Goal: Task Accomplishment & Management: Use online tool/utility

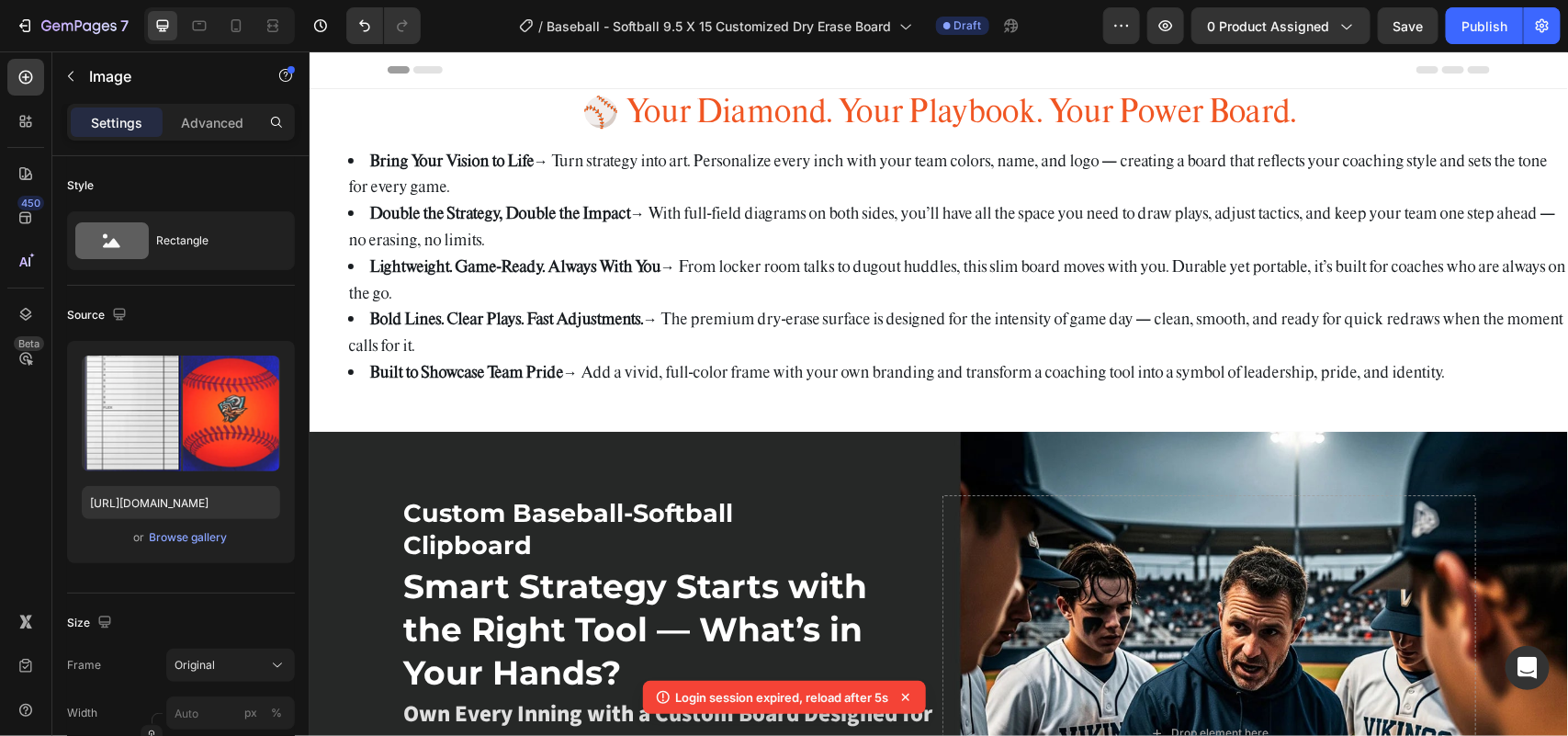
scroll to position [78, 0]
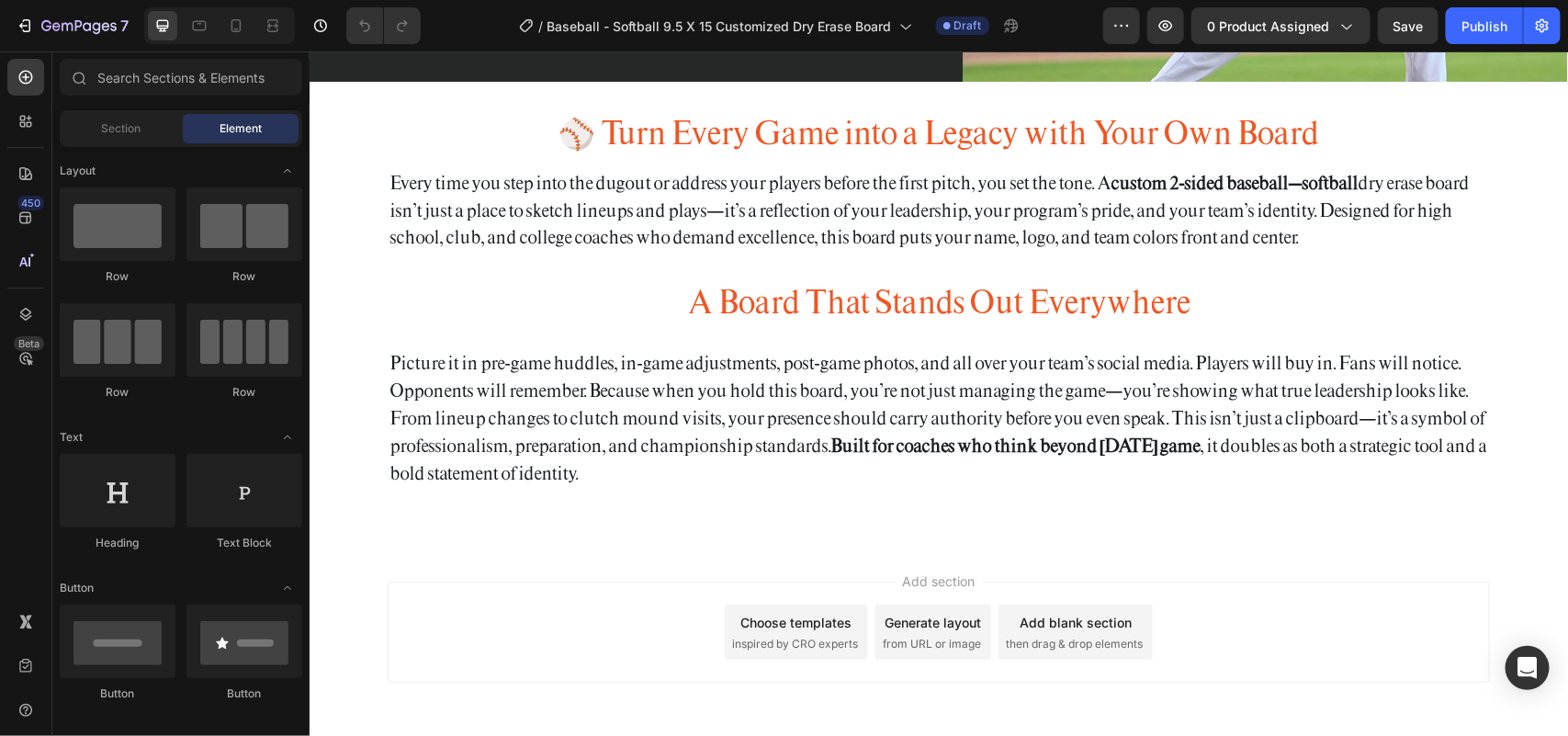
scroll to position [6815, 0]
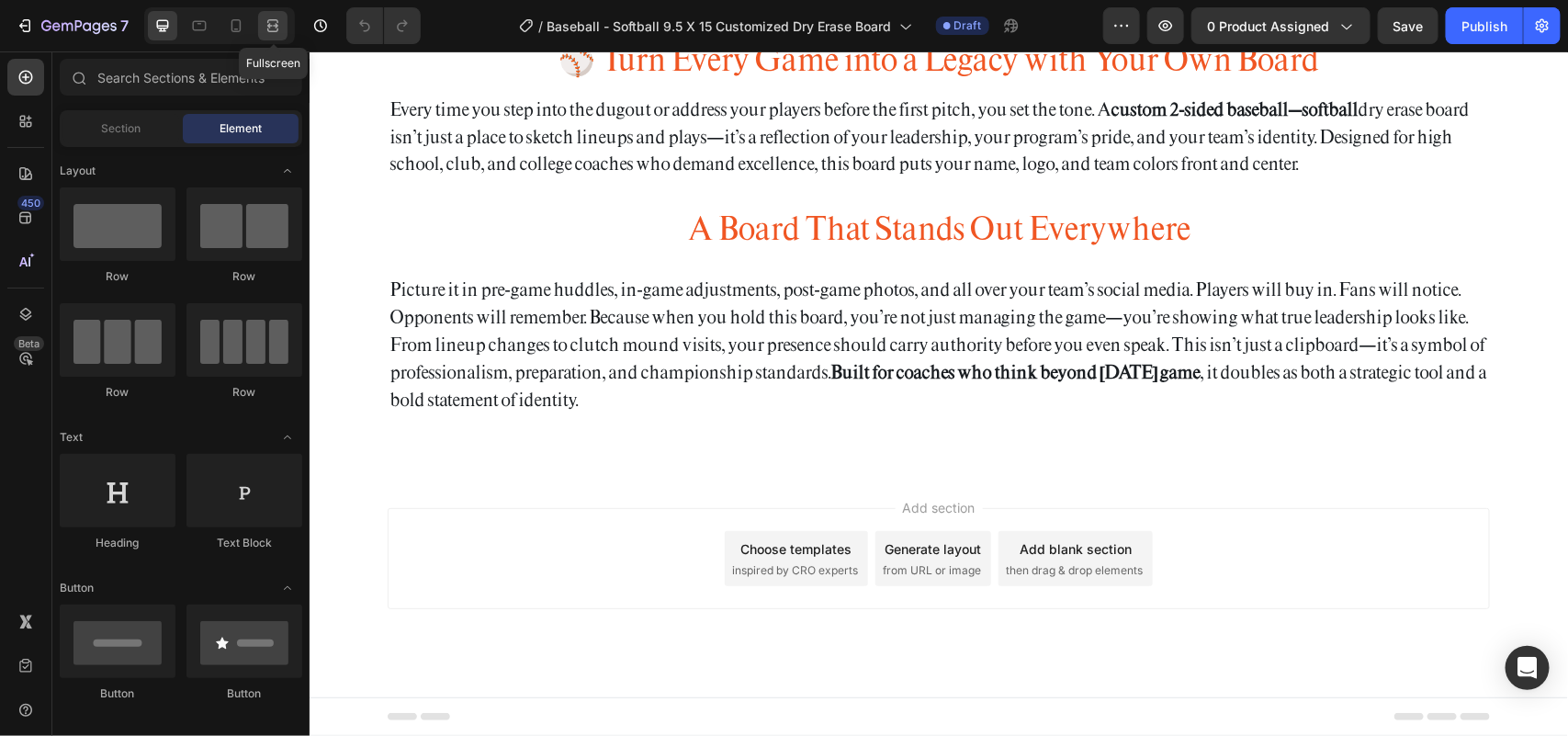
click at [273, 28] on icon at bounding box center [273, 26] width 19 height 19
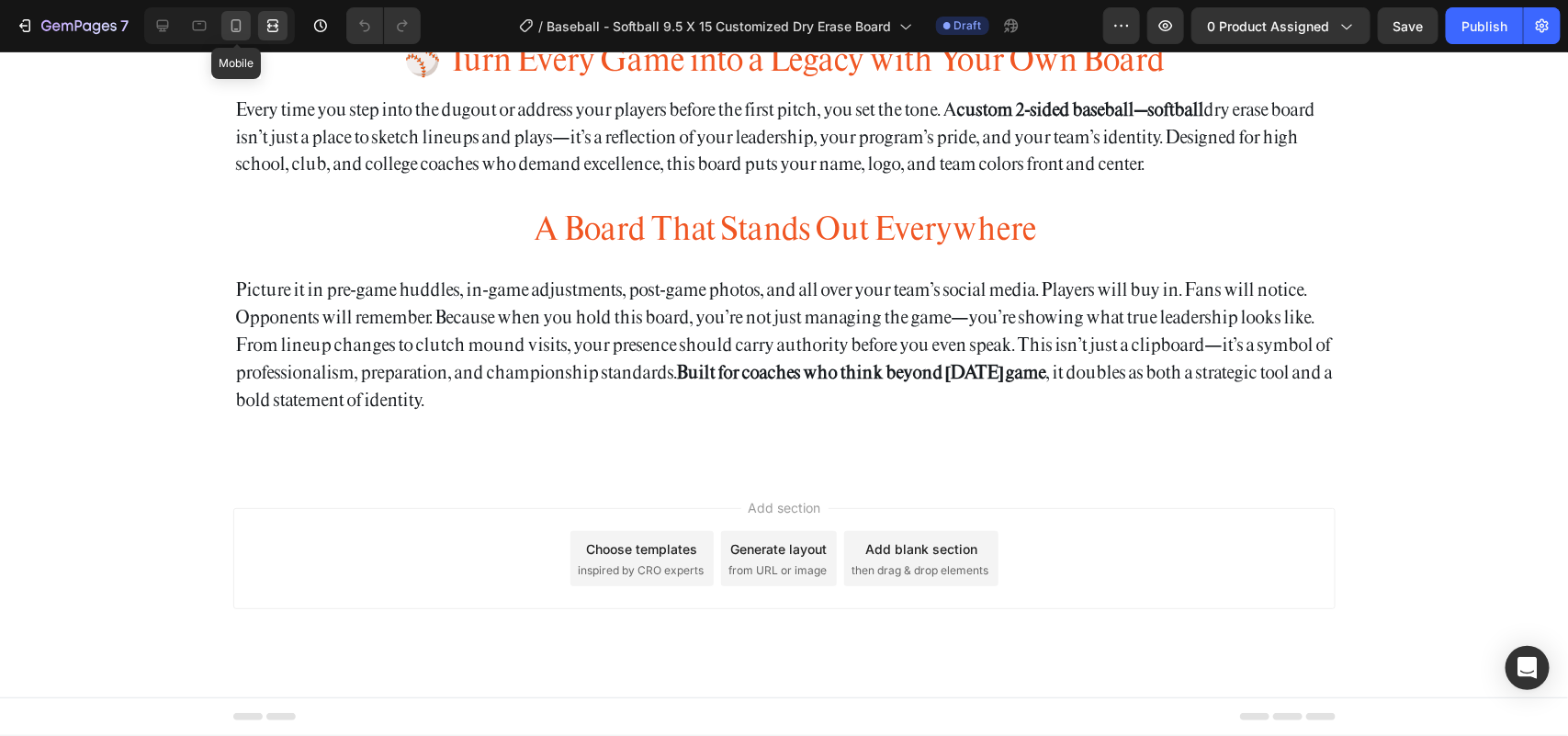
click at [228, 33] on icon at bounding box center [236, 26] width 19 height 19
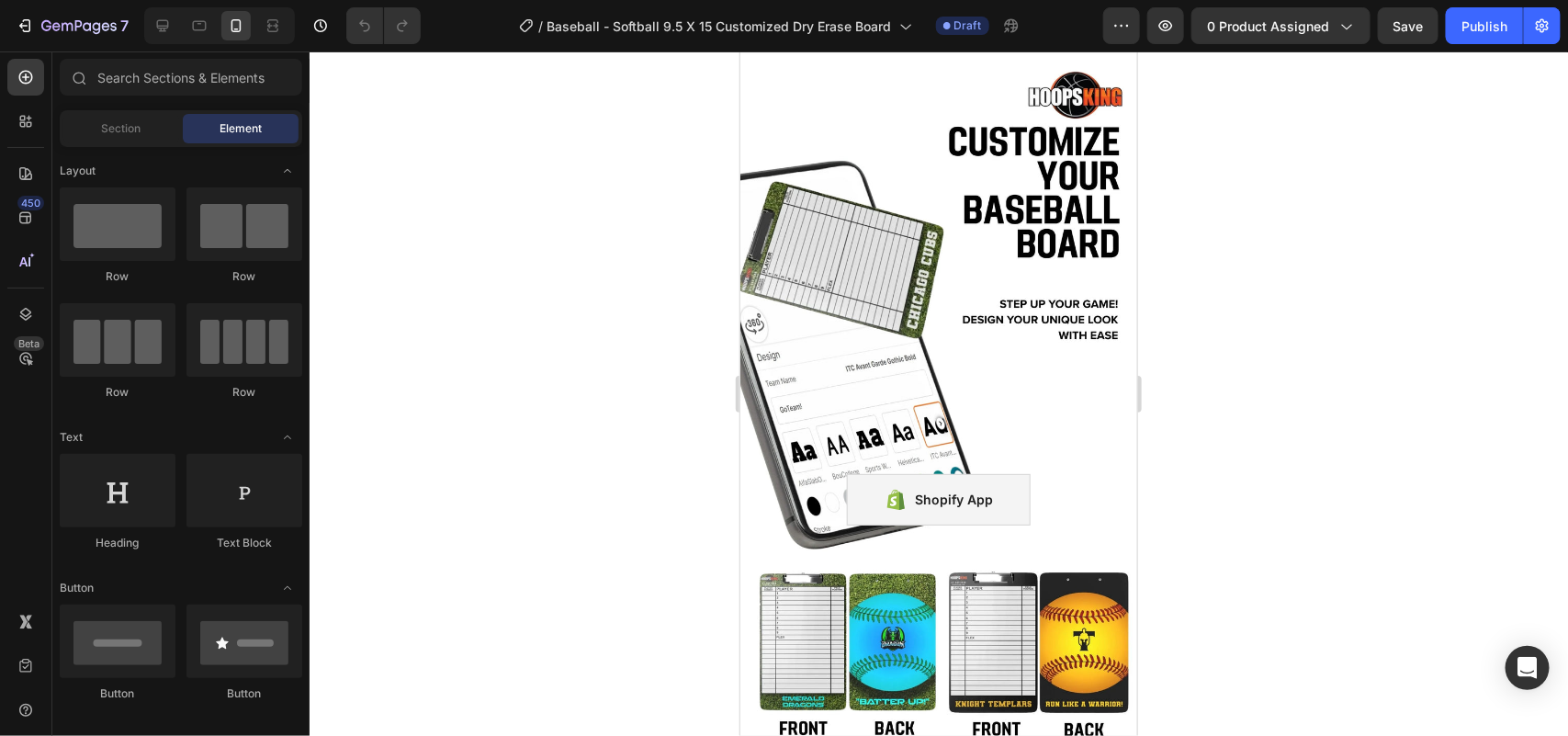
scroll to position [2755, 0]
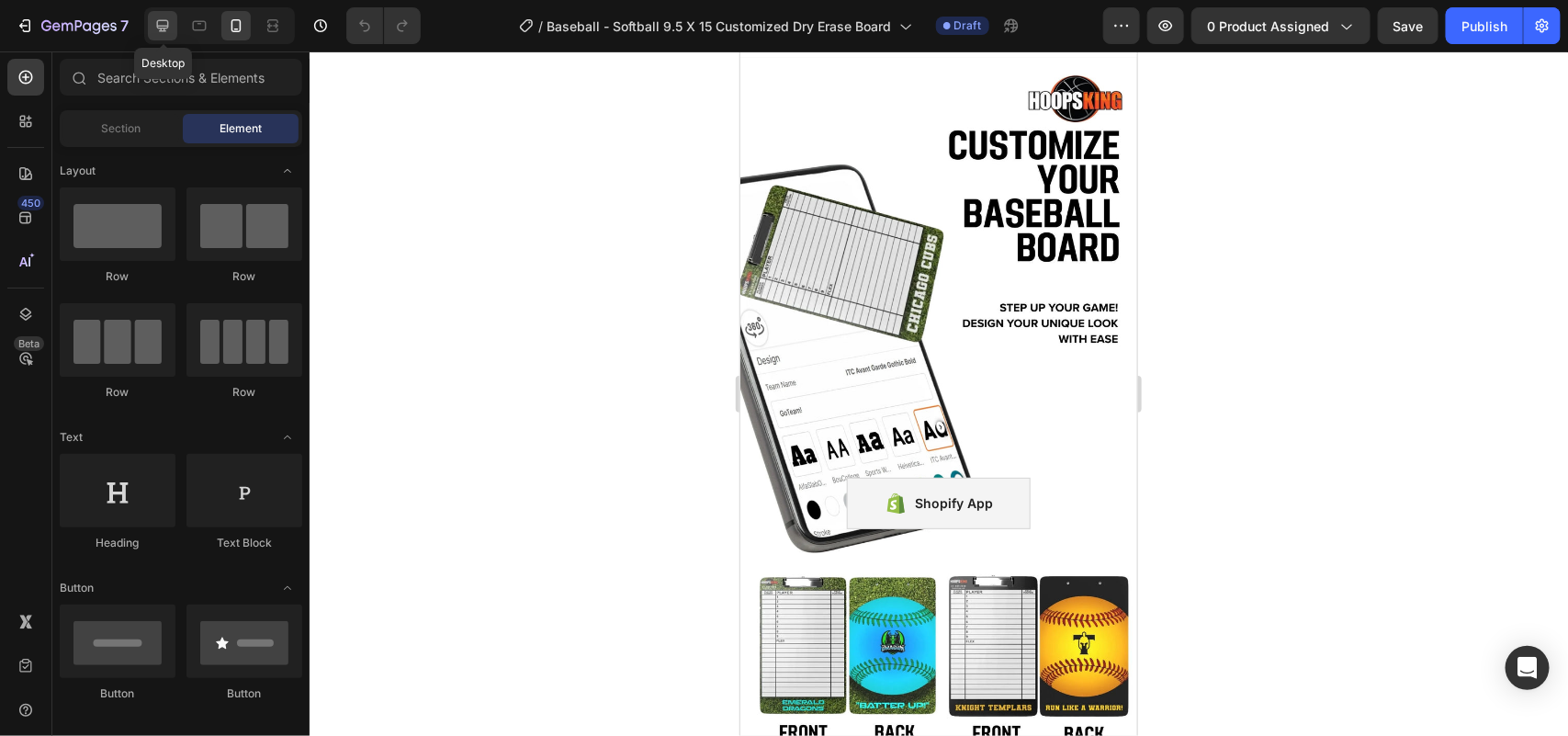
click at [171, 32] on icon at bounding box center [163, 26] width 19 height 19
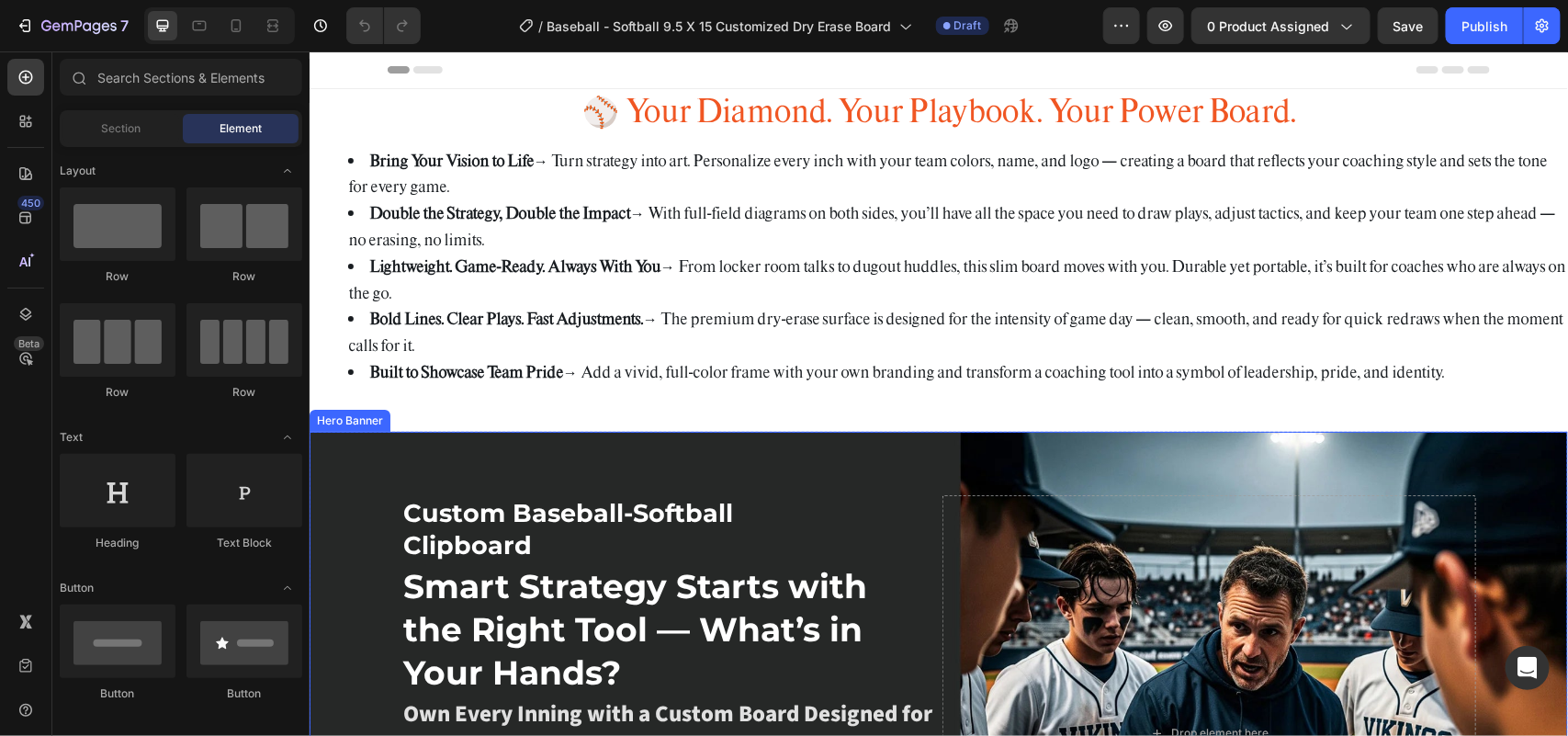
click at [828, 434] on div "Background Image" at bounding box center [938, 733] width 1259 height 604
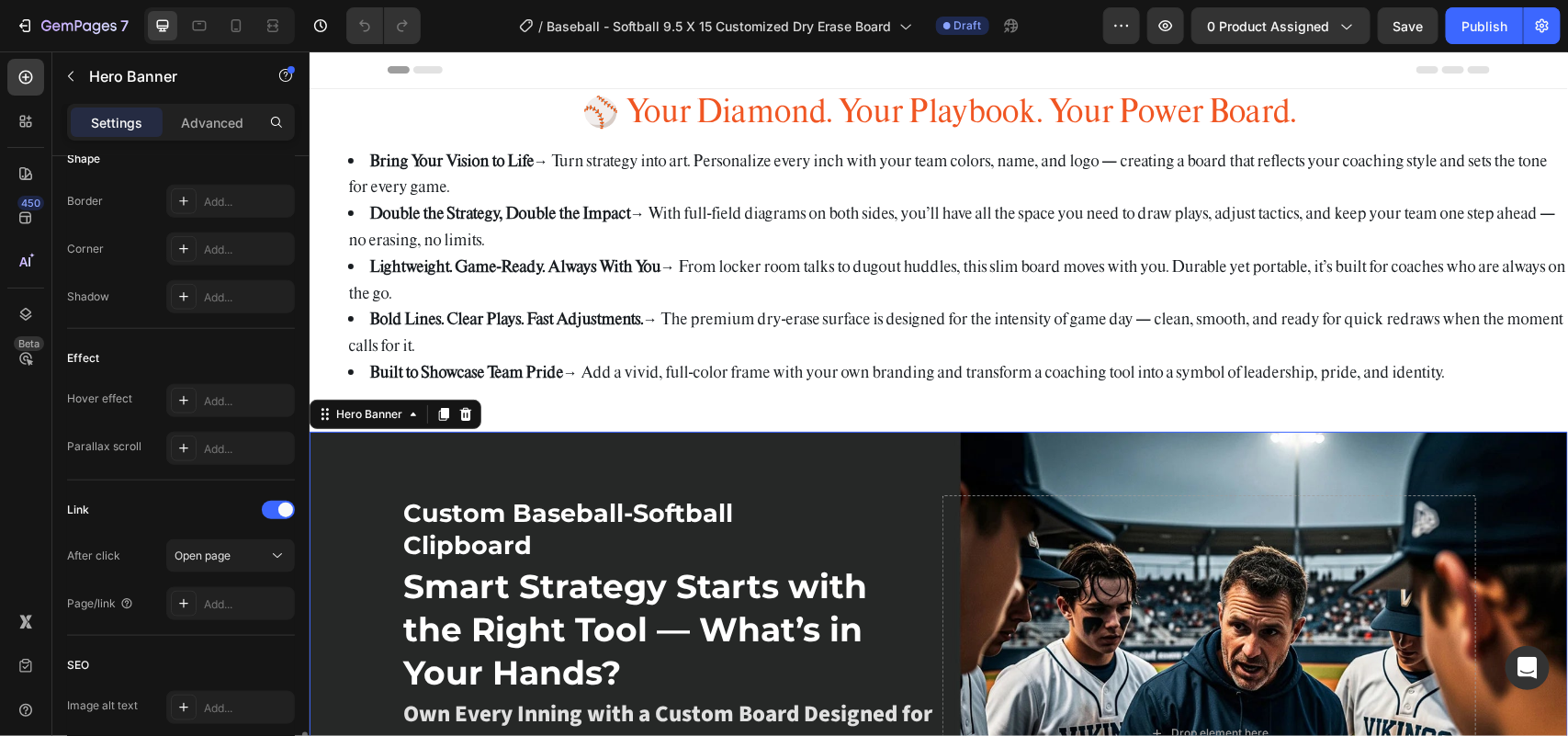
scroll to position [994, 0]
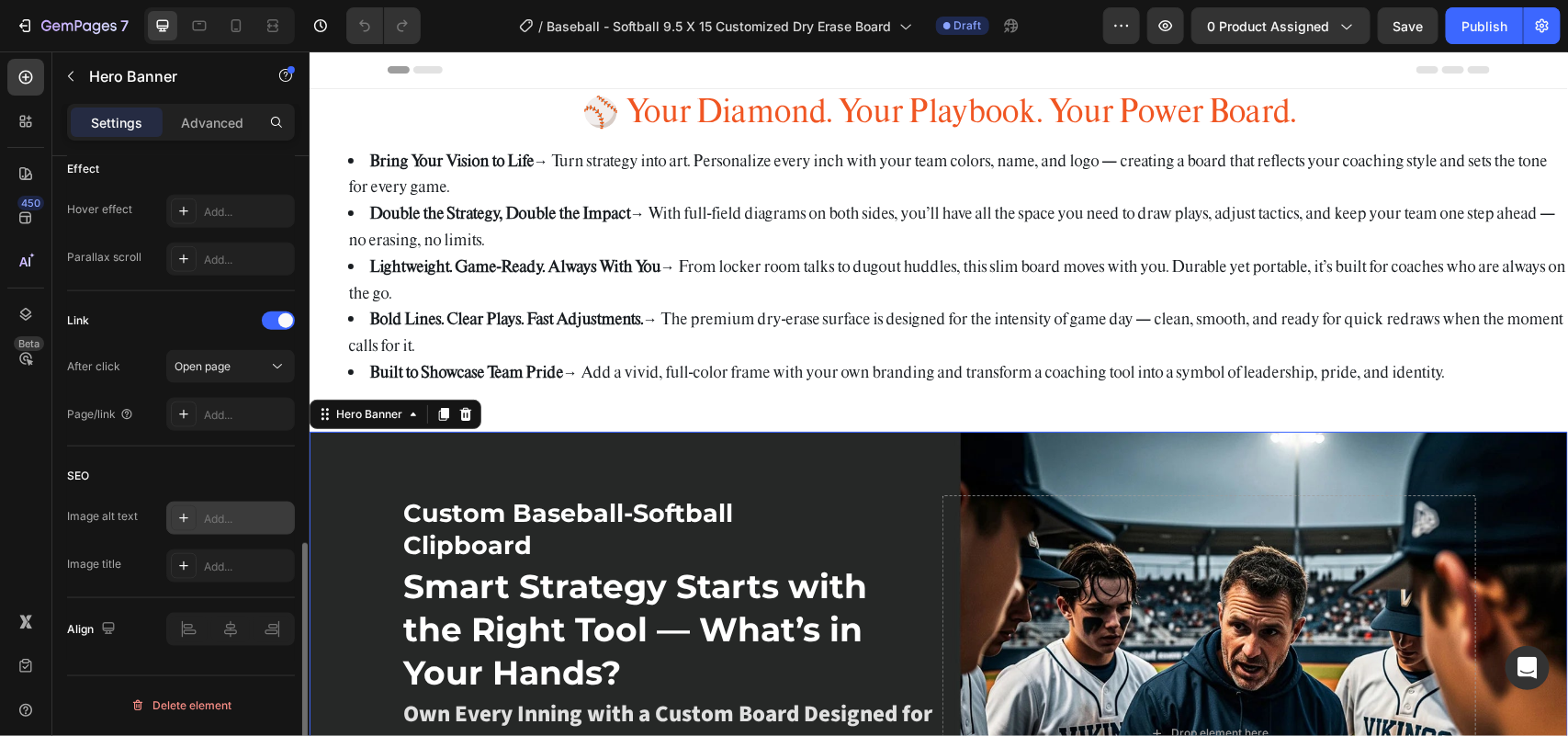
click at [222, 515] on div "Add..." at bounding box center [247, 520] width 87 height 17
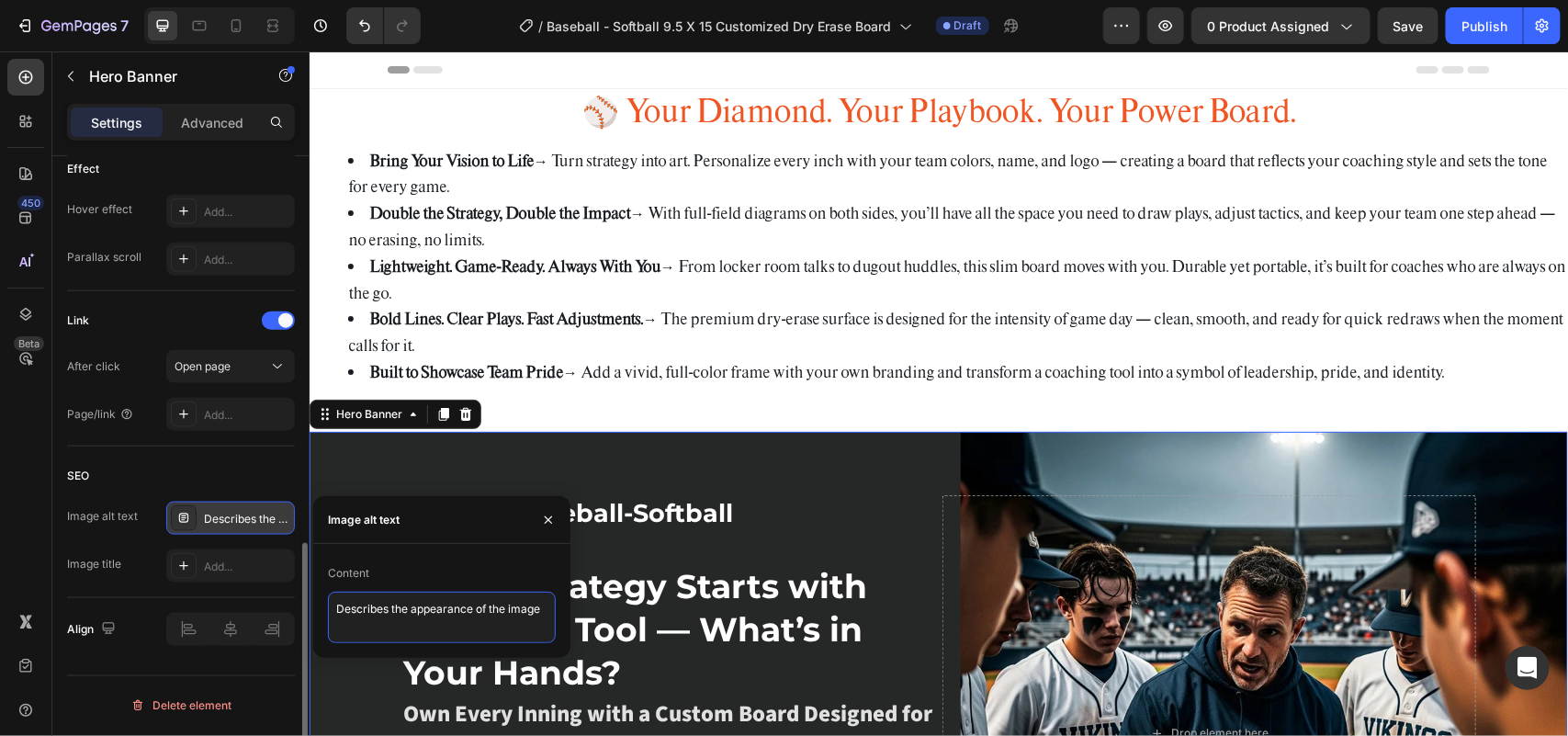
click at [403, 618] on textarea "Describes the appearance of the image" at bounding box center [442, 617] width 228 height 52
paste textarea "Baseball Softball Customized Dry Erase Coaching Board by HoopsKing – Lineup & F…"
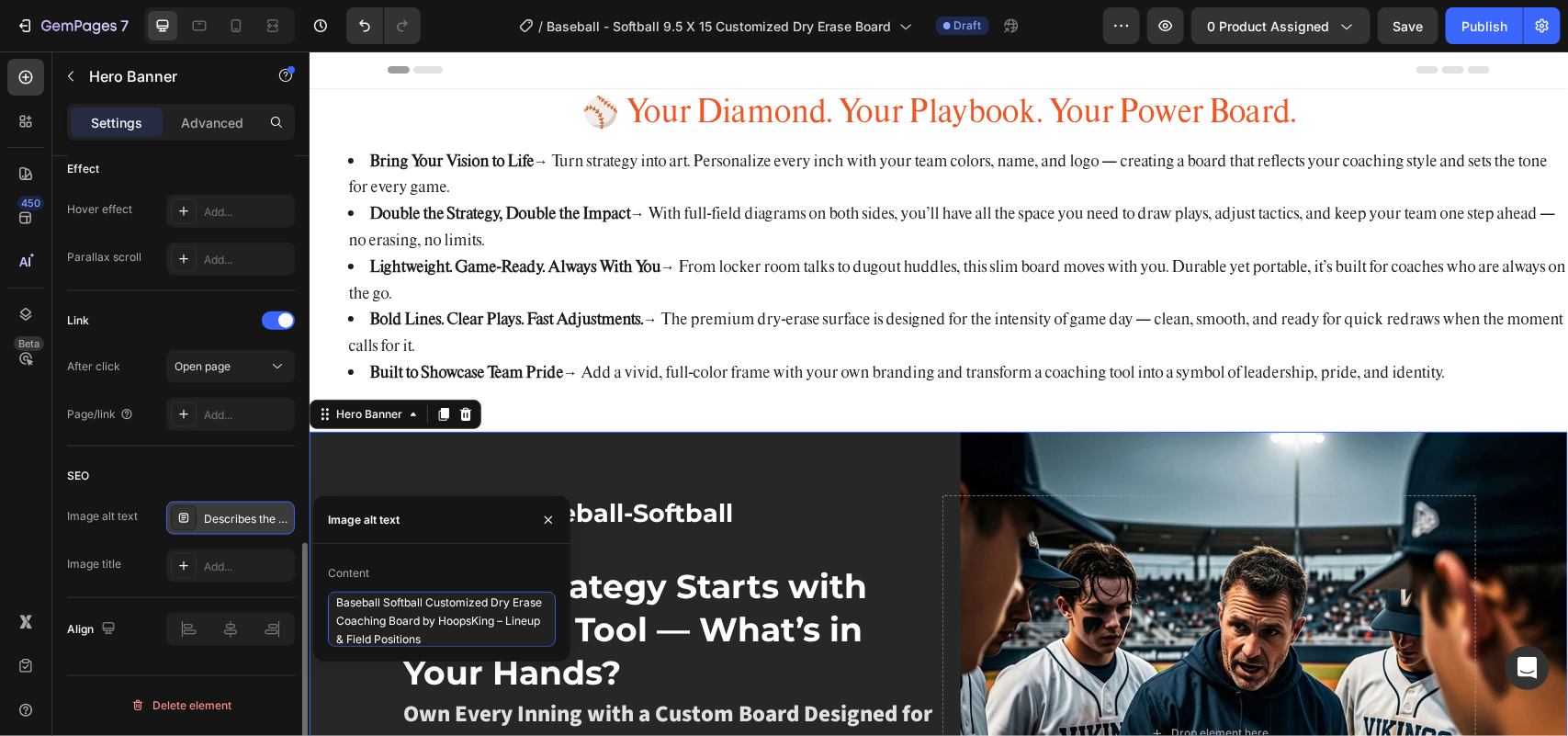
type textarea "Baseball Softball Customized Dry Erase Coaching Board by HoopsKing – Lineup & F…"
click at [226, 564] on div "Add..." at bounding box center [247, 568] width 87 height 17
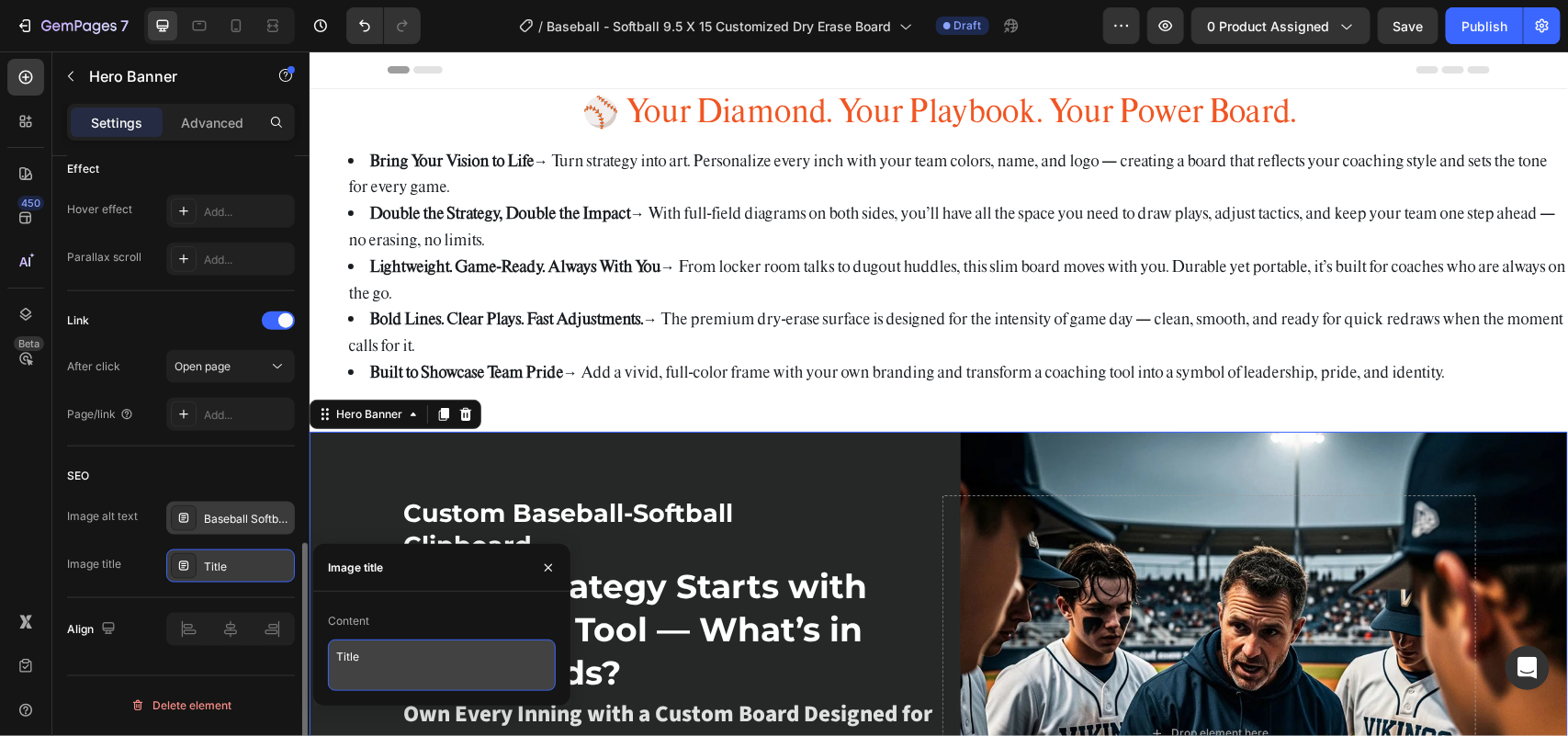
click at [404, 667] on textarea "Title" at bounding box center [442, 665] width 228 height 52
paste textarea "HoopsKing Baseball Softball Customized Dry Erase Board"
type textarea "HoopsKing Baseball Softball Customized Dry Erase Board"
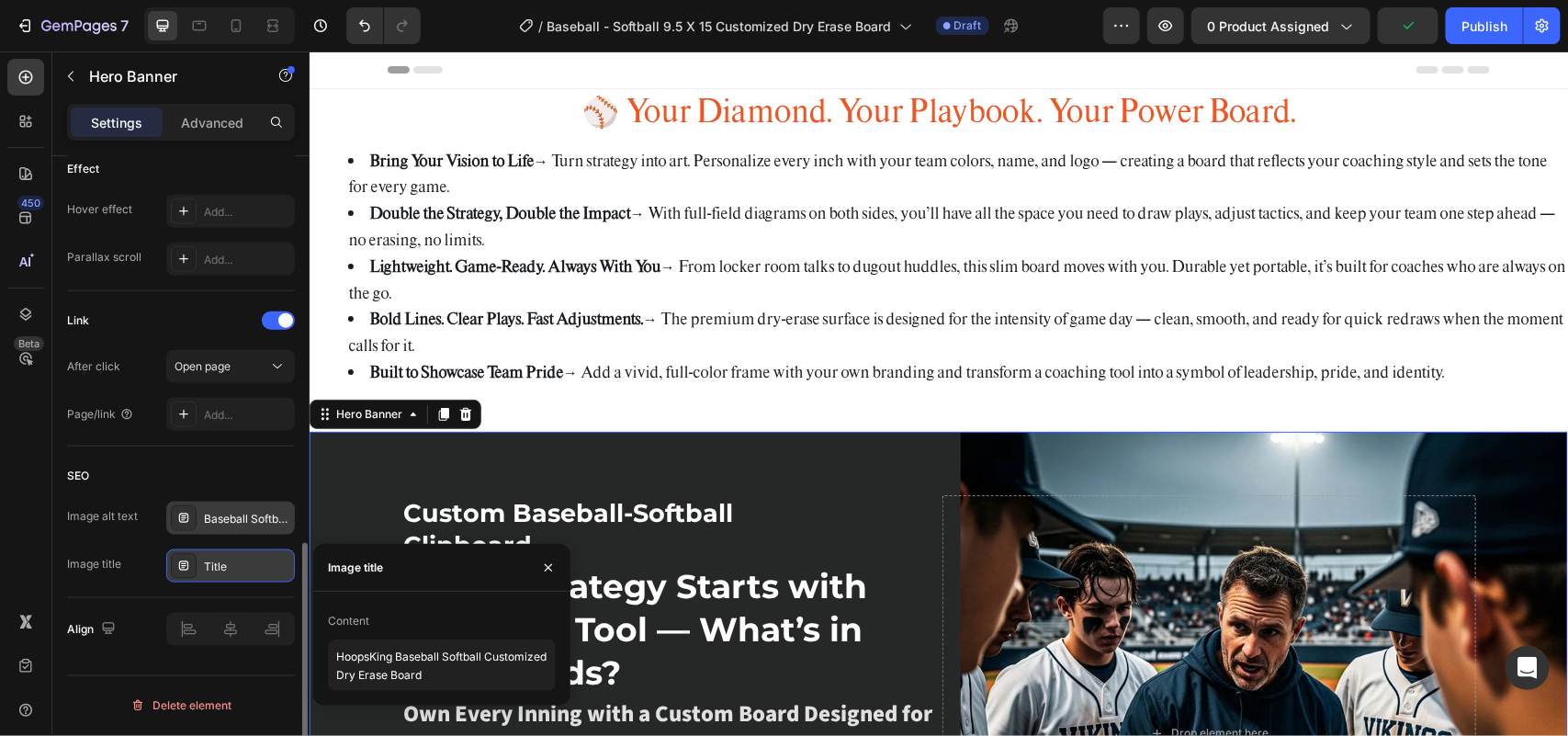
click at [863, 472] on div "Custom Baseball-Softball Clipboard Text Block Smart Strategy Starts with the Ri…" at bounding box center [938, 732] width 1102 height 536
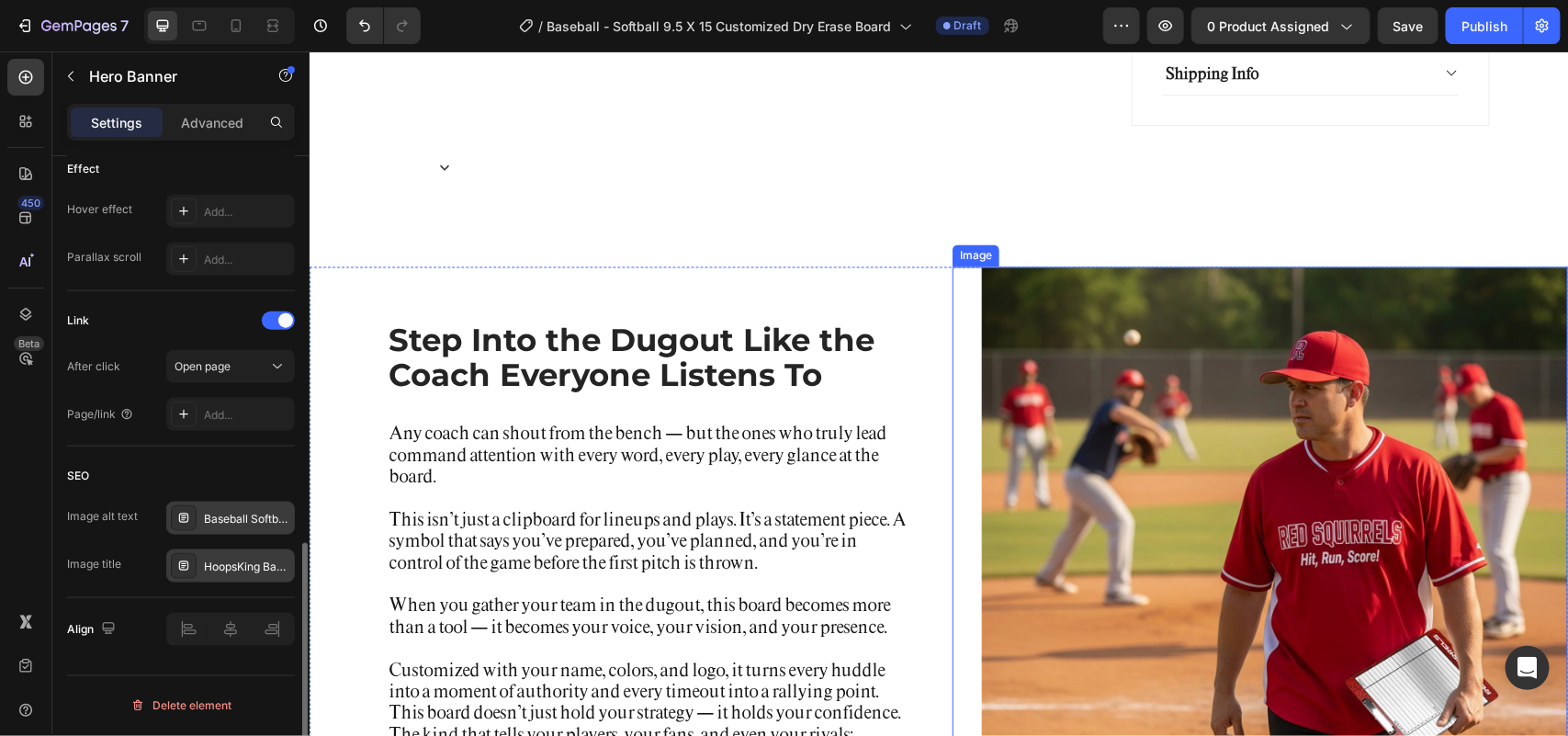
scroll to position [1608, 0]
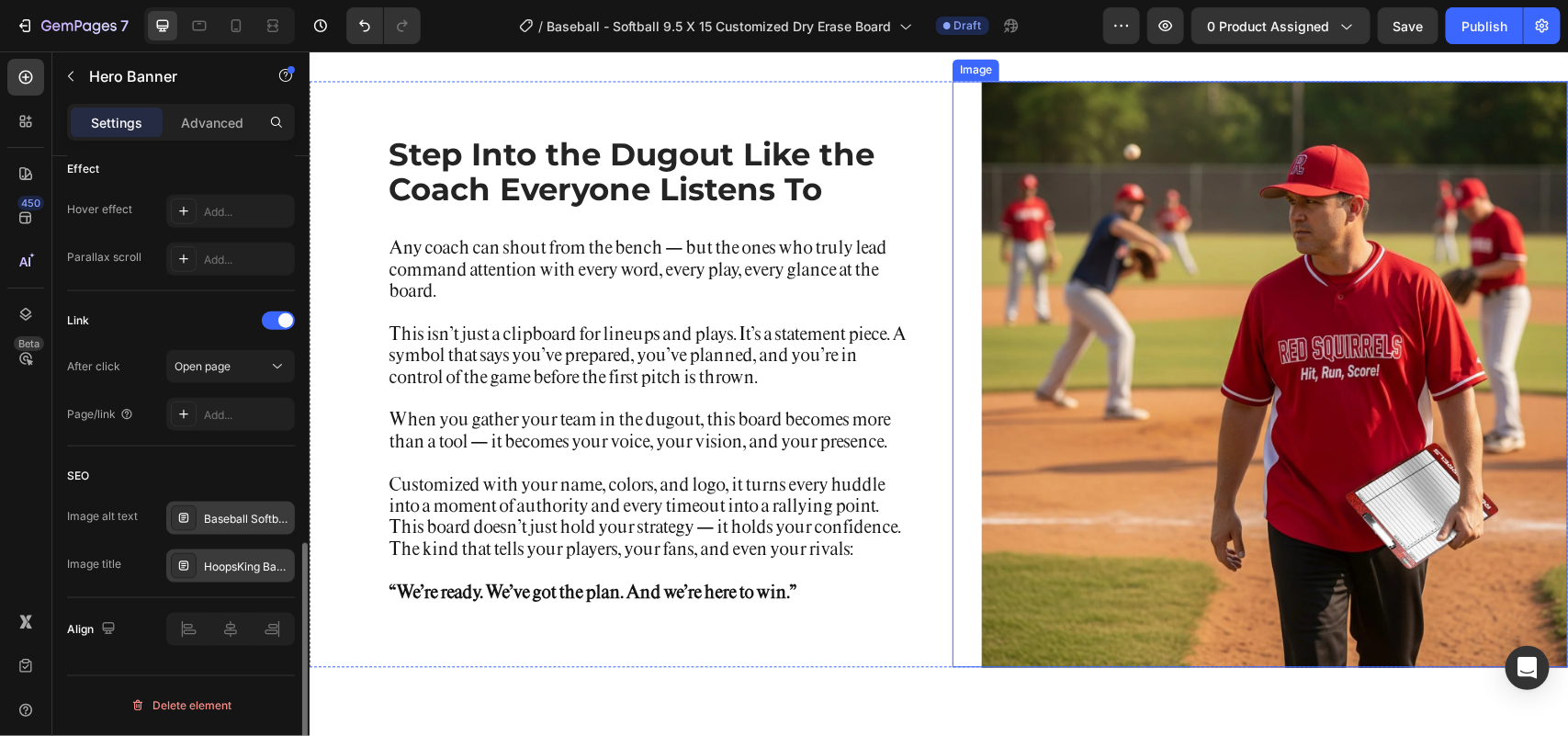
click at [1186, 321] on img at bounding box center [1274, 374] width 586 height 586
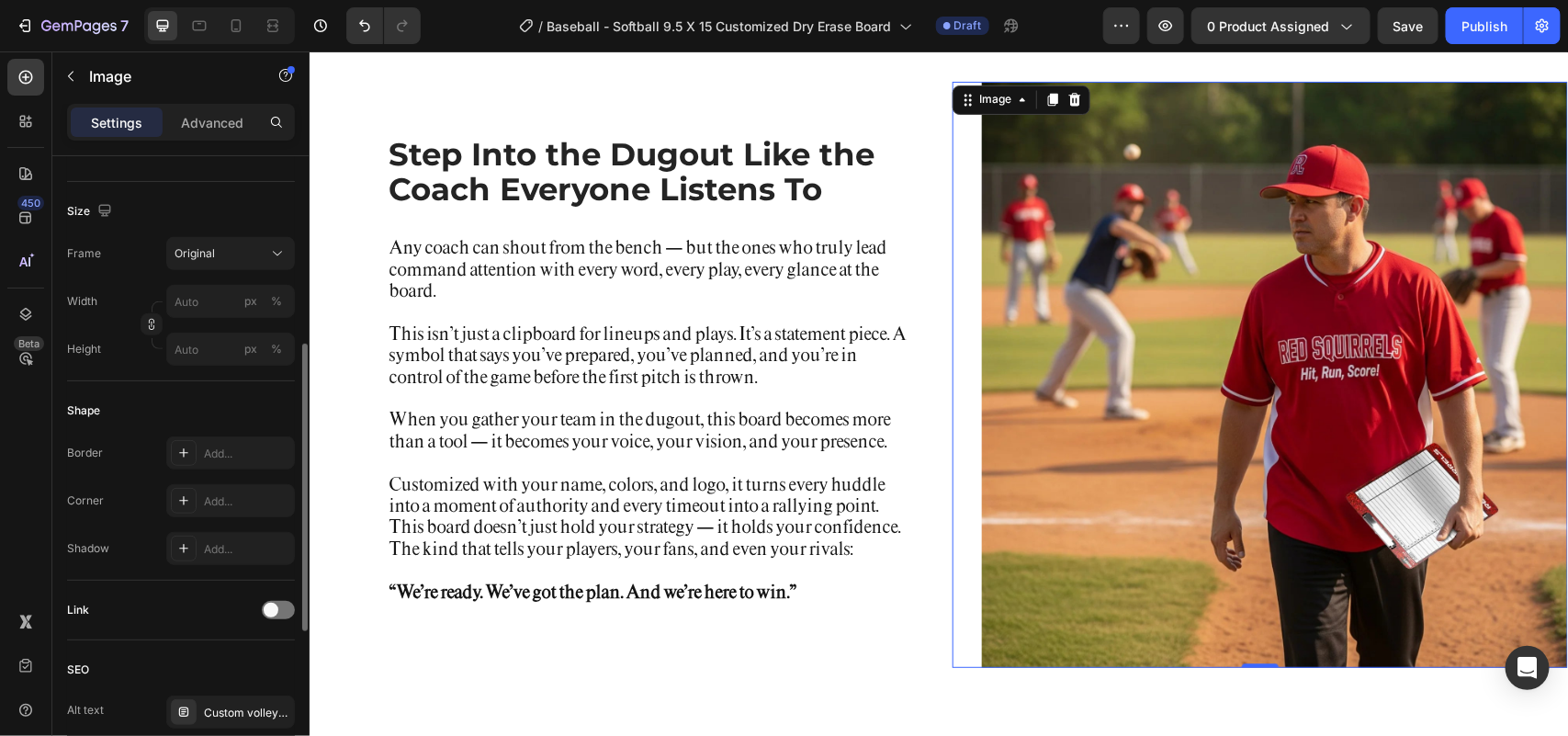
scroll to position [527, 0]
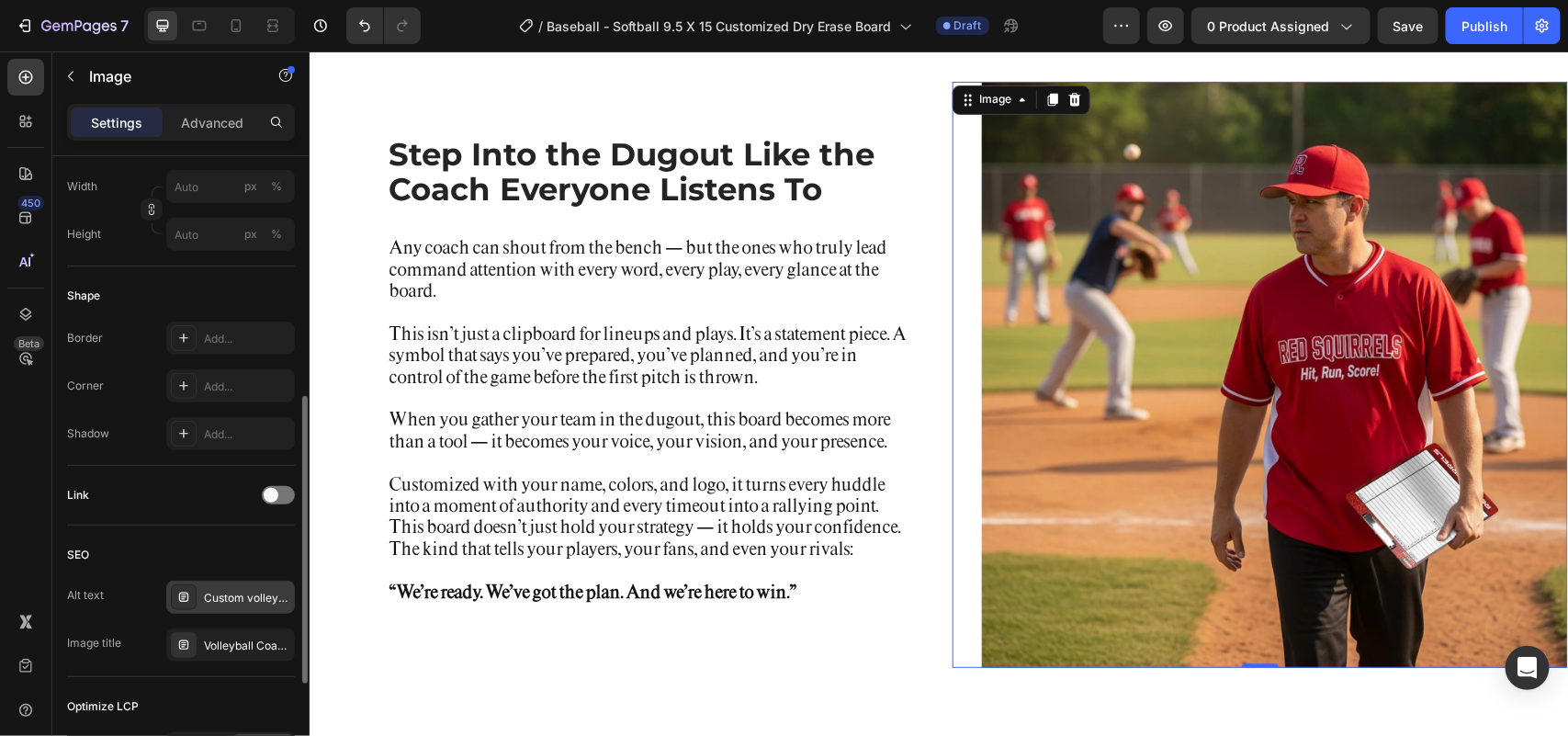
click at [240, 598] on div "Custom volleyball dry erase board clipboard whiteboard with full court diagram …" at bounding box center [247, 599] width 87 height 17
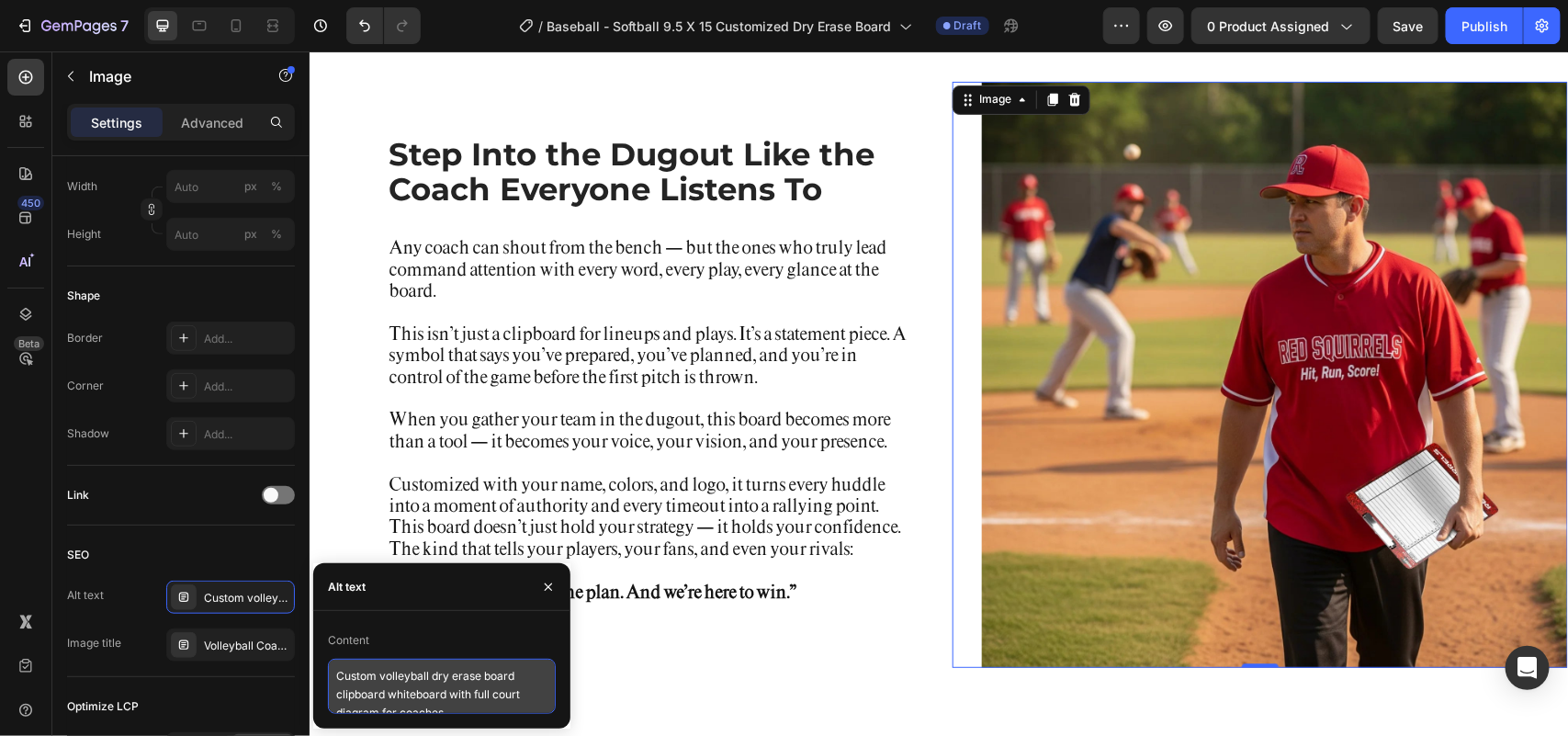
click at [459, 678] on textarea "Custom volleyball dry erase board clipboard whiteboard with full court diagram …" at bounding box center [442, 686] width 228 height 56
paste textarea "HoopsKing Baseball Softball Dugout Lineup Board – Custom Team Name and Logo"
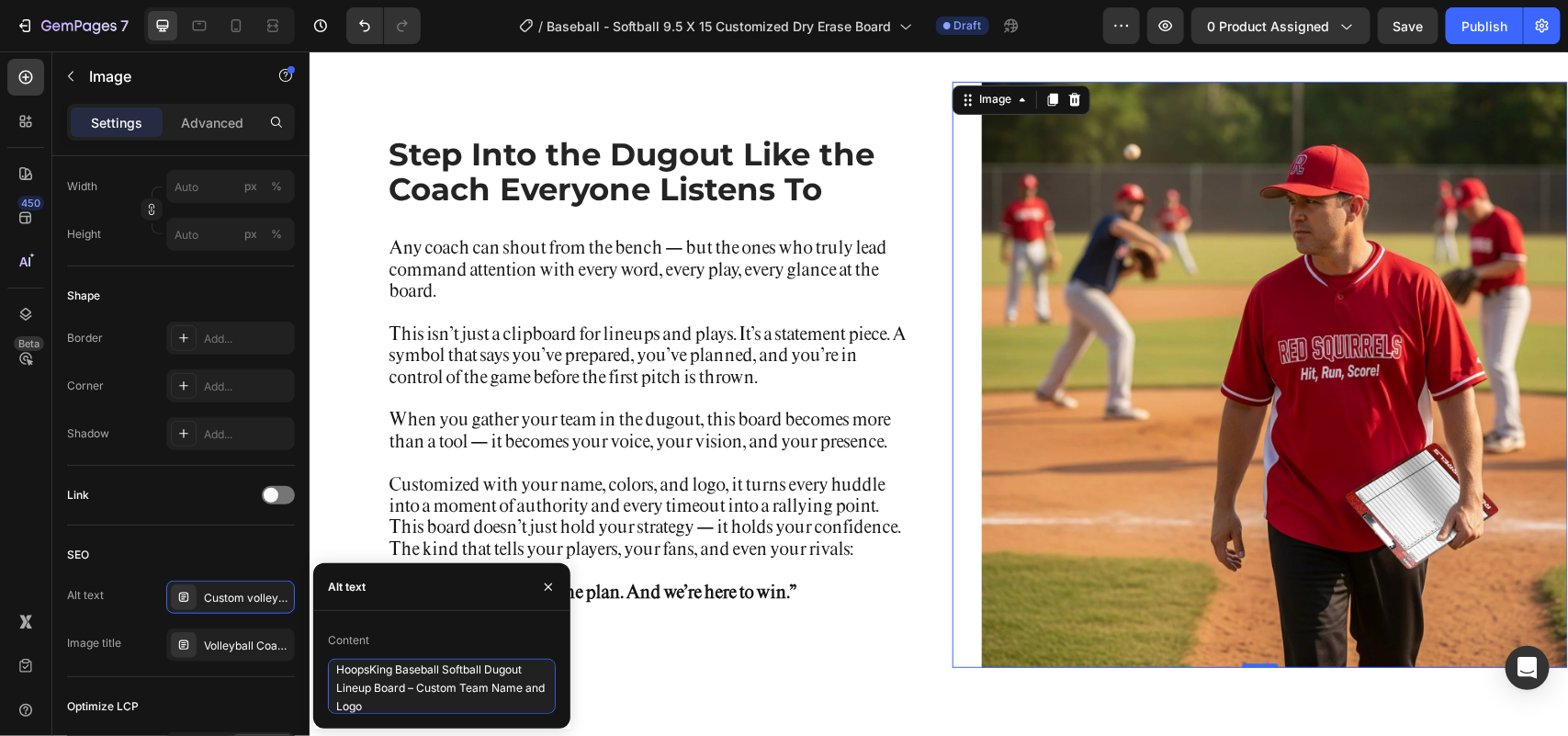
type textarea "HoopsKing Baseball Softball Dugout Lineup Board – Custom Team Name and Logo"
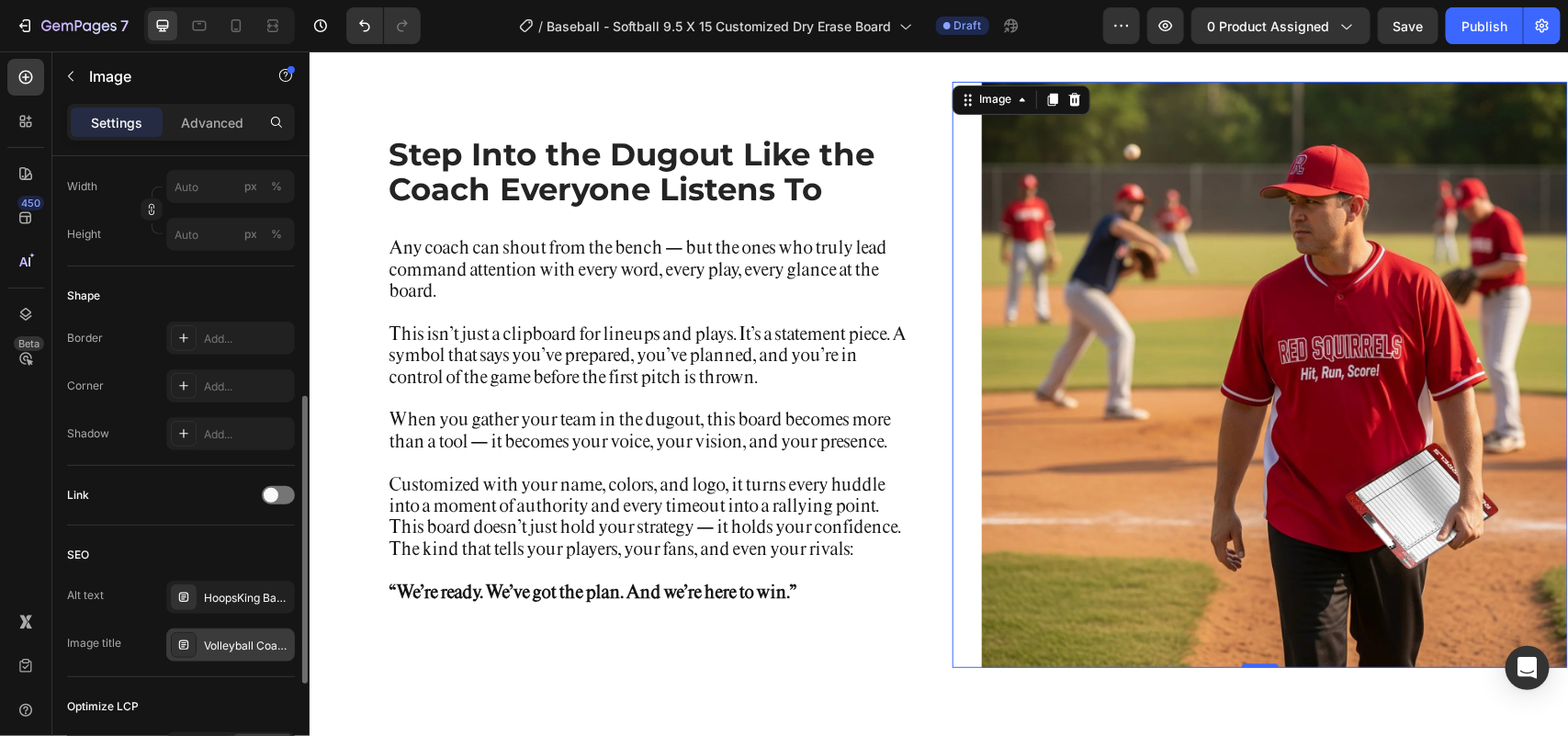
click at [213, 638] on div "Volleyball Coaching Clipboard Whiteboard – Full Court" at bounding box center [247, 647] width 87 height 17
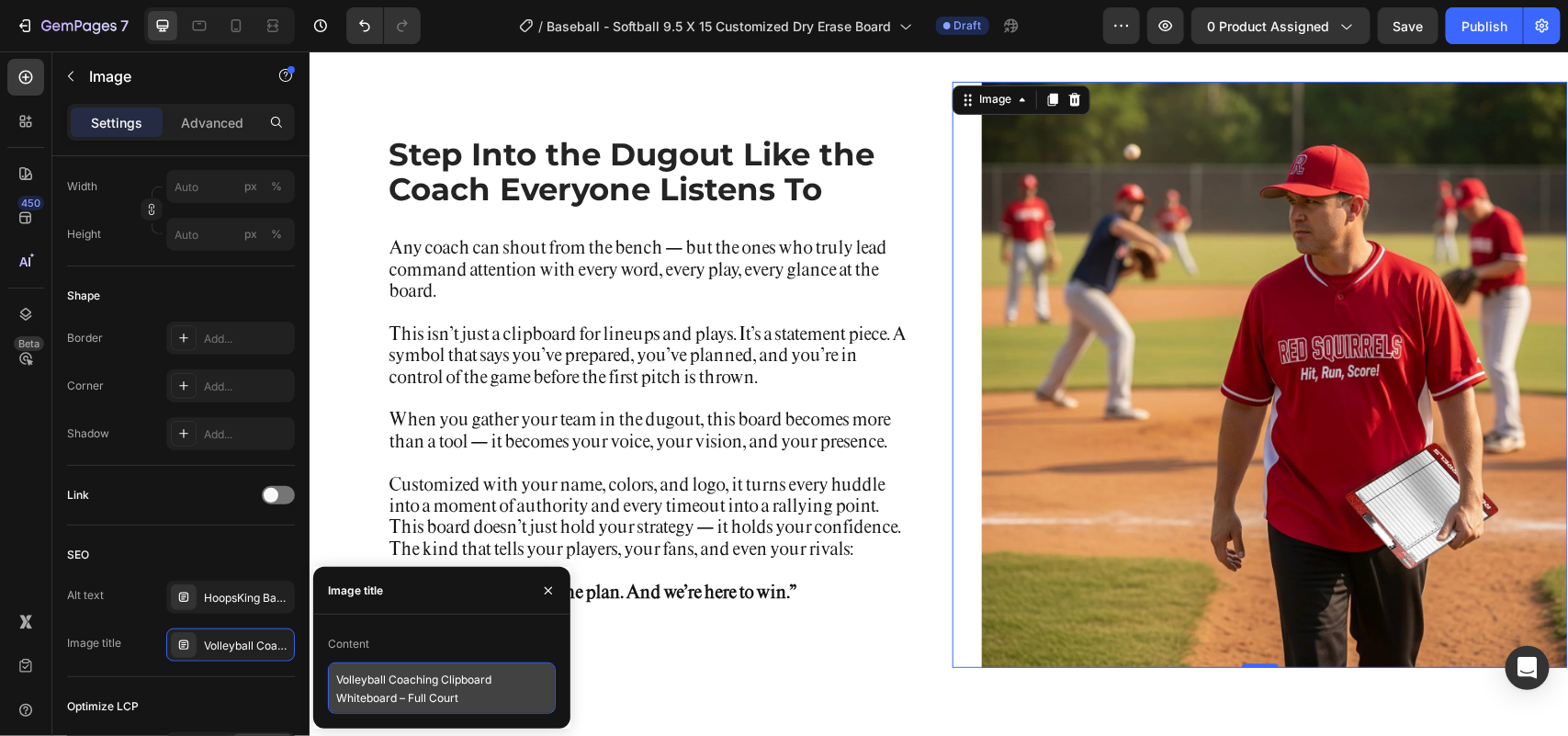
click at [402, 683] on textarea "Volleyball Coaching Clipboard Whiteboard – Full Court" at bounding box center [442, 688] width 228 height 52
paste textarea "Baseball Softball Dugout Coaching Board – Custom HoopsKing Design"
type textarea "Baseball Softball Dugout Coaching Board – Custom HoopsKing Design"
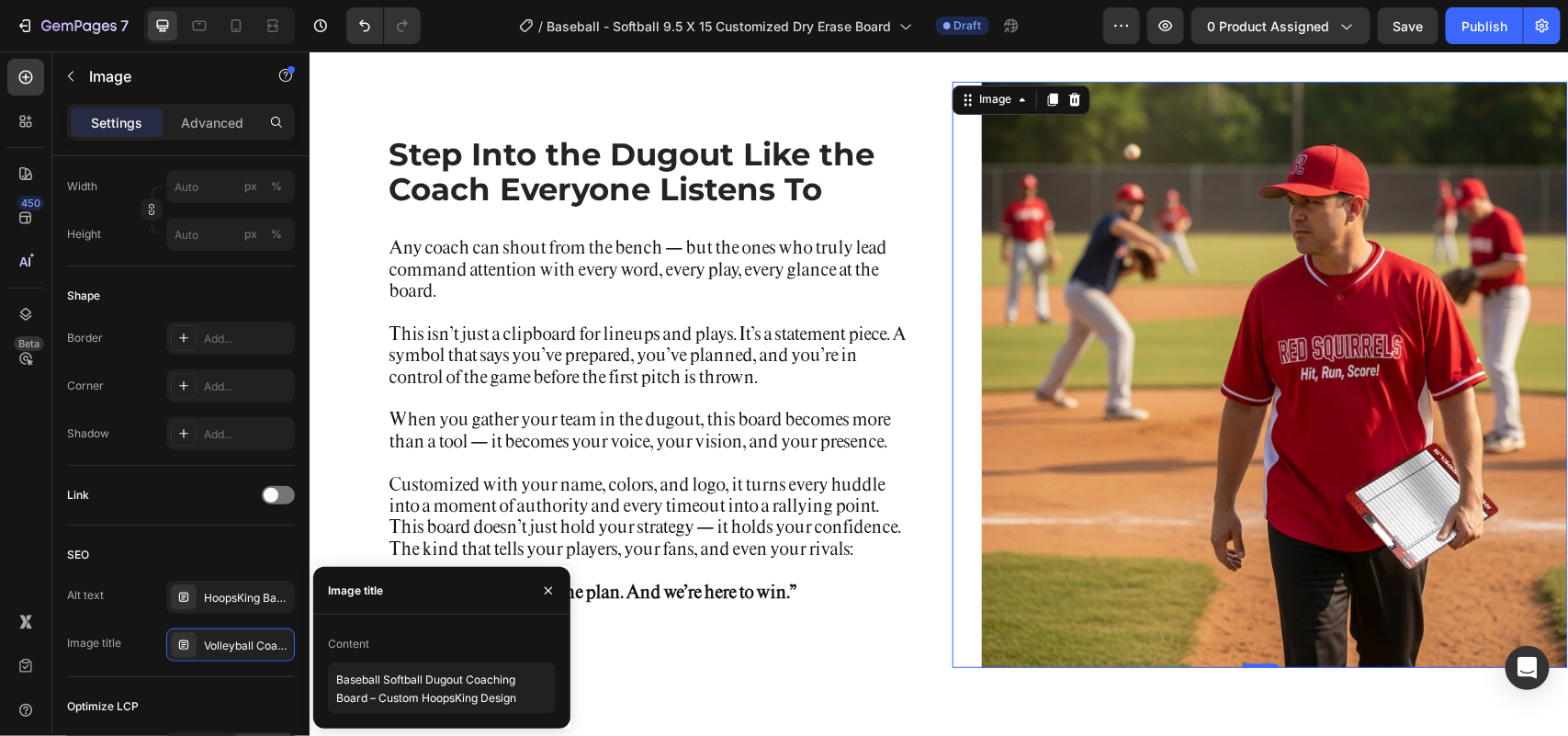
click at [1095, 399] on img at bounding box center [1274, 374] width 586 height 586
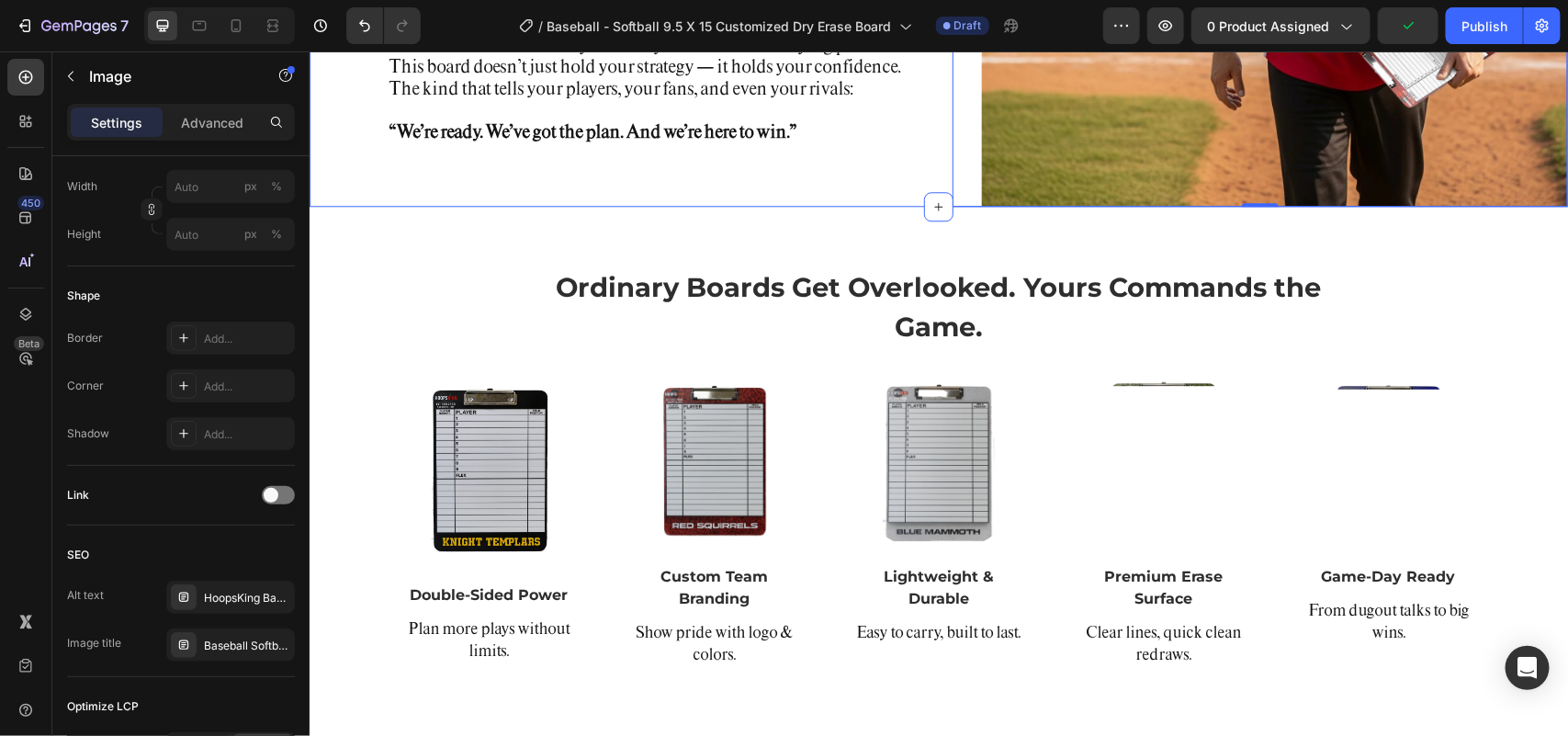
scroll to position [2183, 0]
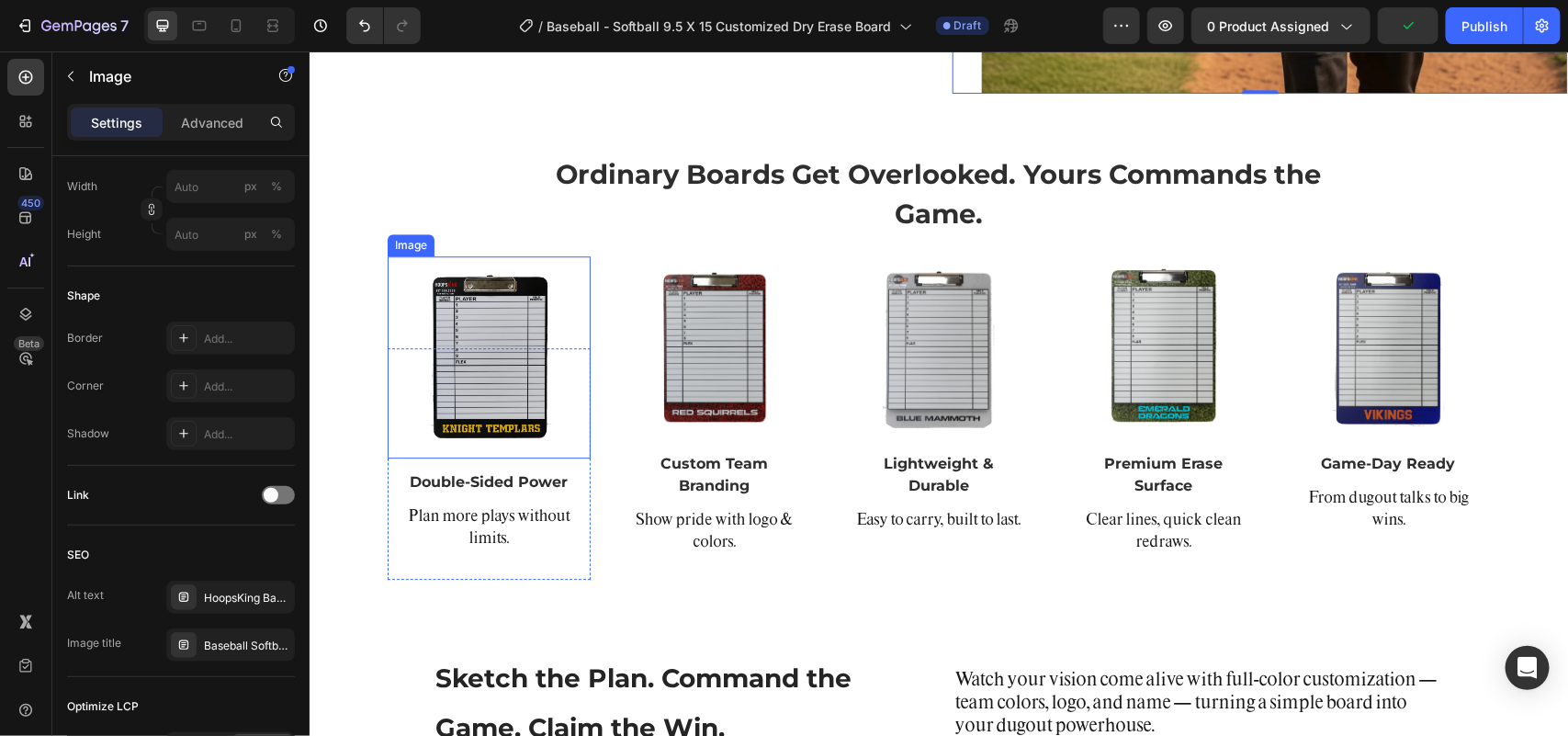
click at [483, 354] on img at bounding box center [488, 357] width 203 height 203
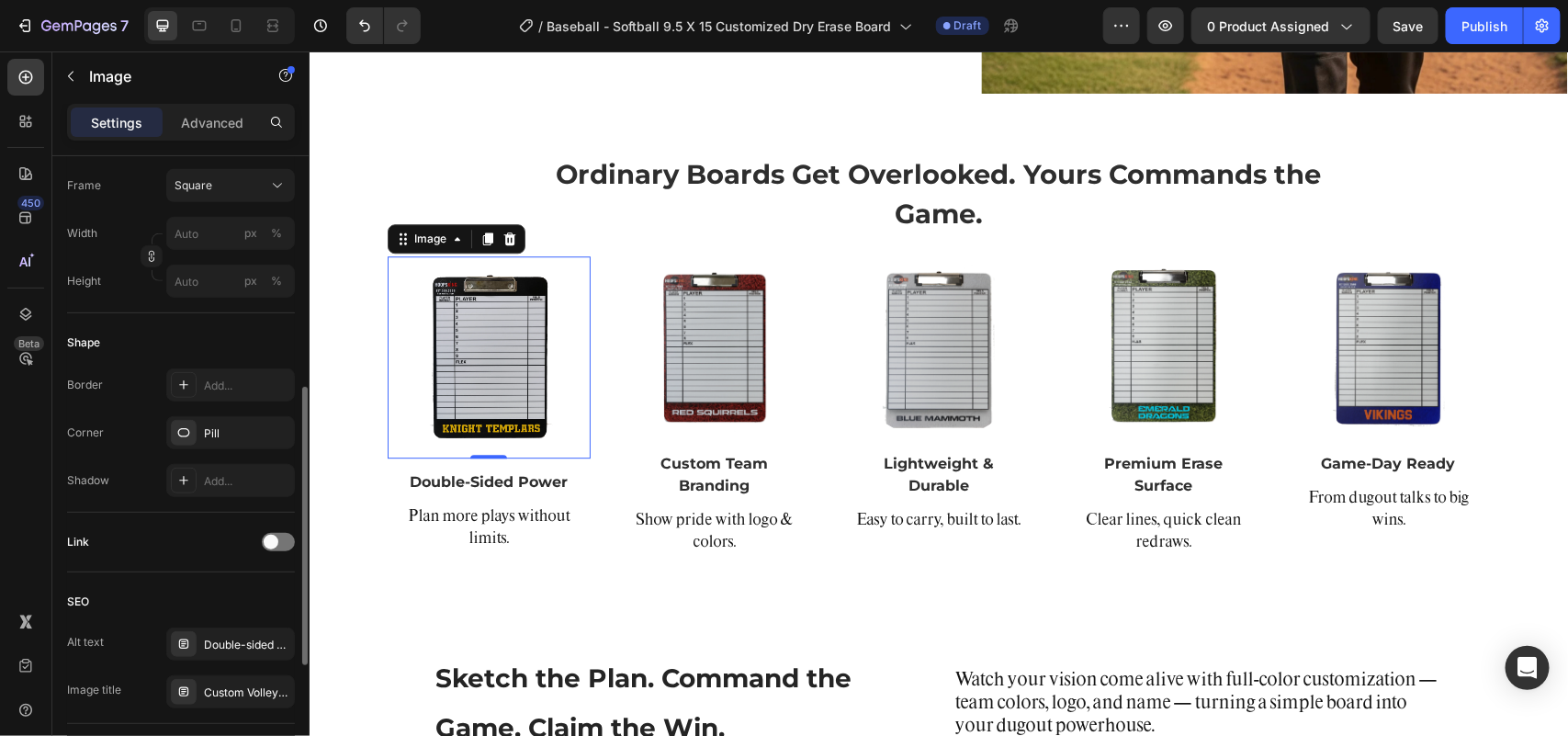
scroll to position [802, 0]
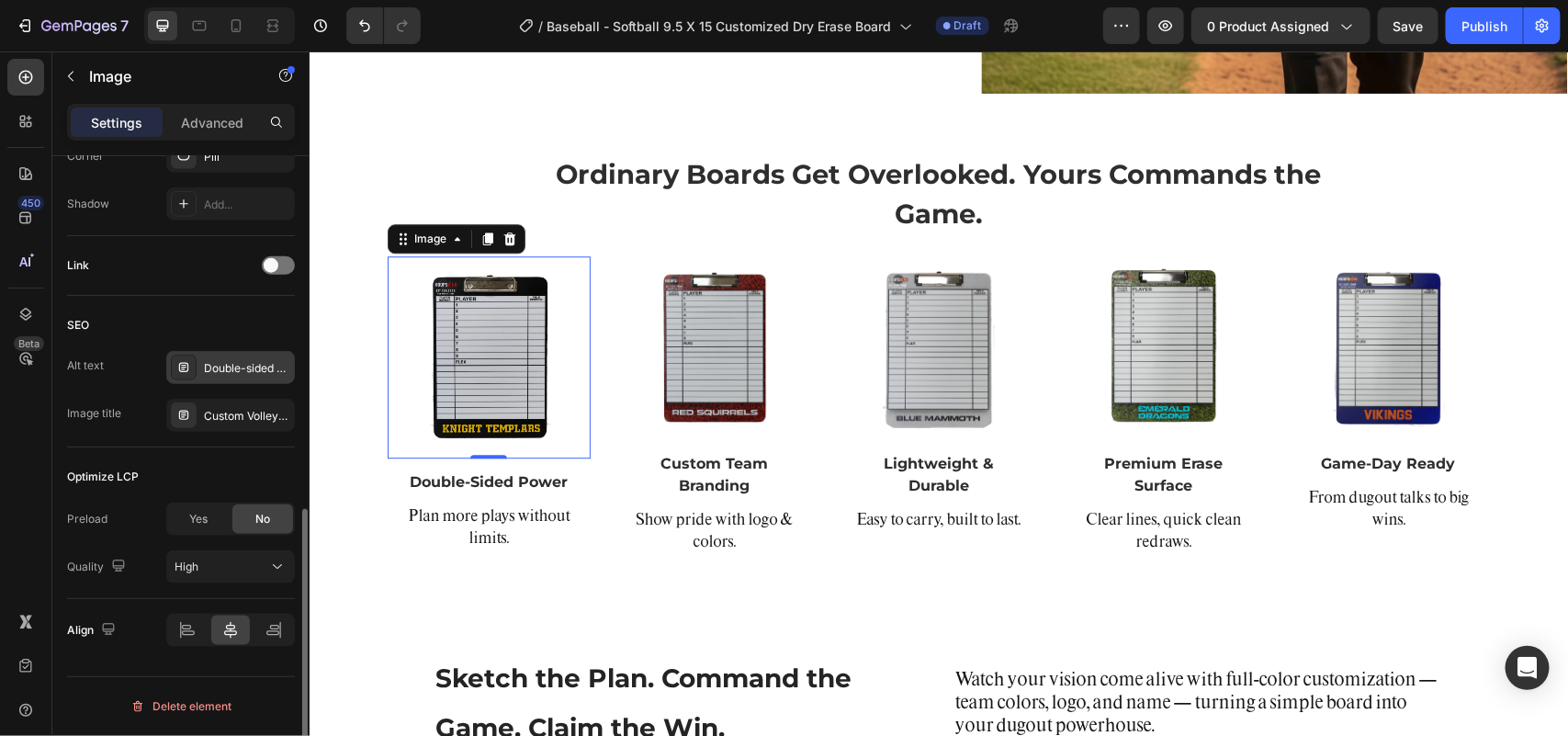
click at [221, 361] on div "Double-sided volleyball coaching clipboard with half-court and full-court layou…" at bounding box center [247, 369] width 87 height 17
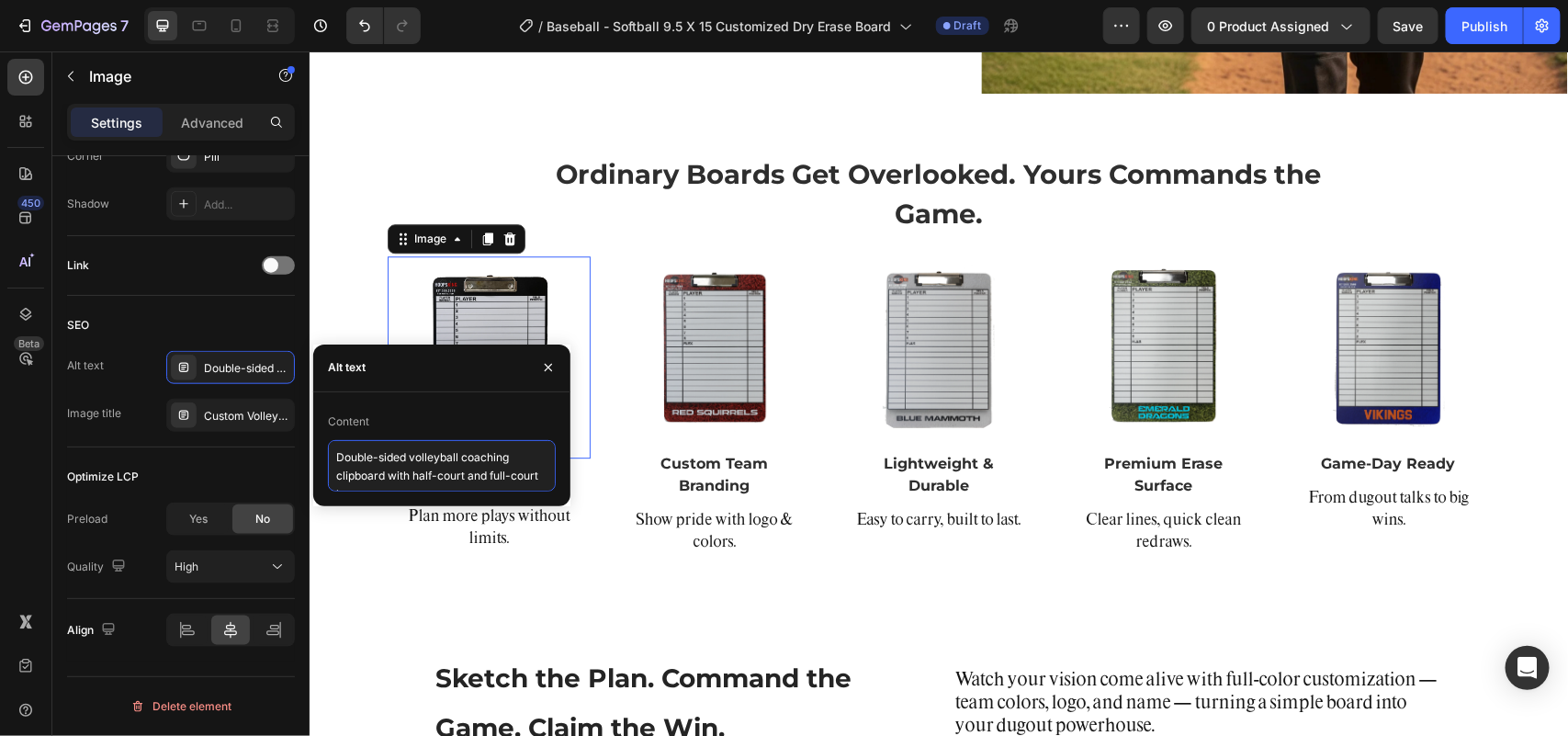
click at [427, 473] on textarea "Double-sided volleyball coaching clipboard with half-court and full-court layou…" at bounding box center [442, 466] width 228 height 52
paste textarea "ry Erase Baseball Softball Coaching Clipboard – Personalized with Team Color"
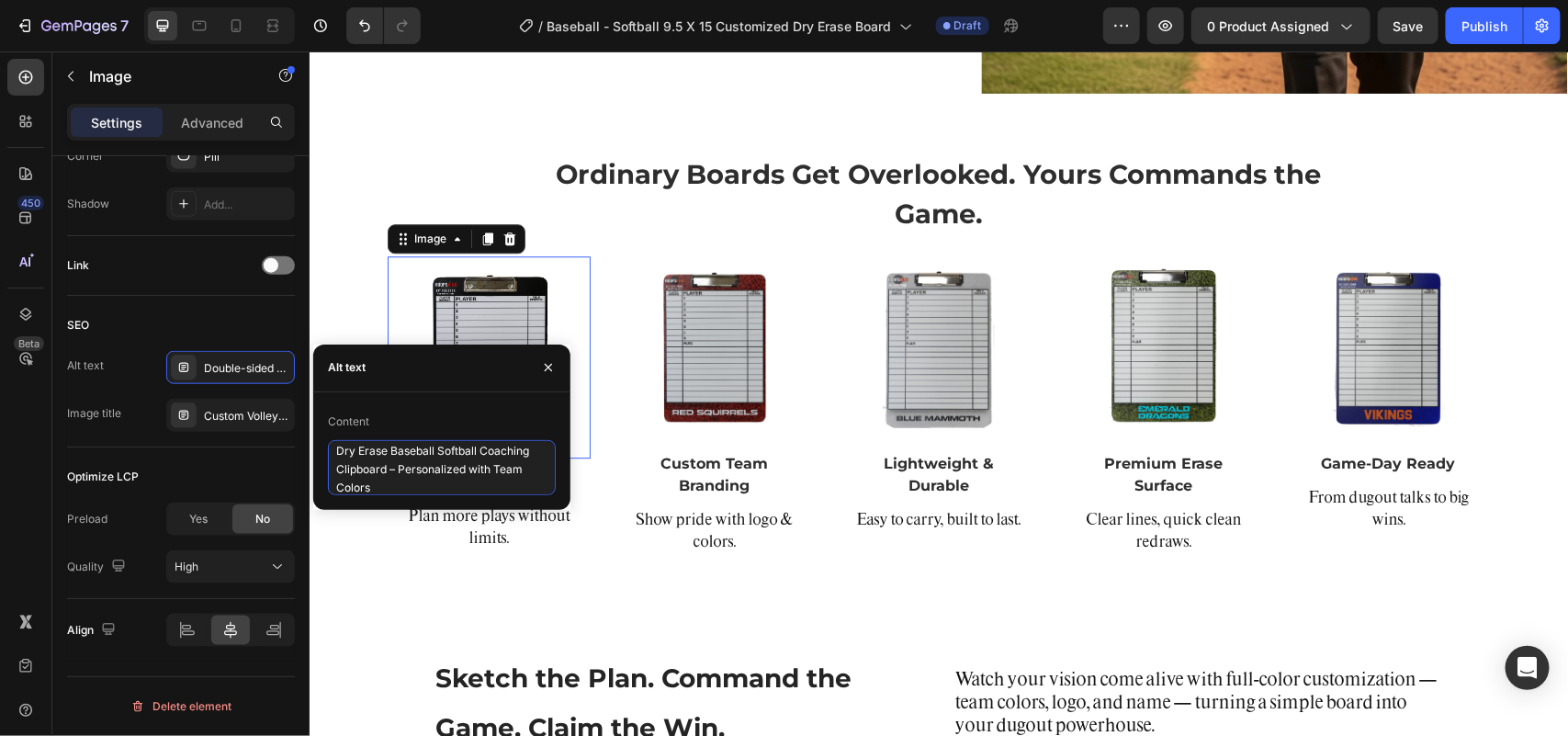
type textarea "Dry Erase Baseball Softball Coaching Clipboard – Personalized with Team Colors"
click at [215, 416] on div "Custom Volleyball Whiteboard Clipboard – Double Sided" at bounding box center [247, 417] width 87 height 17
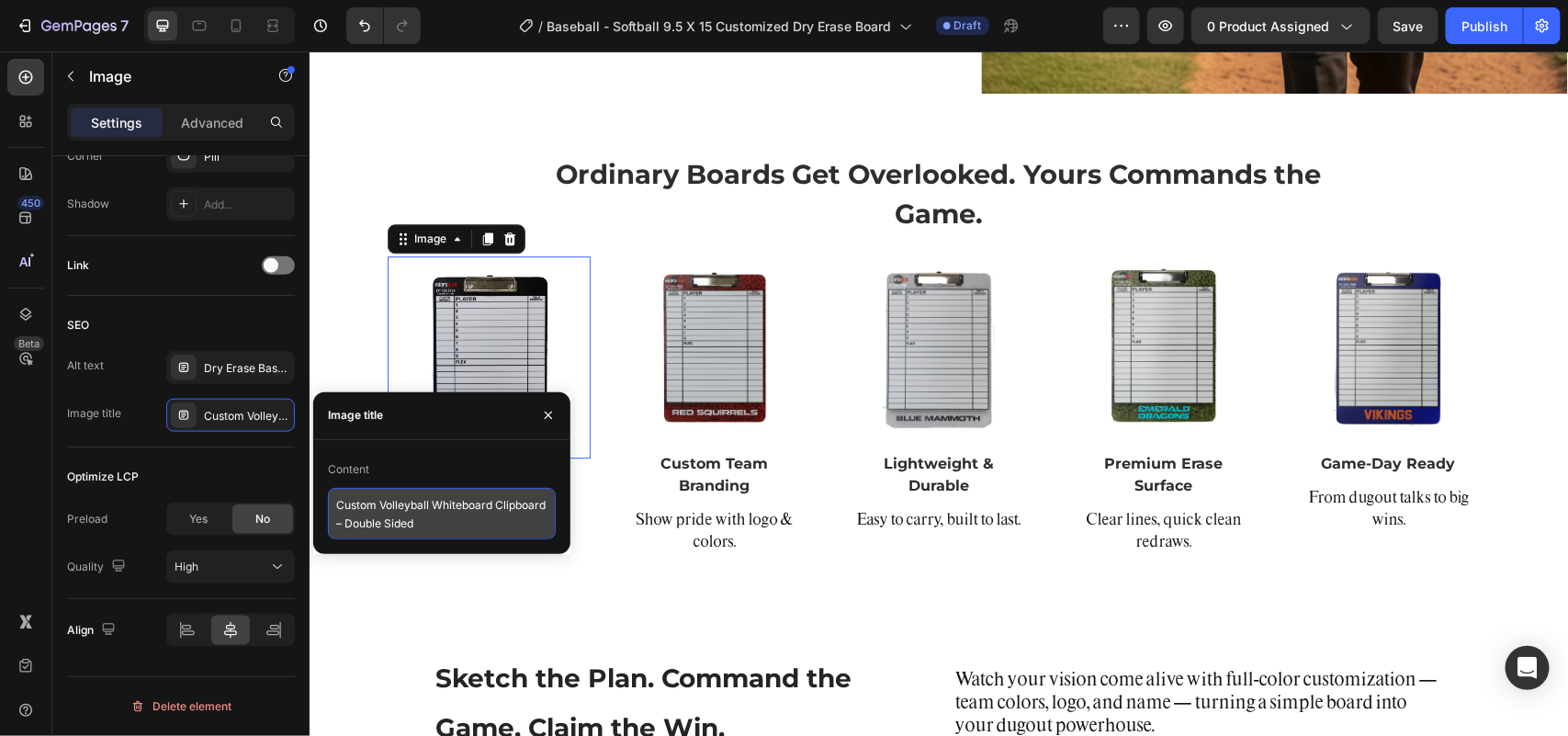
click at [404, 516] on textarea "Custom Volleyball Whiteboard Clipboard – Double Sided" at bounding box center [442, 514] width 228 height 52
paste textarea "Dry Erase Baseball Softball Lineup Board by HoopsKing"
type textarea "Custom Dry Erase Baseball Softball Lineup Board by HoopsKing"
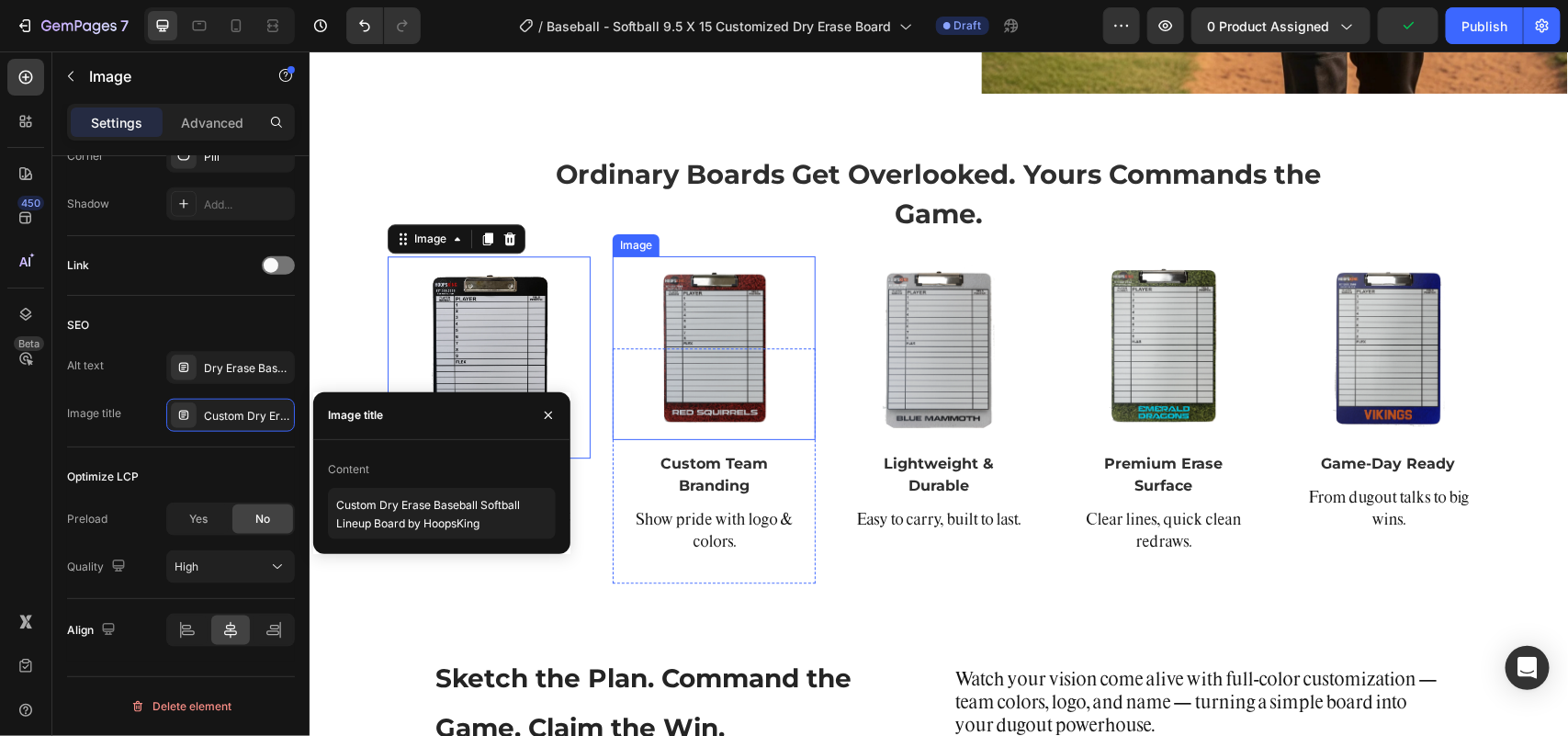
click at [726, 328] on img at bounding box center [712, 346] width 183 height 184
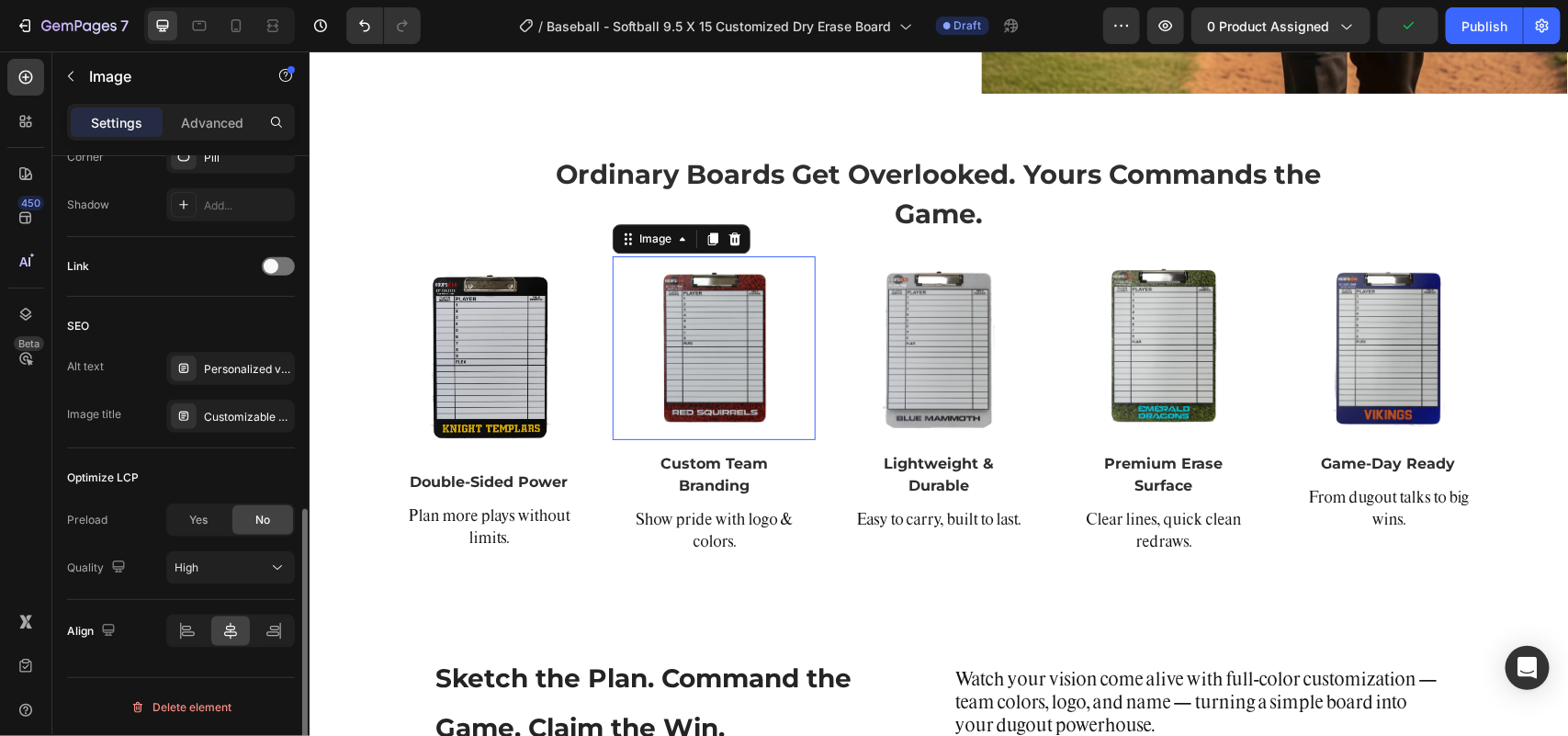
scroll to position [801, 0]
click at [221, 368] on div "Personalized volleyball coaching whiteboard clipboard with custom team name and…" at bounding box center [247, 370] width 87 height 17
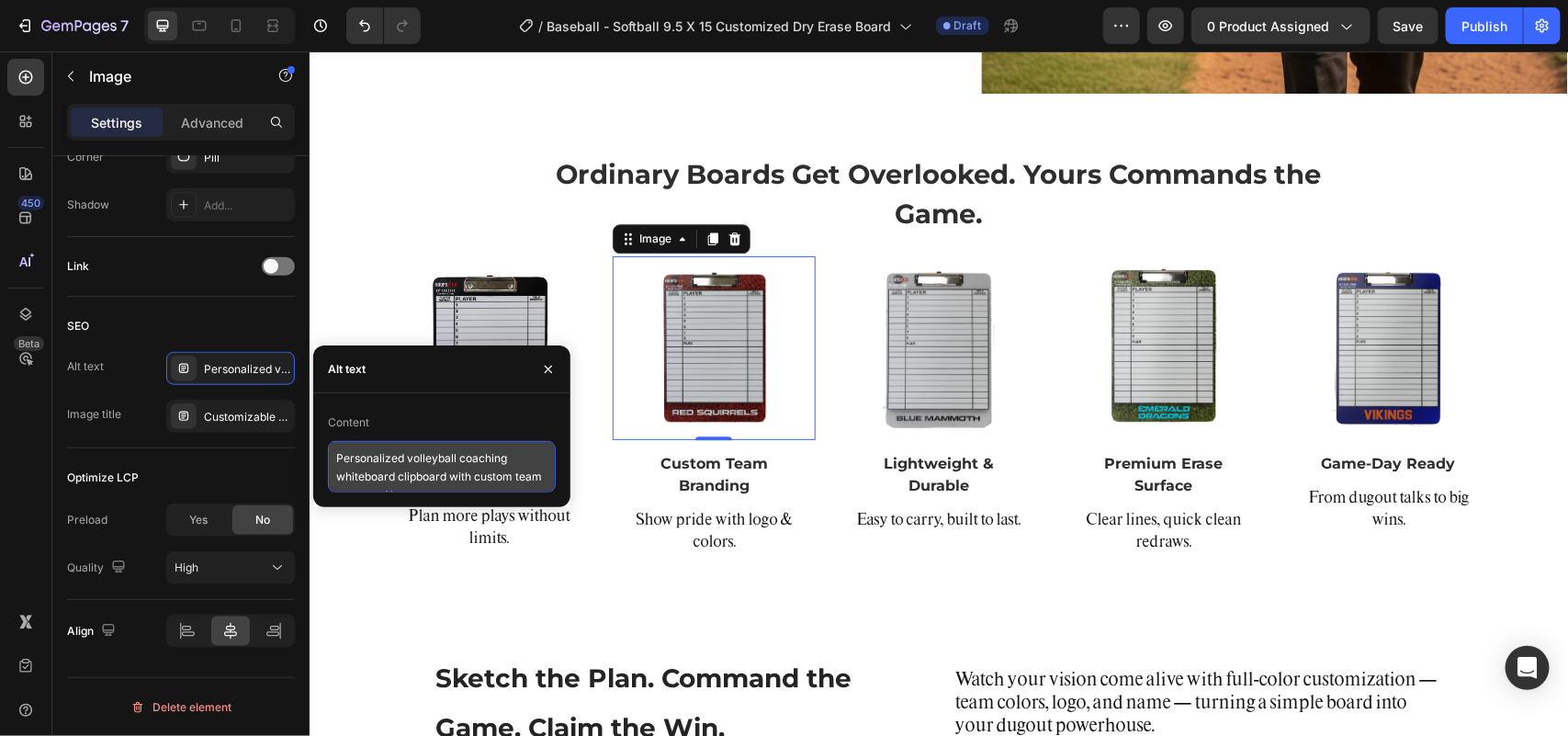
click at [384, 457] on textarea "Personalized volleyball coaching whiteboard clipboard with custom team name and…" at bounding box center [442, 467] width 228 height 52
paste textarea "HoopsKing Custom Baseball Softball Strategy Board – Lineup Organizer with Marke…"
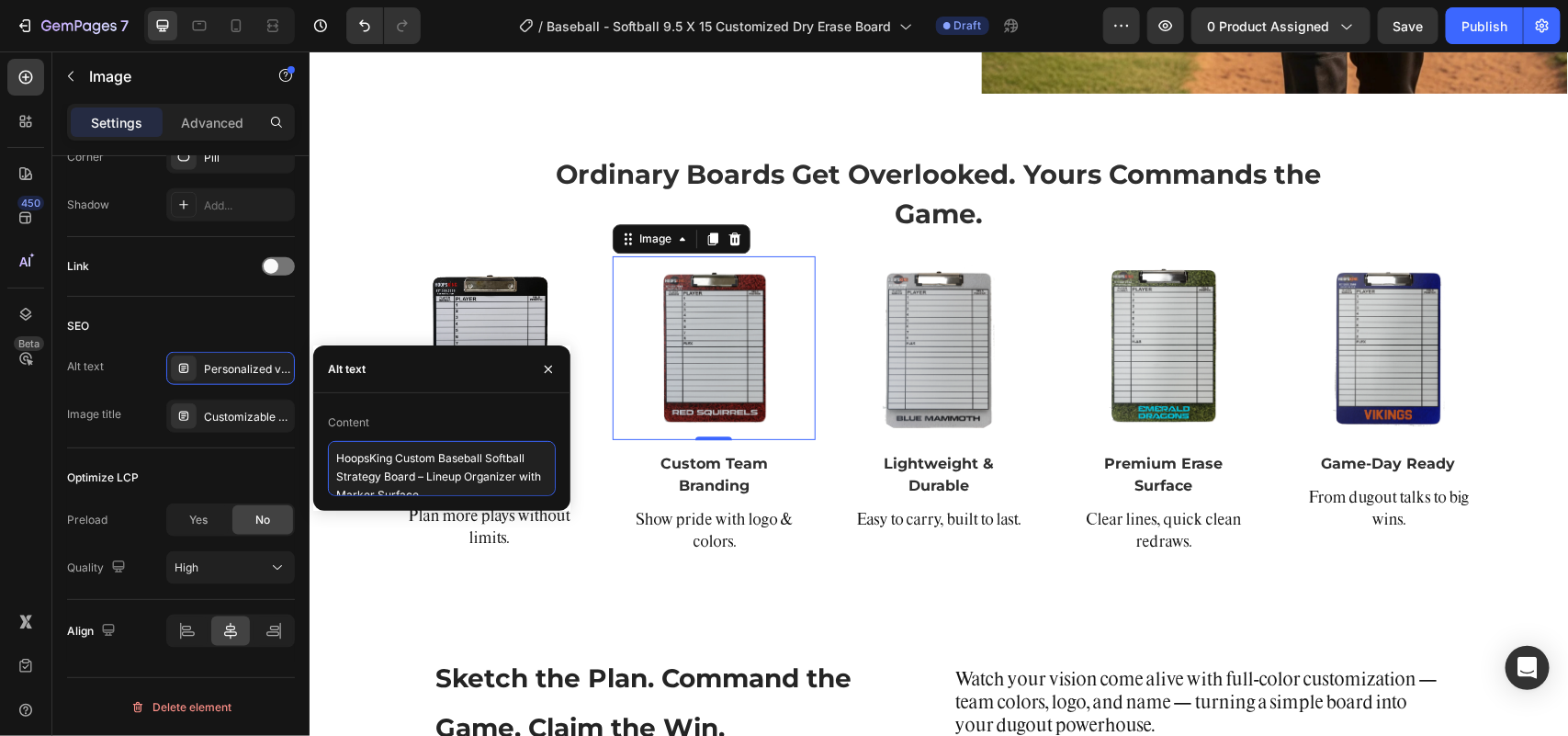
scroll to position [7, 0]
type textarea "HoopsKing Custom Baseball Softball Strategy Board – Lineup Organizer with Marke…"
click at [226, 414] on div "Customizable Volleyball Dry Erase Board – Coaching Gift" at bounding box center [247, 418] width 87 height 17
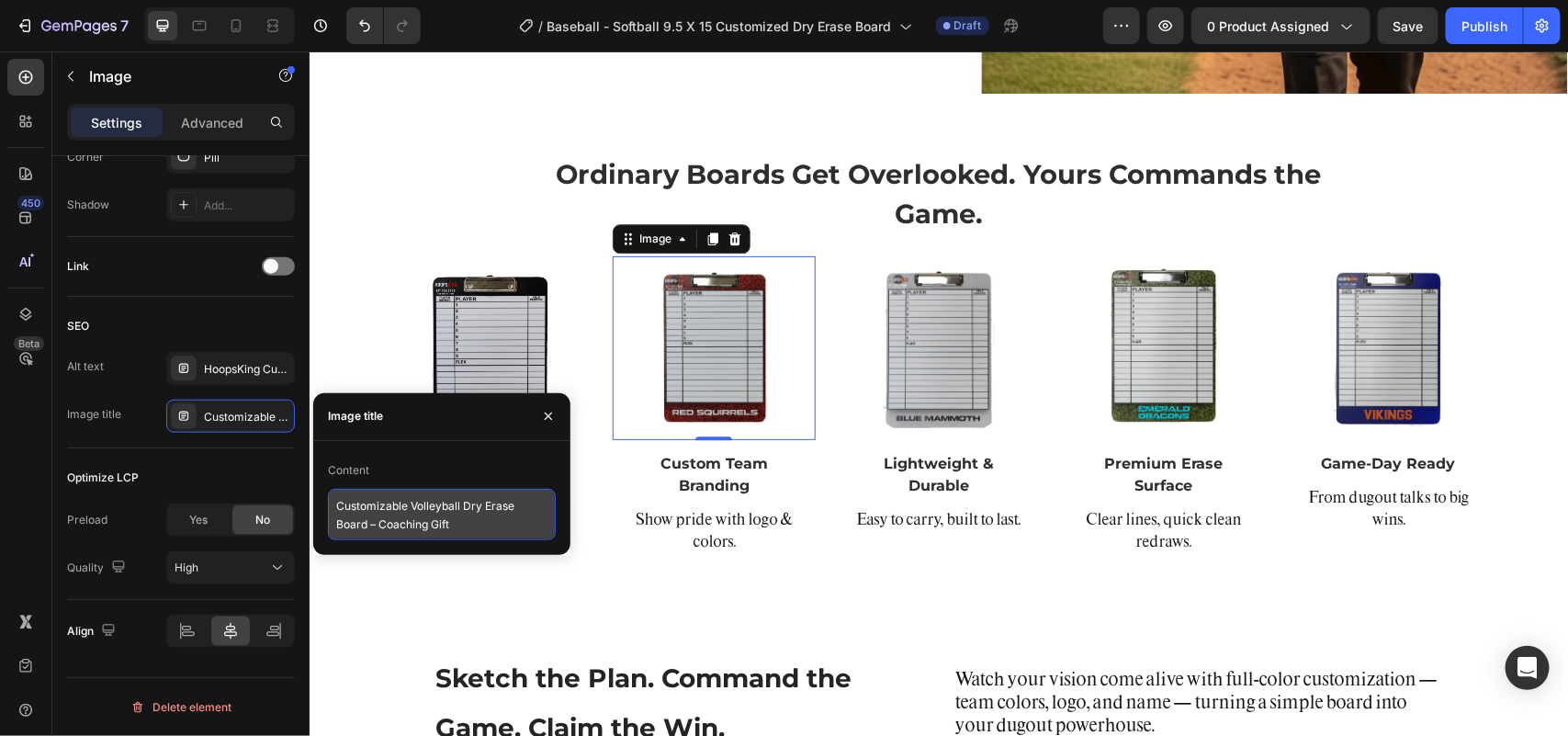
click at [373, 503] on textarea "Customizable Volleyball Dry Erase Board – Coaching Gift" at bounding box center [442, 514] width 228 height 52
paste textarea "Personalized Baseball Softball Coaching Clipboard – HoopsKing"
type textarea "Personalized Baseball Softball Coaching Clipboard – HoopsKing"
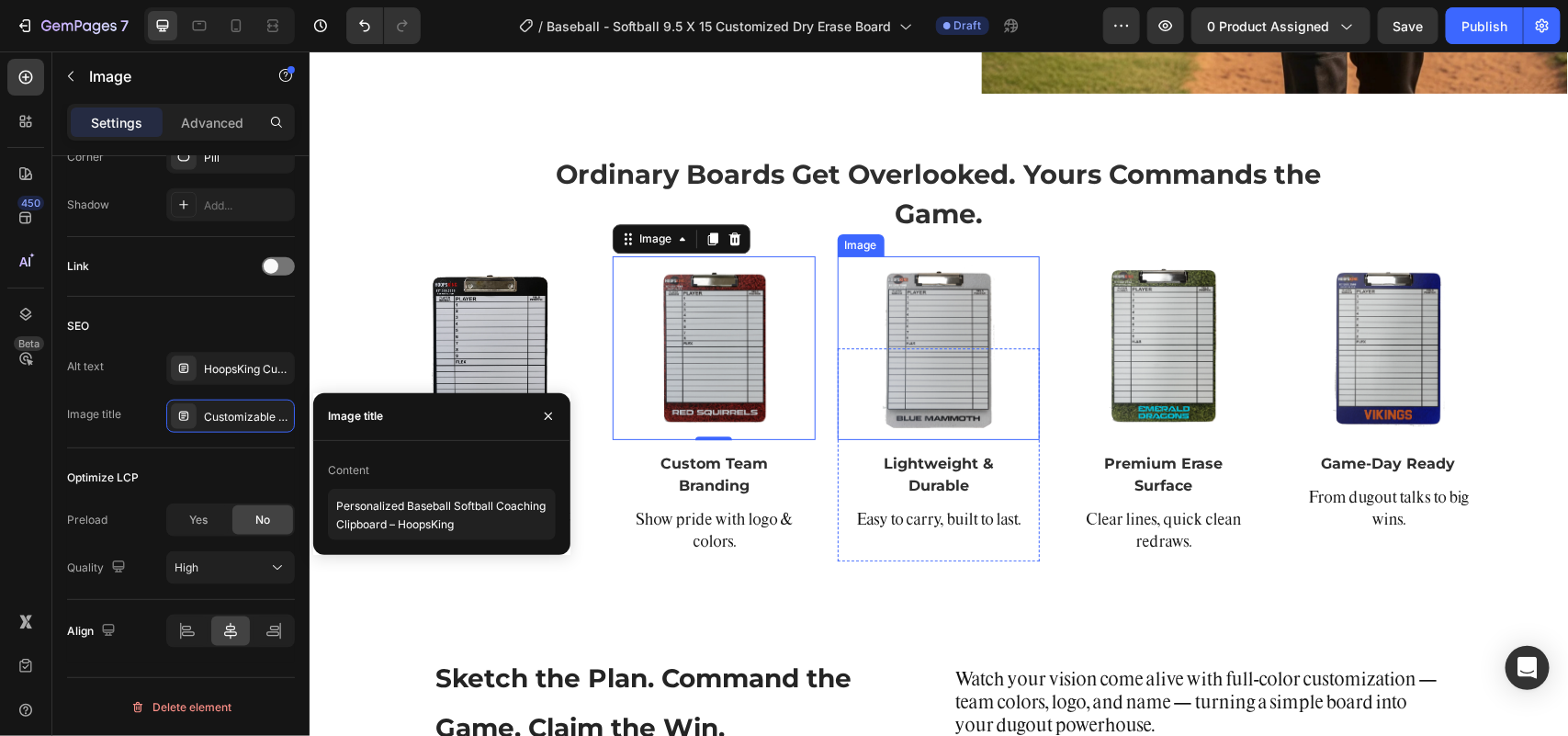
click at [924, 345] on img at bounding box center [937, 346] width 183 height 184
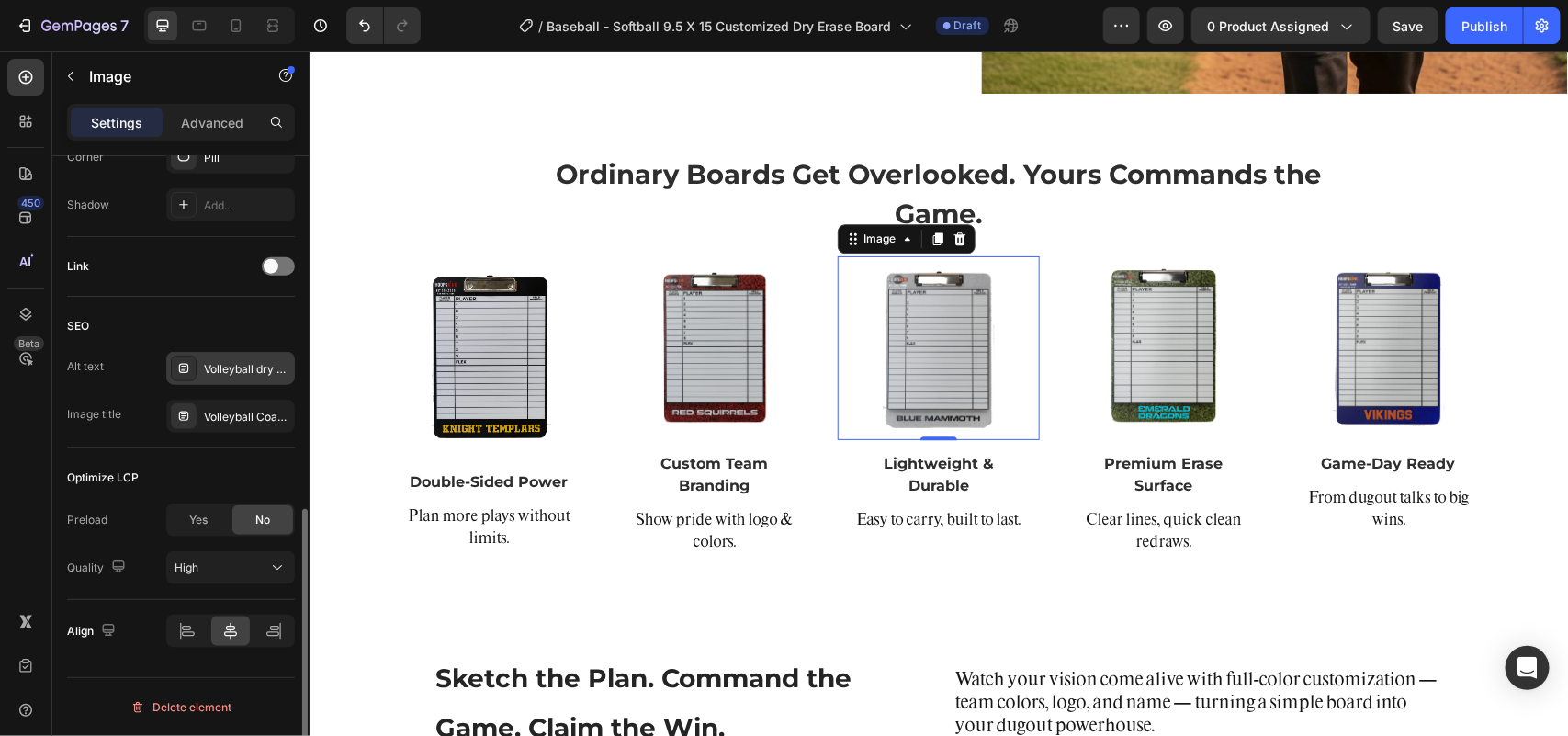
click at [221, 365] on div "Volleyball dry erase board clipboard with markers and [PERSON_NAME] set included" at bounding box center [247, 370] width 87 height 17
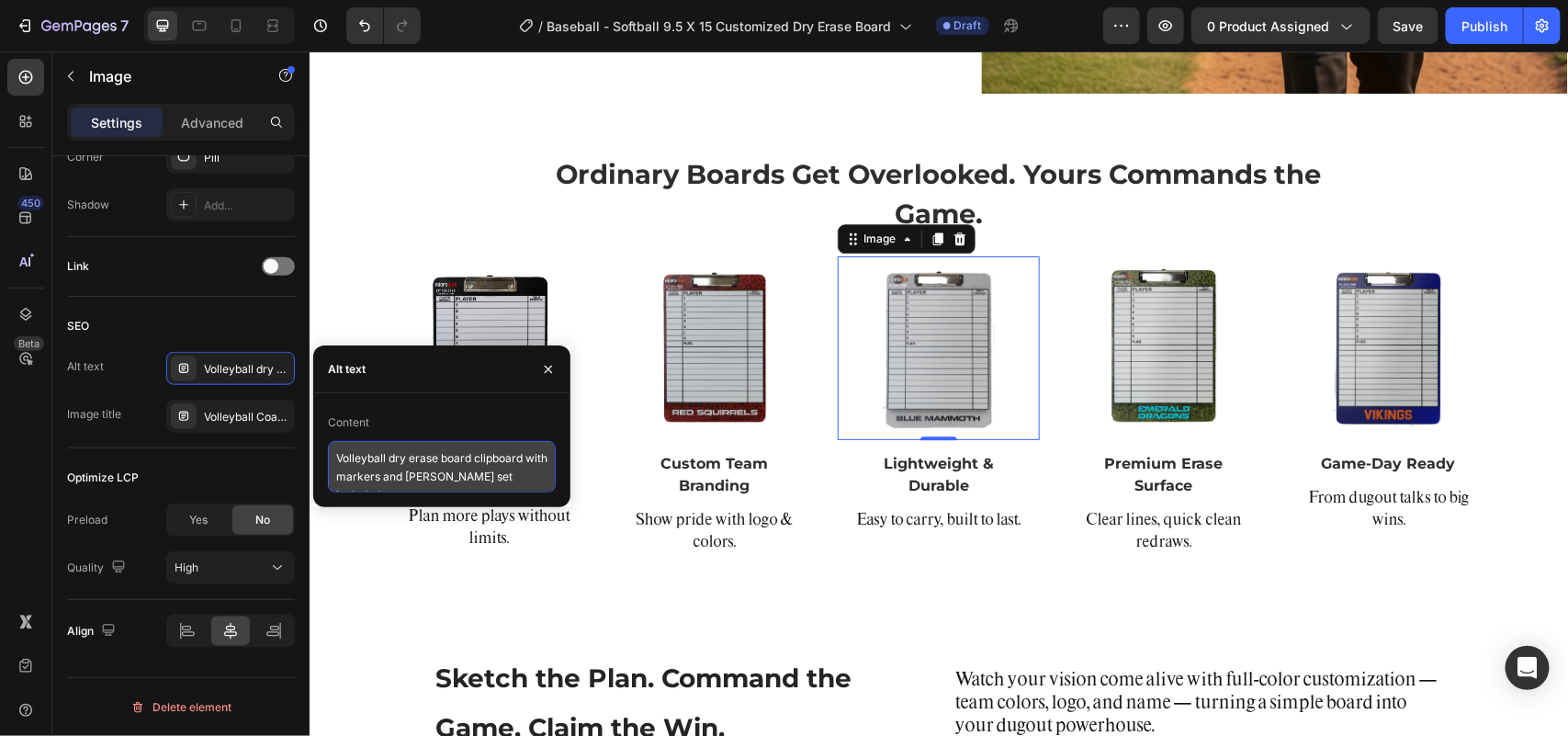
click at [382, 460] on textarea "Volleyball dry erase board clipboard with markers and [PERSON_NAME] set included" at bounding box center [442, 467] width 228 height 52
paste textarea "Baseball Softball Custom Dry Erase Dugout Board – Perfect for Coaches and Teams"
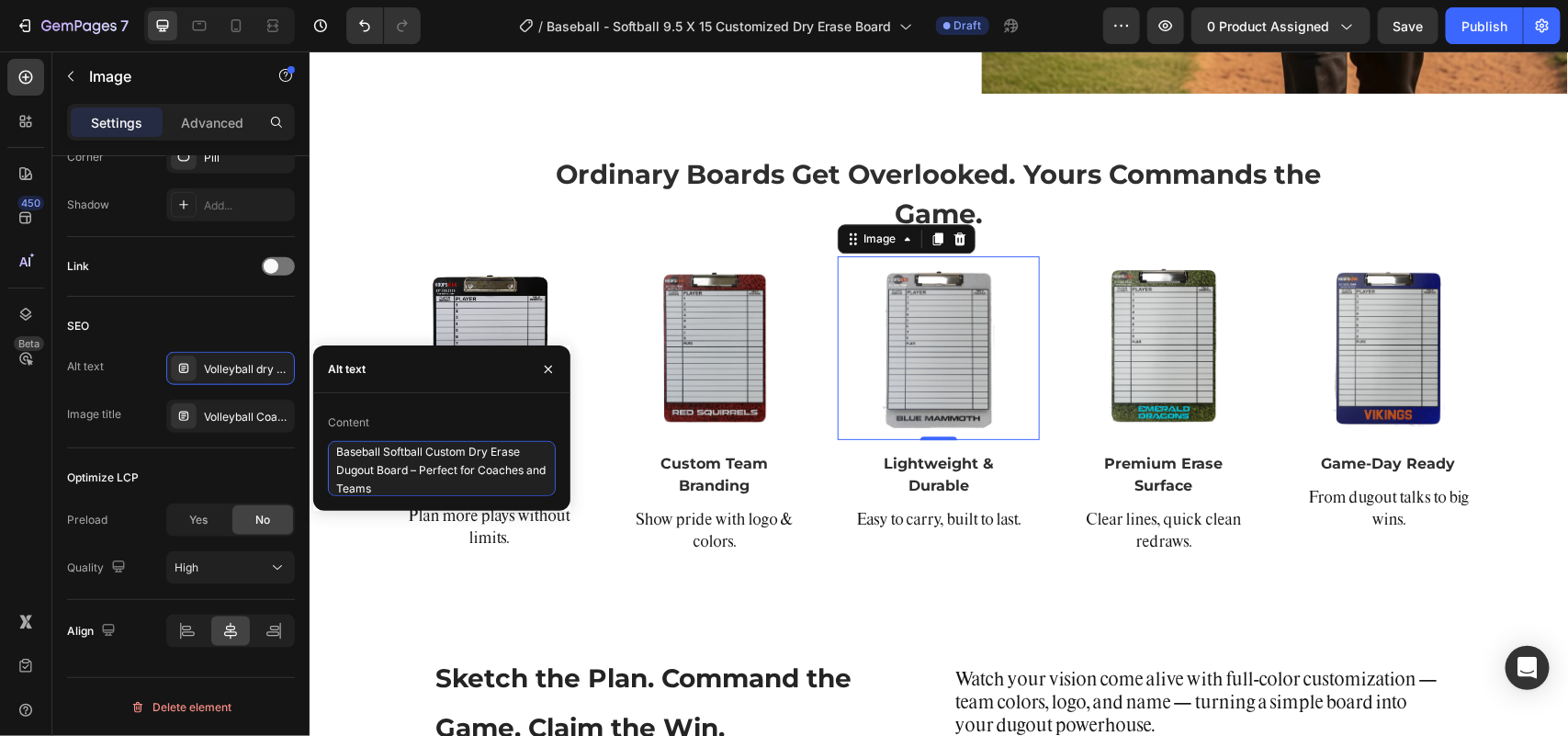
type textarea "Baseball Softball Custom Dry Erase Dugout Board – Perfect for Coaches and Teams"
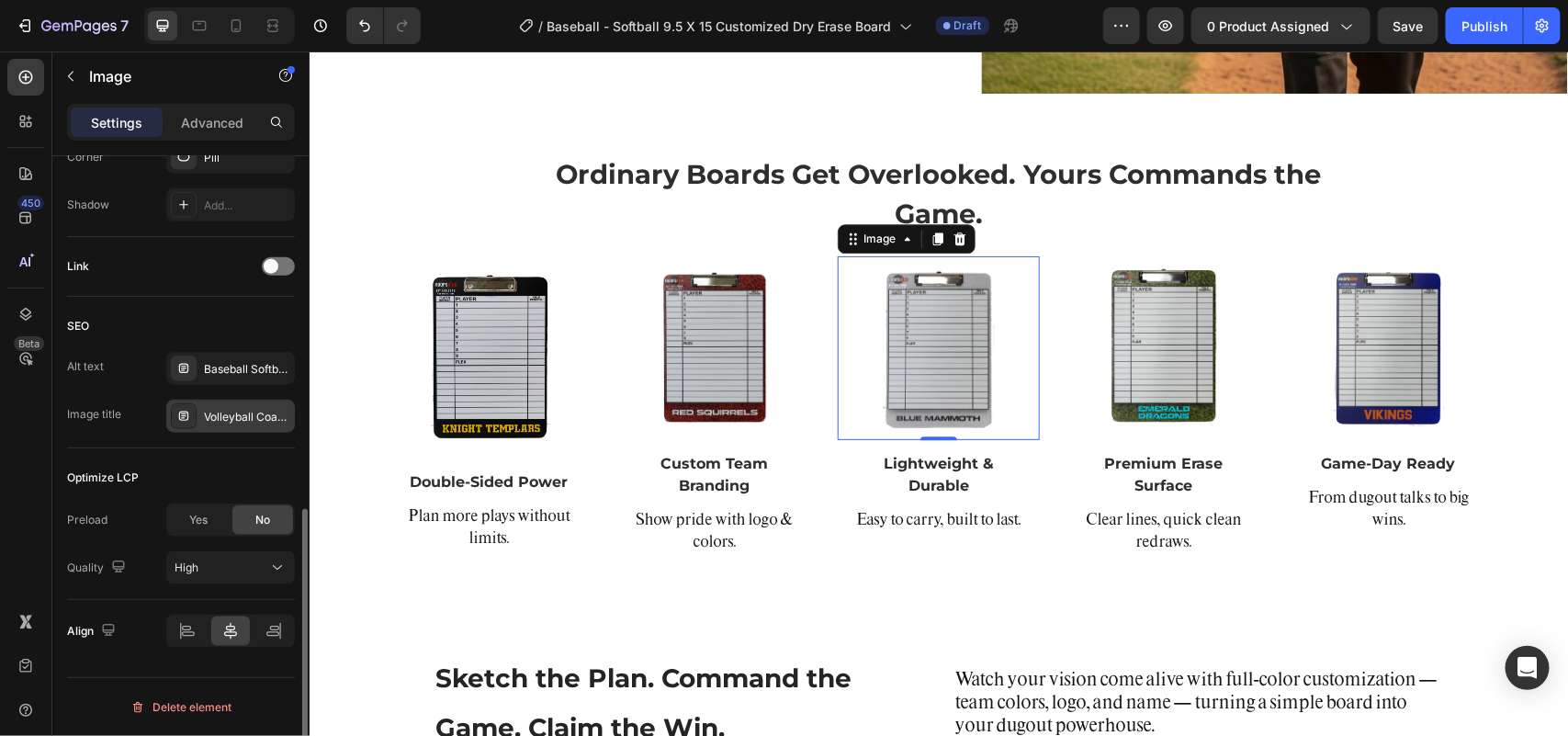
click at [232, 421] on div "Volleyball Coaching Whiteboard Clipboard with Accessories" at bounding box center [247, 418] width 87 height 17
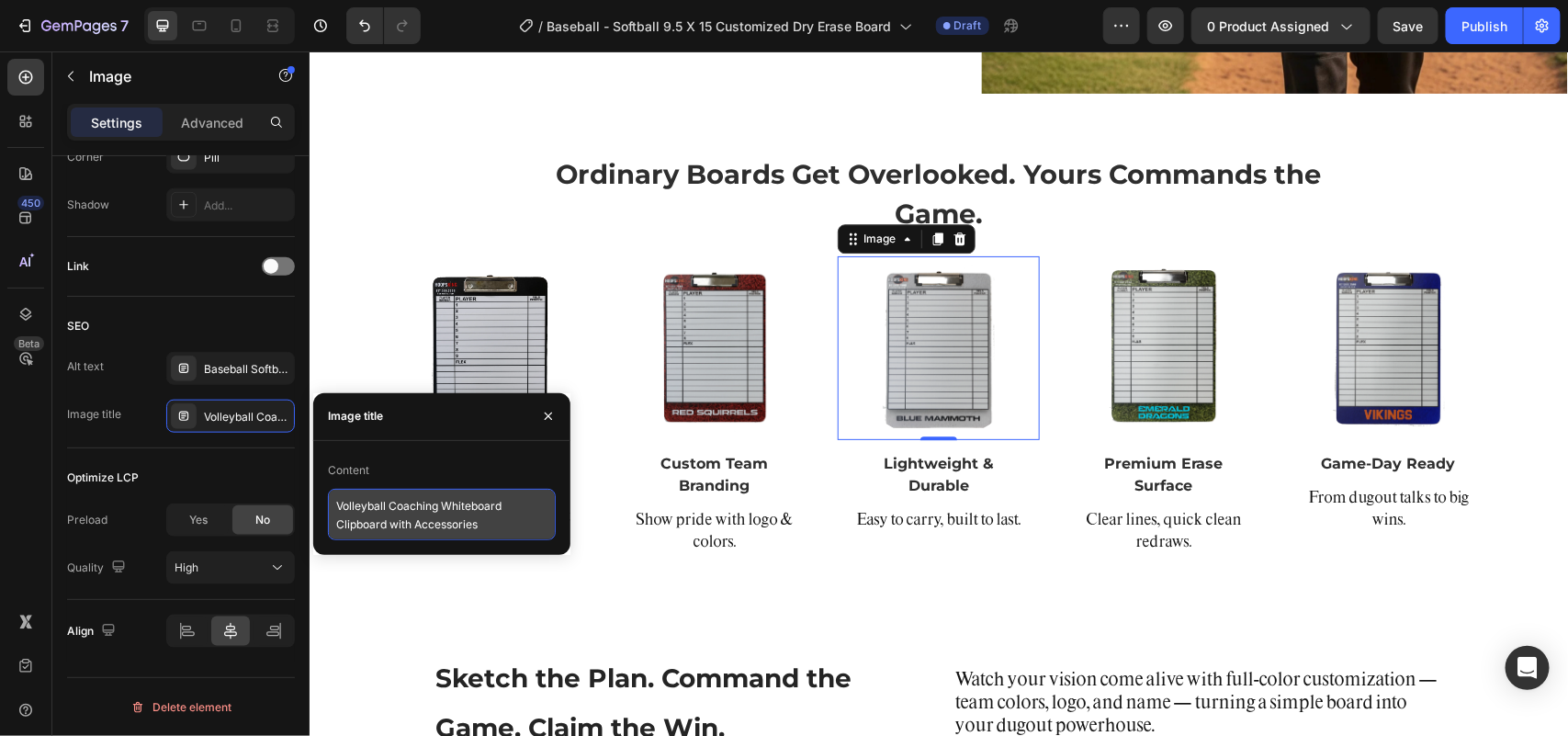
click at [355, 496] on textarea "Volleyball Coaching Whiteboard Clipboard with Accessories" at bounding box center [442, 514] width 228 height 52
paste textarea "HoopsKing Dugout Board for Baseball Softball Coaches – Customizable"
type textarea "HoopsKing Dugout Board for Baseball Softball Coaches – Customizable"
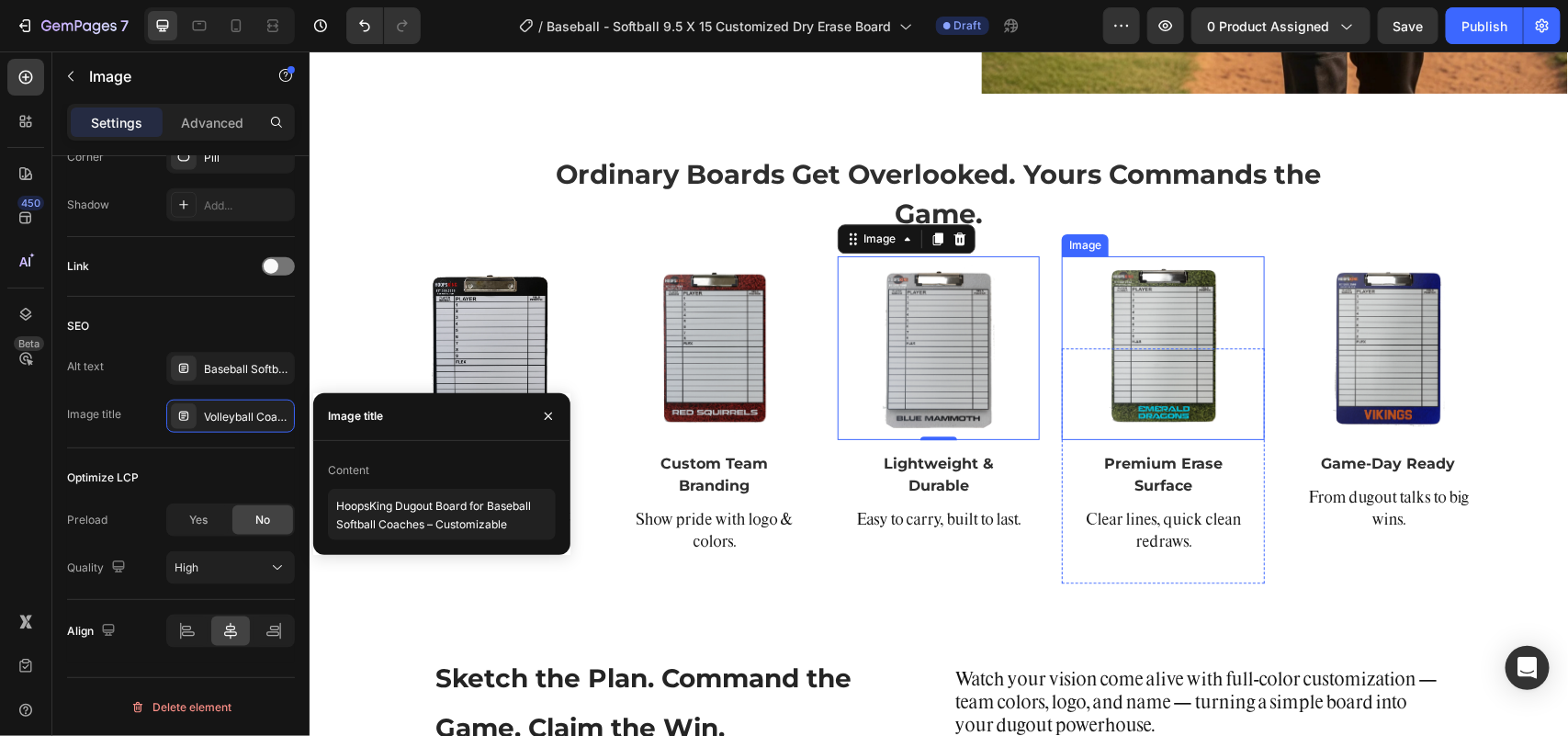
click at [1145, 344] on img at bounding box center [1163, 346] width 183 height 184
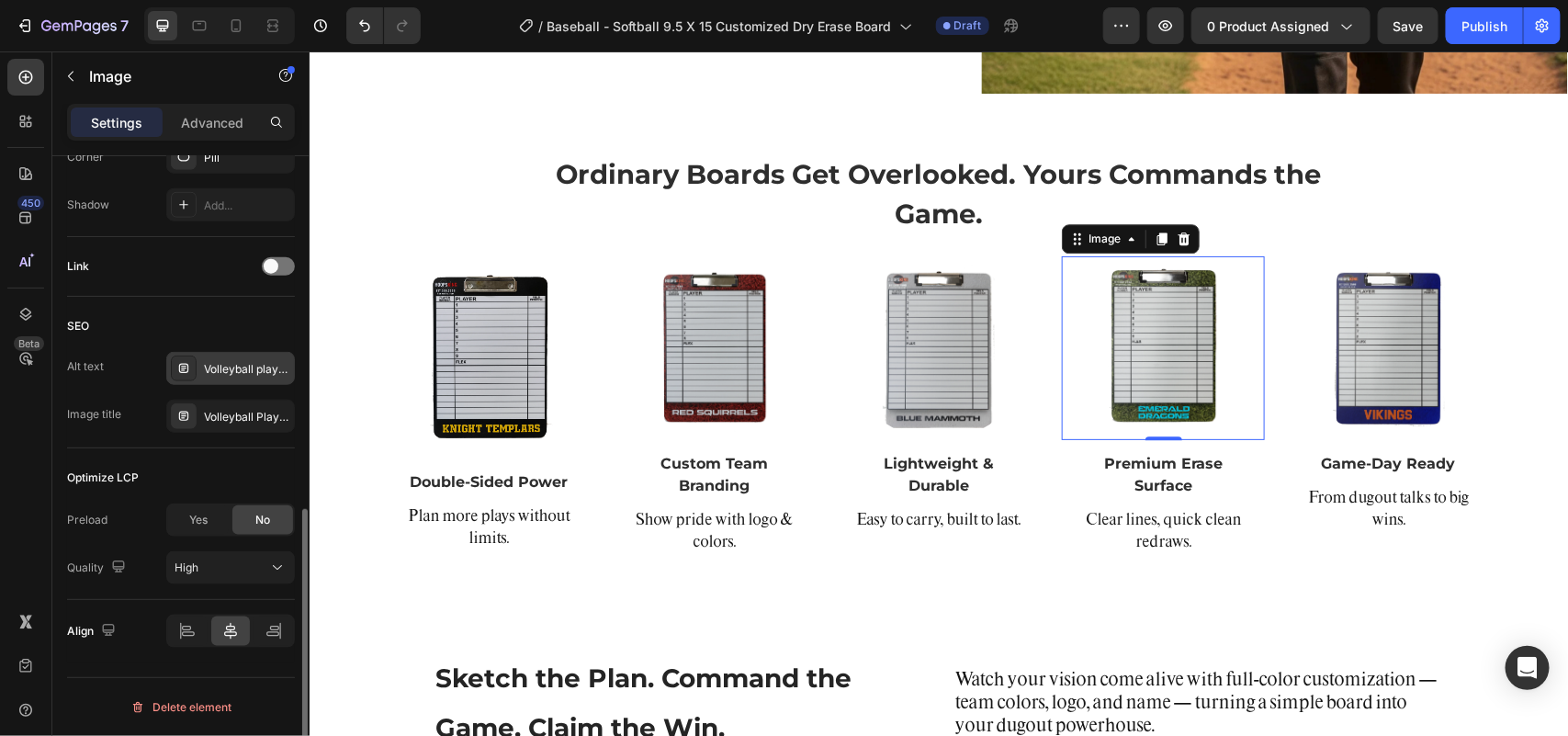
click at [249, 361] on div "Volleyball playbook dry erase board showing offensive and defensive rotations" at bounding box center [247, 370] width 87 height 17
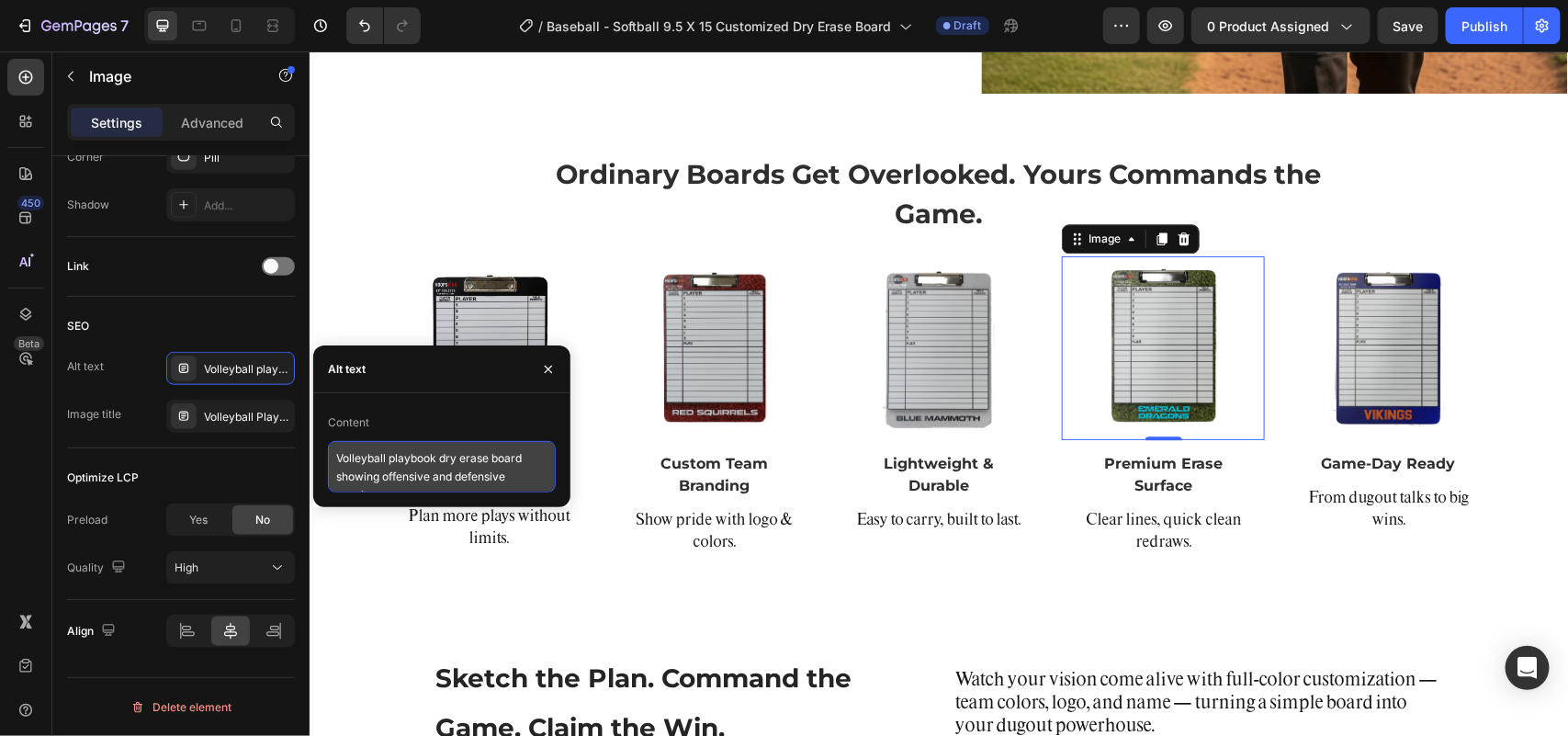
click at [386, 461] on textarea "Volleyball playbook dry erase board showing offensive and defensive rotations" at bounding box center [442, 467] width 228 height 52
paste textarea "Personalized Baseball Softball Coaching Clipboard – HoopsKing Custom Board"
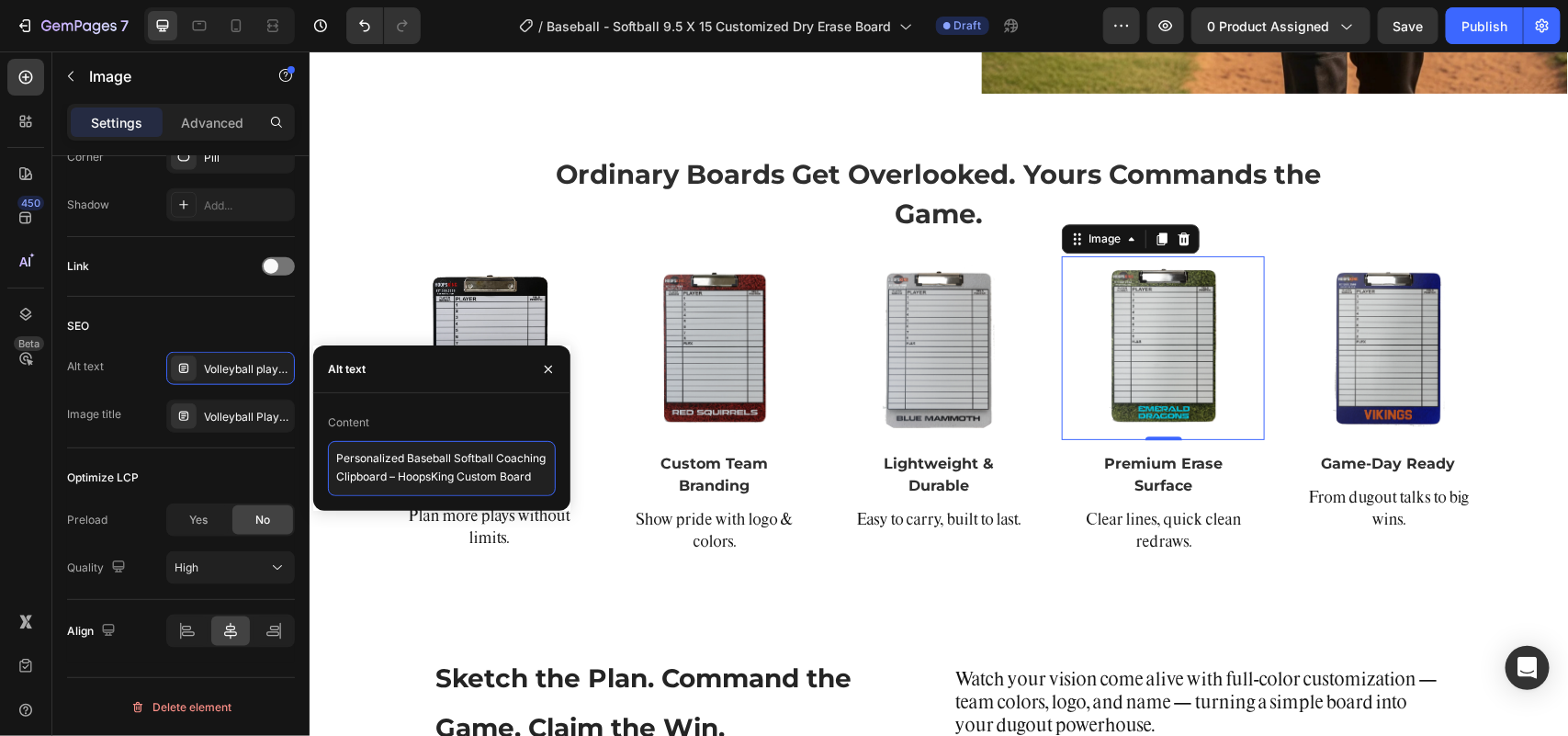
type textarea "Personalized Baseball Softball Coaching Clipboard – HoopsKing Custom Board"
click at [230, 413] on div "Volleyball Play Diagram Clipboard – Dry Erase Board" at bounding box center [247, 418] width 87 height 17
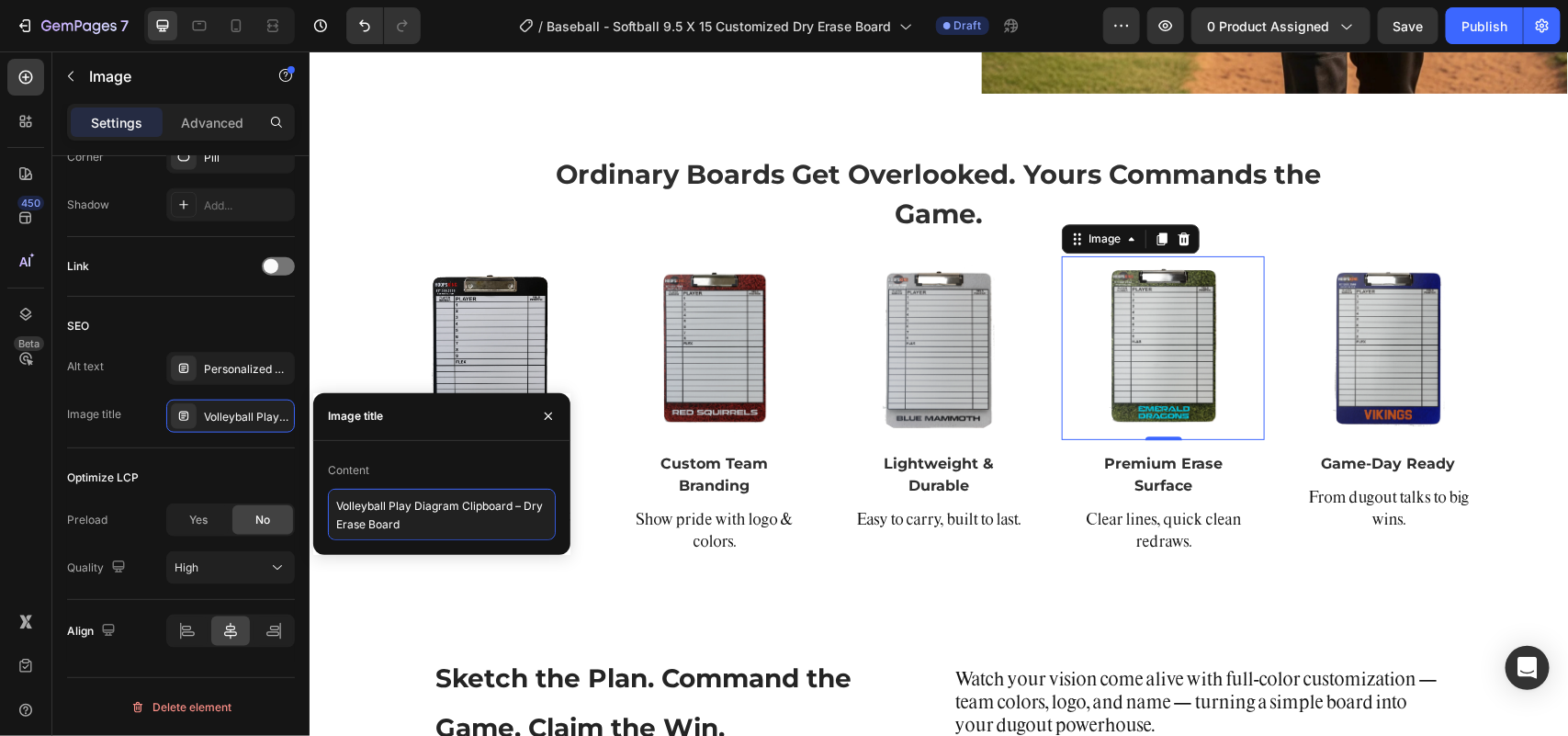
click at [384, 520] on textarea "Volleyball Play Diagram Clipboard – Dry Erase Board" at bounding box center [442, 514] width 228 height 52
paste textarea "Baseball Softball Strategy & Lineup Board – HoopsKing Custom Print"
type textarea "Baseball Softball Strategy & Lineup Board – HoopsKing Custom Print"
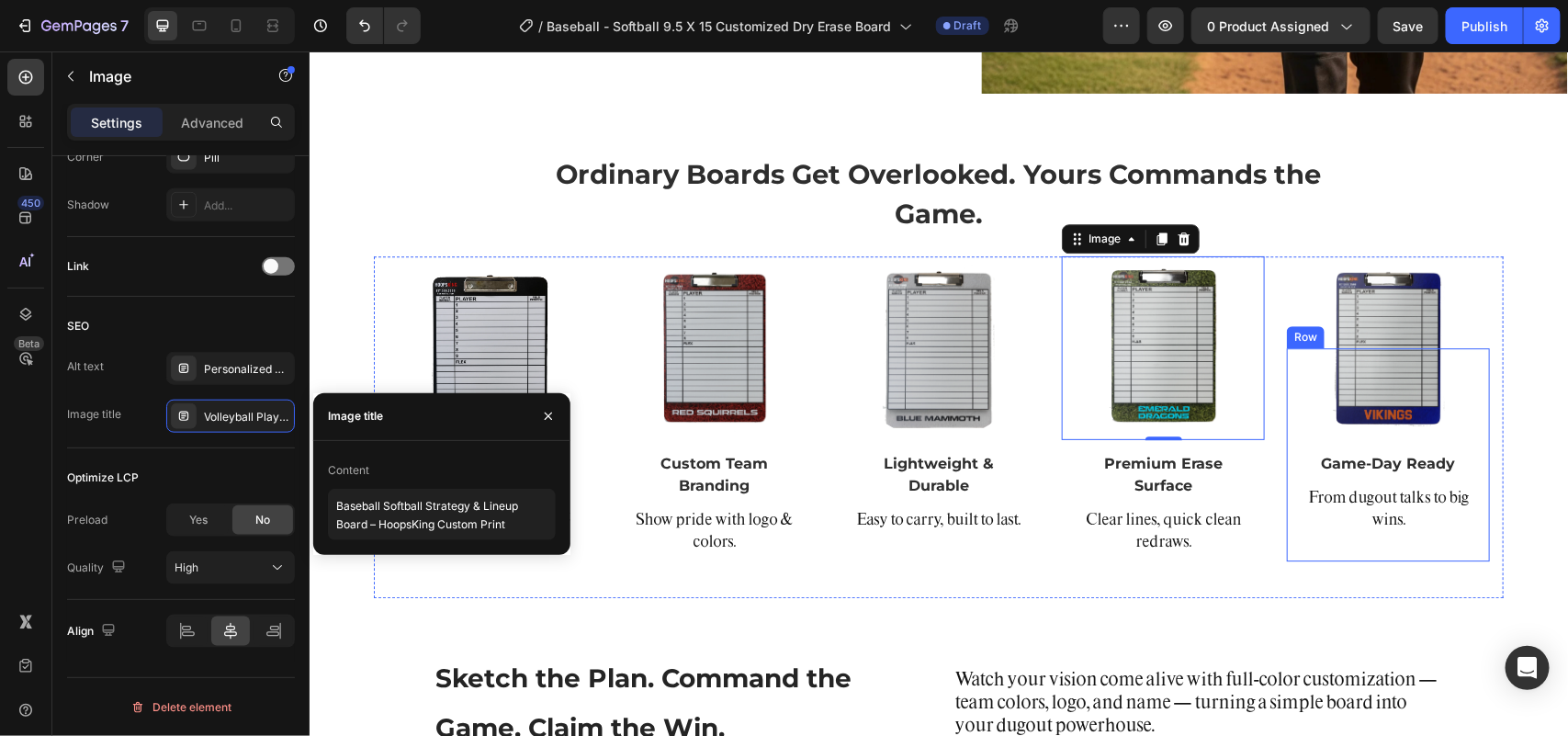
click at [1396, 321] on img at bounding box center [1387, 346] width 183 height 184
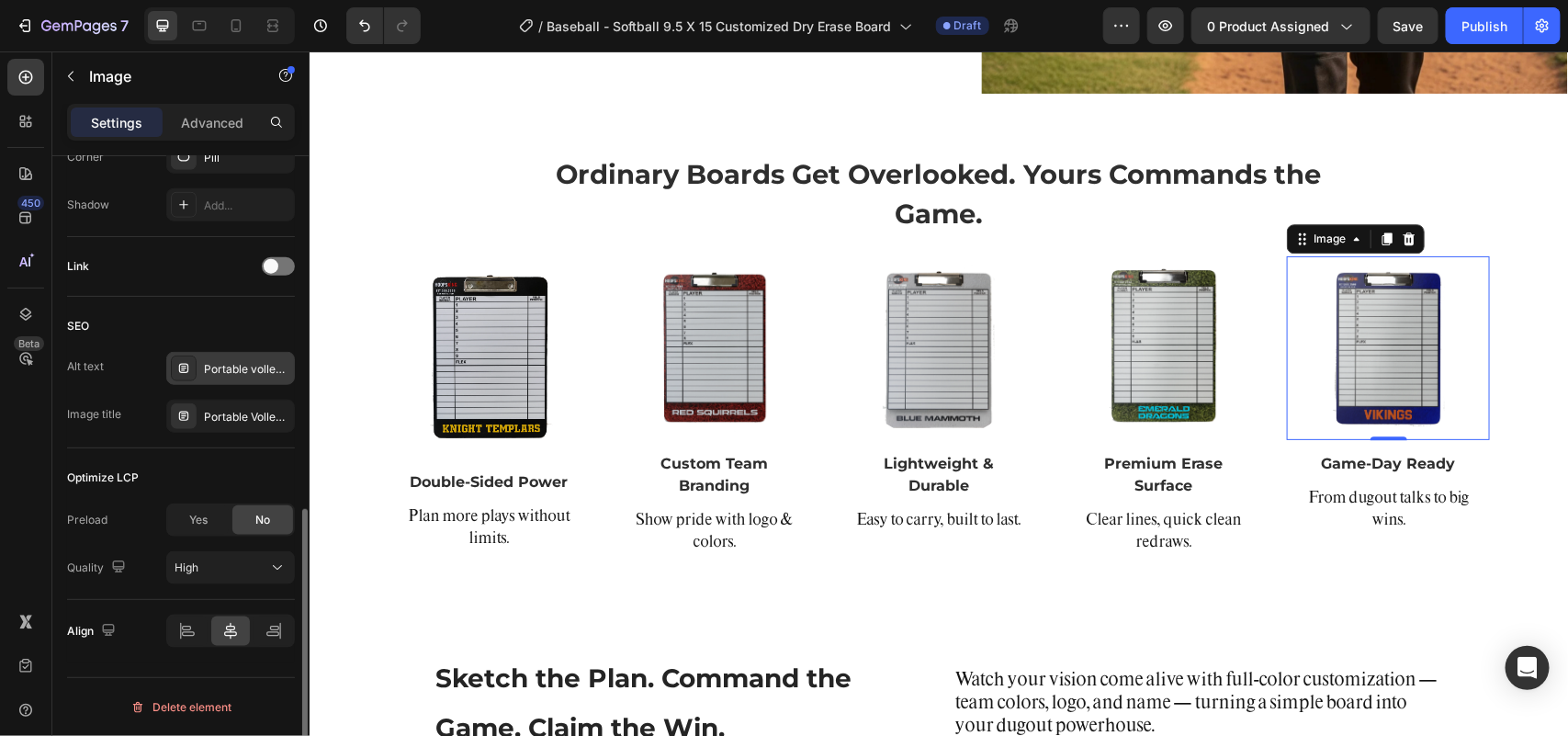
click at [228, 364] on div "Portable volleyball dry erase clipboard whiteboard for sideline and locker room…" at bounding box center [247, 370] width 87 height 17
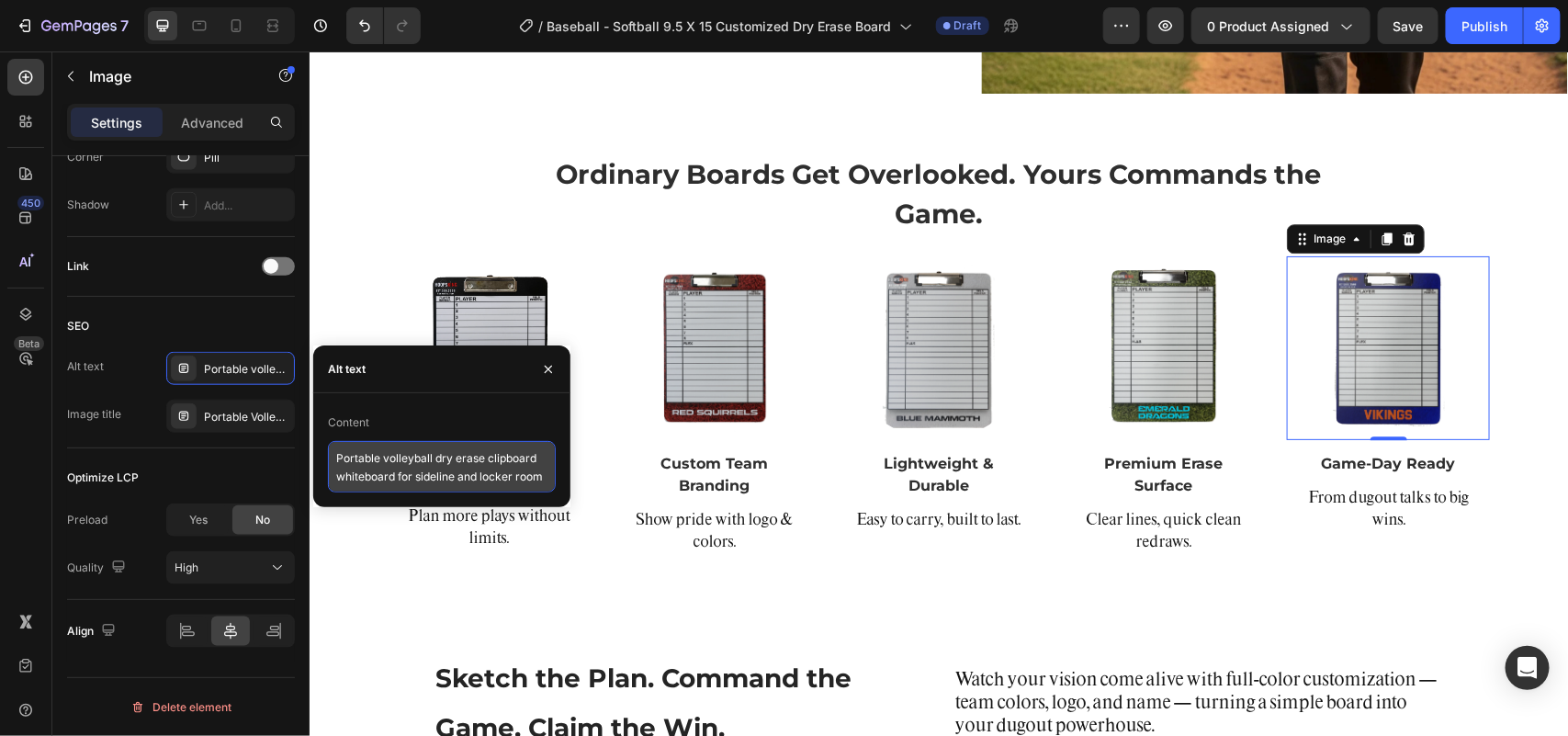
click at [428, 460] on textarea "Portable volleyball dry erase clipboard whiteboard for sideline and locker room…" at bounding box center [442, 467] width 228 height 52
paste textarea "HoopsKing Baseball Softball Dry Erase Board – Player Positions & Batting Order …"
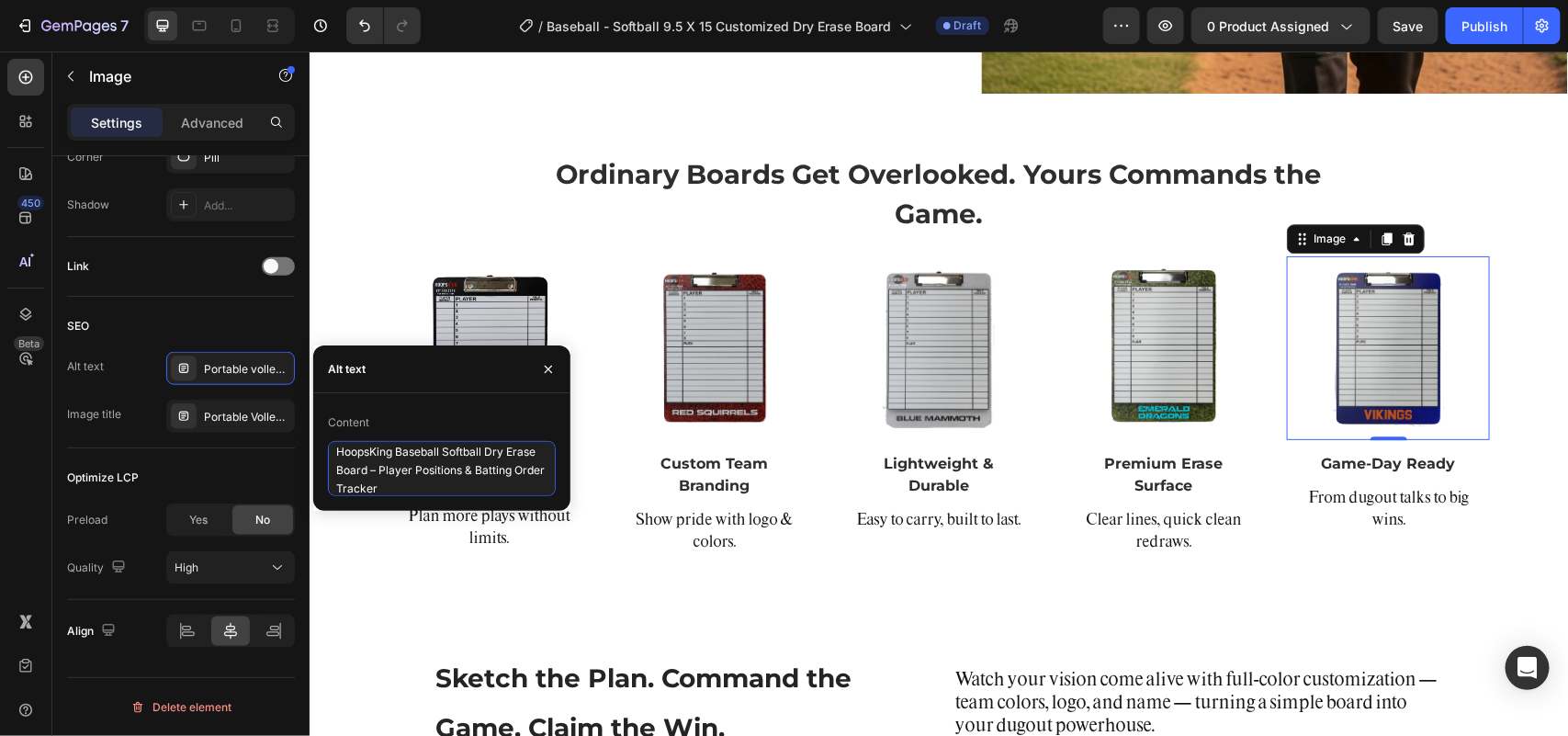
type textarea "HoopsKing Baseball Softball Dry Erase Board – Player Positions & Batting Order …"
click at [246, 410] on div "Portable Volleyball Coaching Clipboard Whiteboard" at bounding box center [247, 418] width 87 height 17
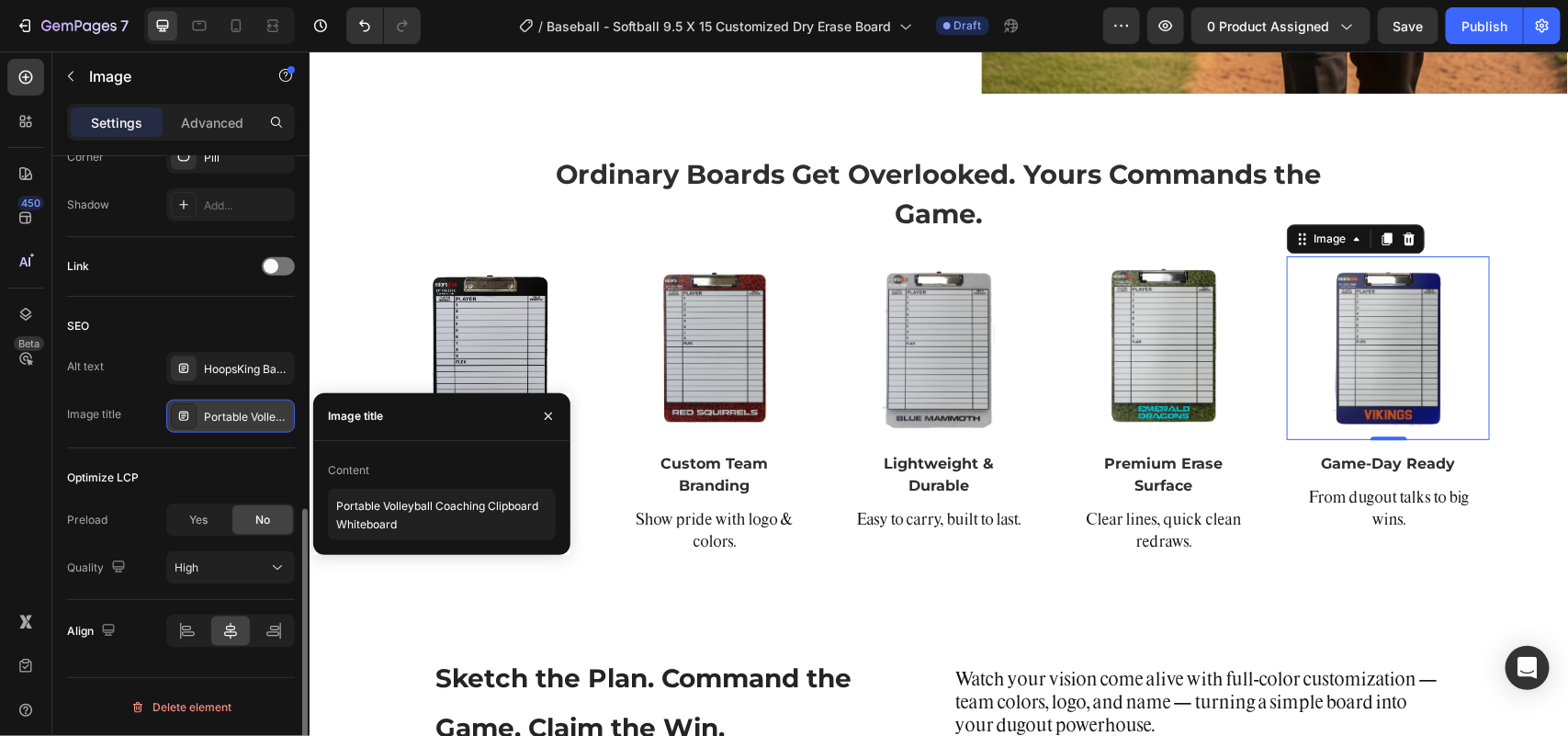
click at [246, 410] on div "Portable Volleyball Coaching Clipboard Whiteboard" at bounding box center [247, 418] width 87 height 17
click at [402, 503] on textarea "Portable Volleyball Coaching Clipboard Whiteboard" at bounding box center [442, 514] width 228 height 52
paste textarea "HoopsKing Baseball Softball Dugout Organizer – Custom Dry Erase B"
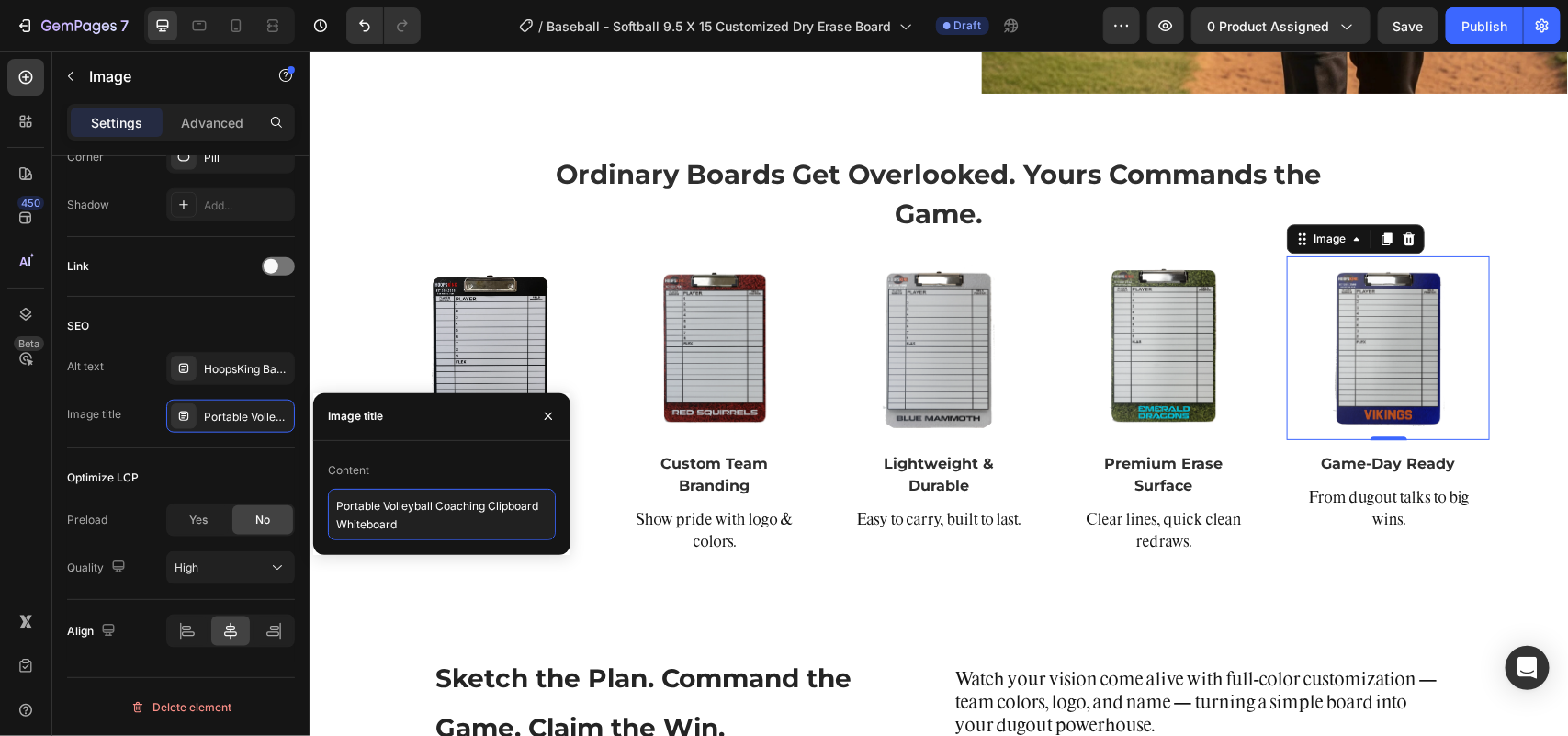
type textarea "HoopsKing Baseball Softball Dugout Organizer – Custom Dry Erase Board"
click at [761, 334] on img at bounding box center [712, 346] width 183 height 184
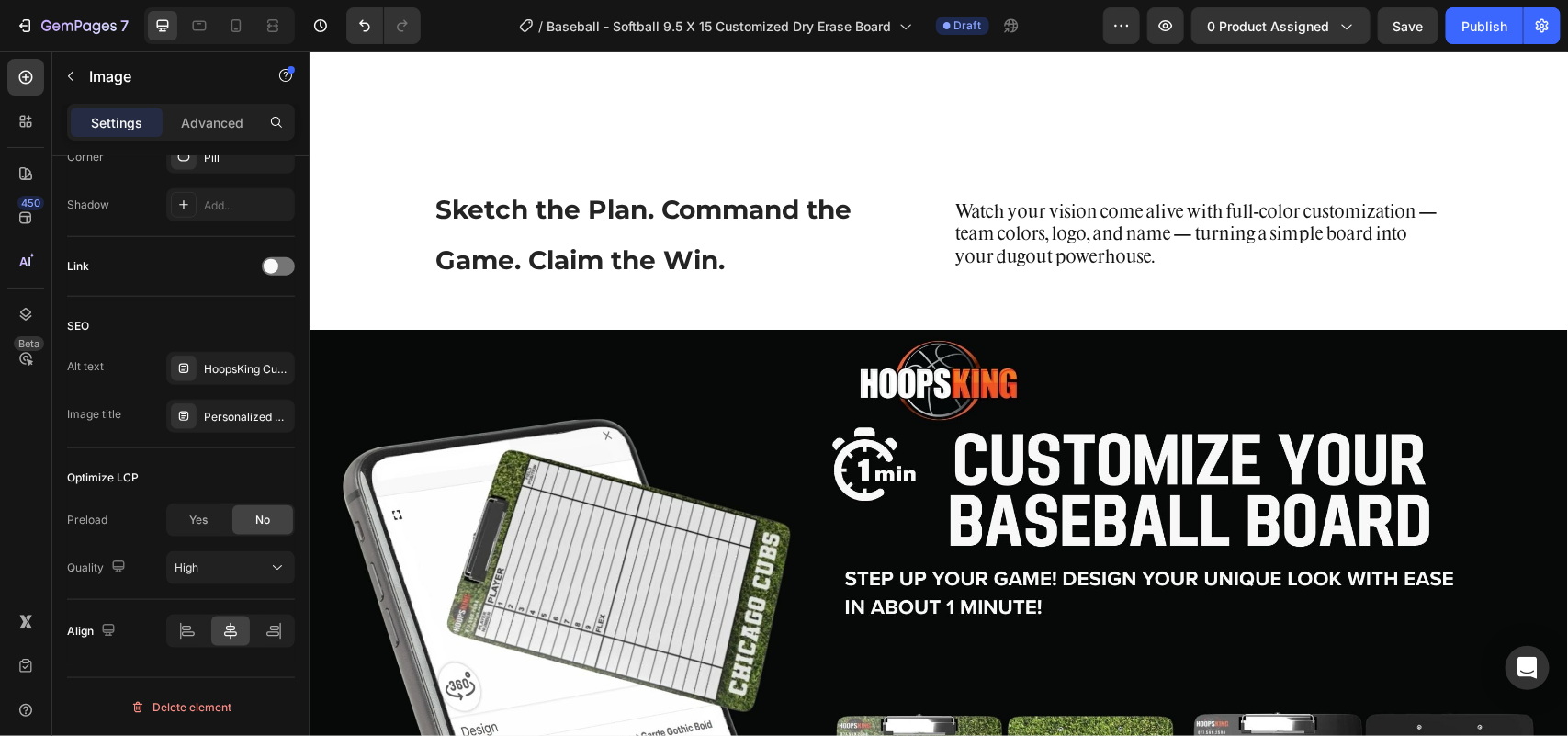
scroll to position [2872, 0]
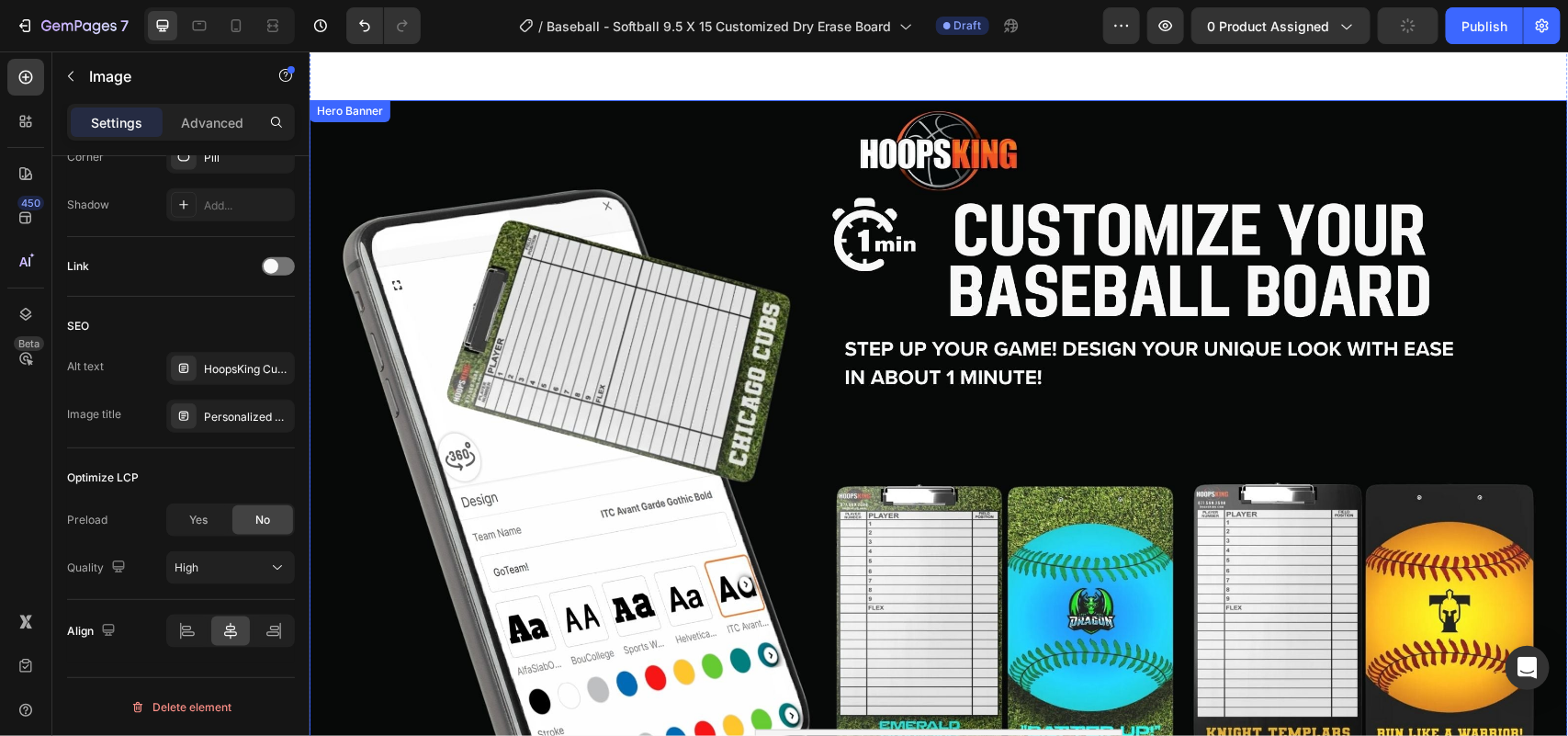
click at [768, 190] on div "Background Image" at bounding box center [938, 476] width 1259 height 756
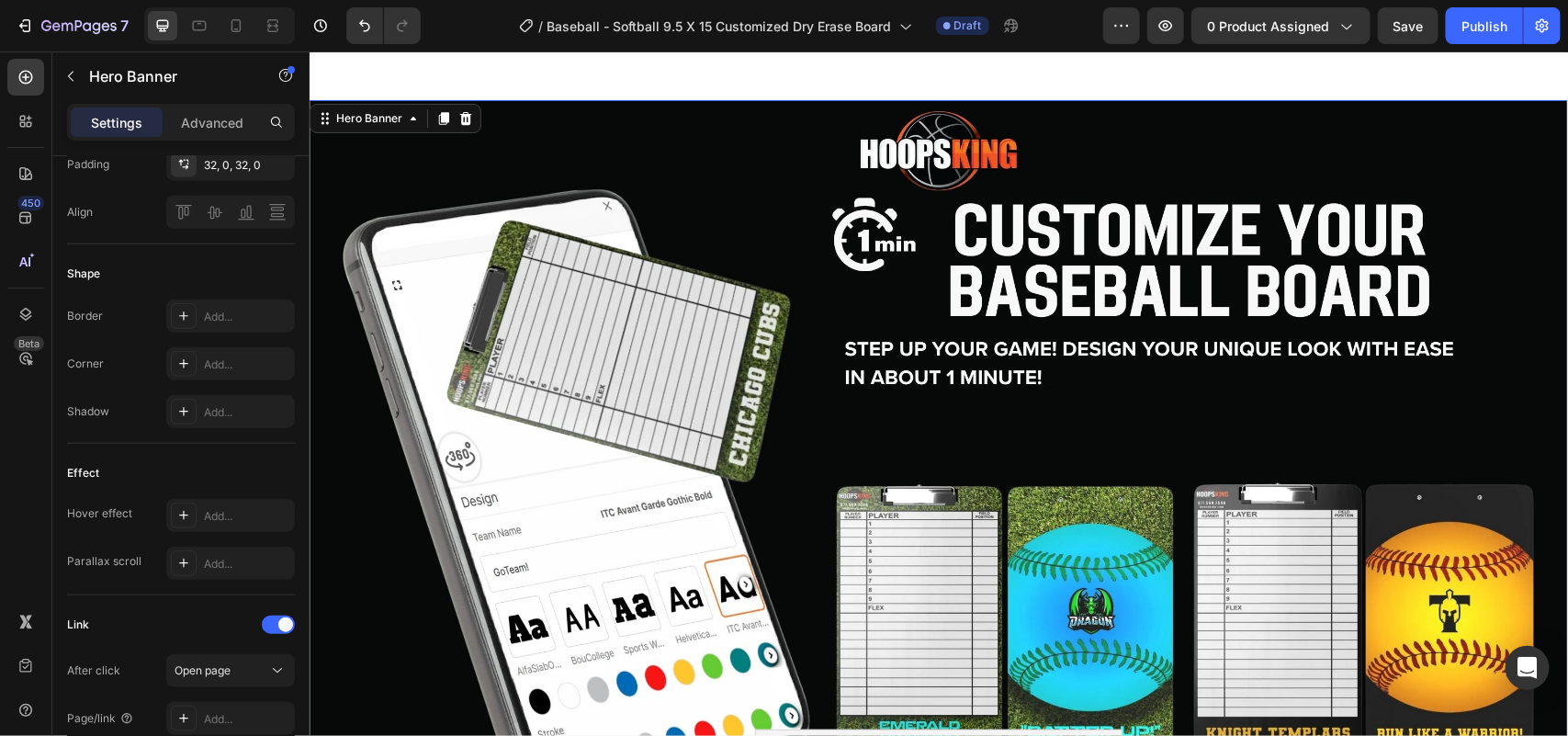
scroll to position [994, 0]
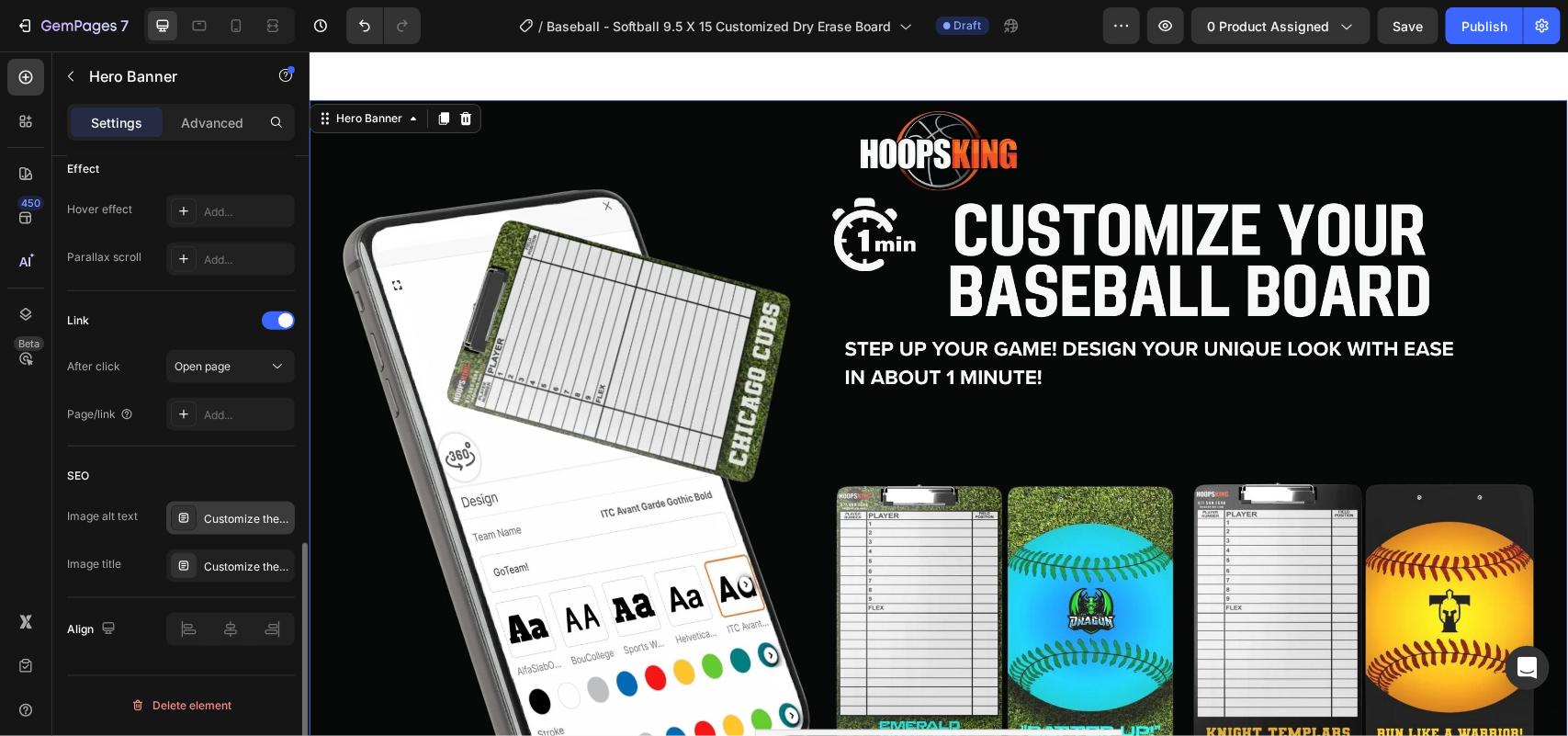
click at [220, 520] on div "Customize the design of your volleyball dry erase board clipboard whiteboard wi…" at bounding box center [247, 520] width 87 height 17
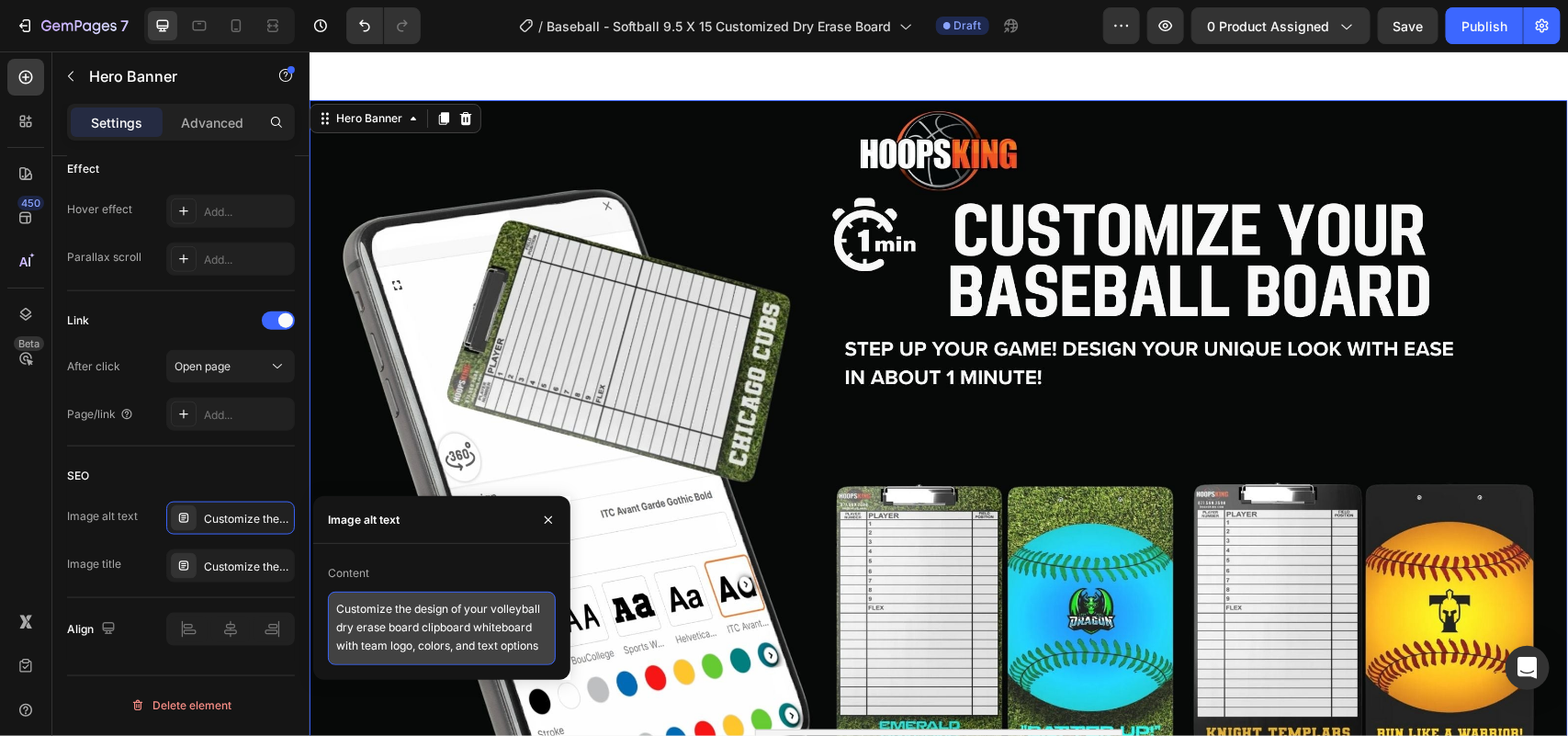
click at [401, 621] on textarea "Customize the design of your volleyball dry erase board clipboard whiteboard wi…" at bounding box center [442, 629] width 228 height 73
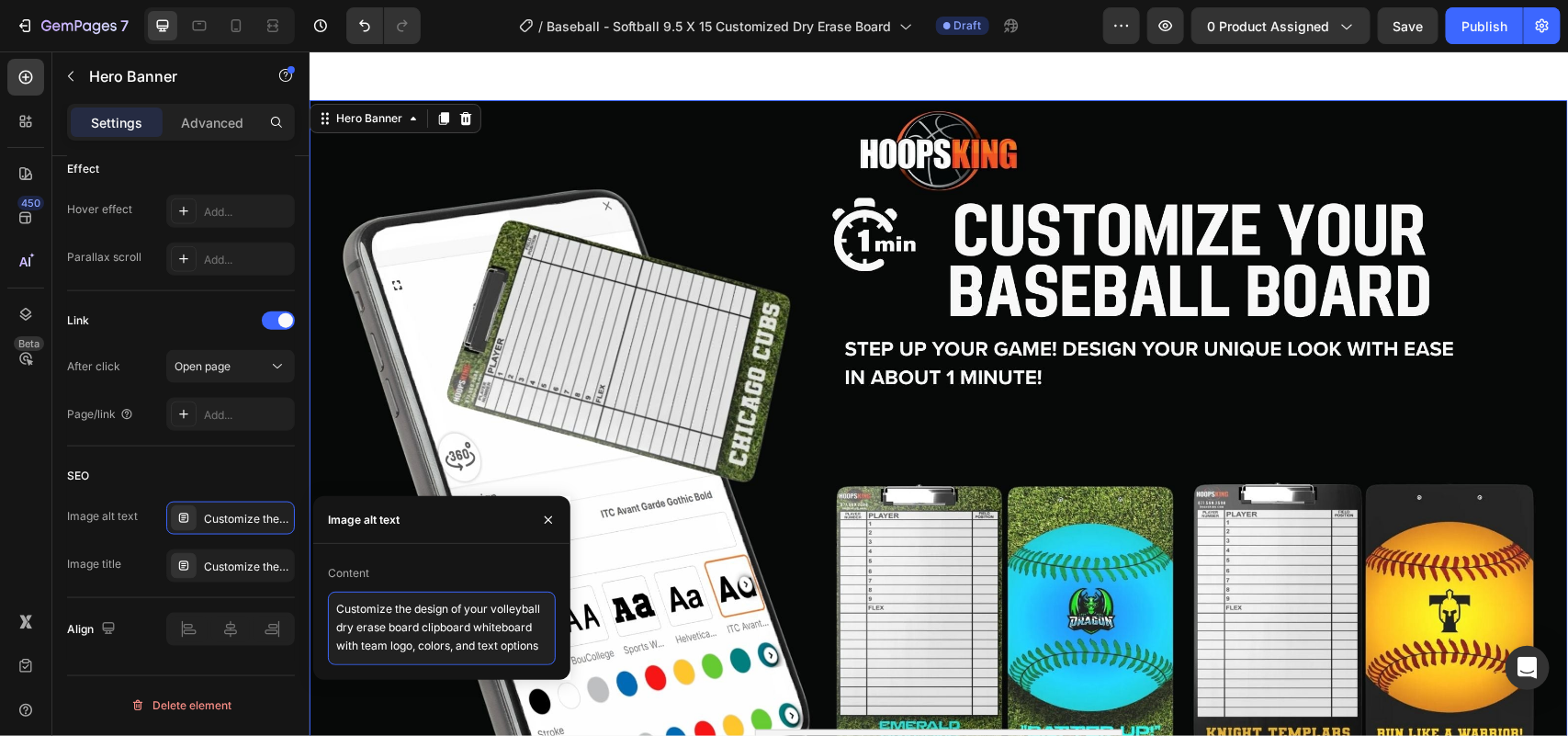
click at [401, 621] on textarea "Customize the design of your volleyball dry erase board clipboard whiteboard wi…" at bounding box center [442, 629] width 228 height 73
paste textarea "Baseball Softball Custom Dugout Lineup Board – Durable Dry Erase Surface by Hoo…"
type textarea "Baseball Softball Custom Dugout Lineup Board – Durable Dry Erase Surface by Hoo…"
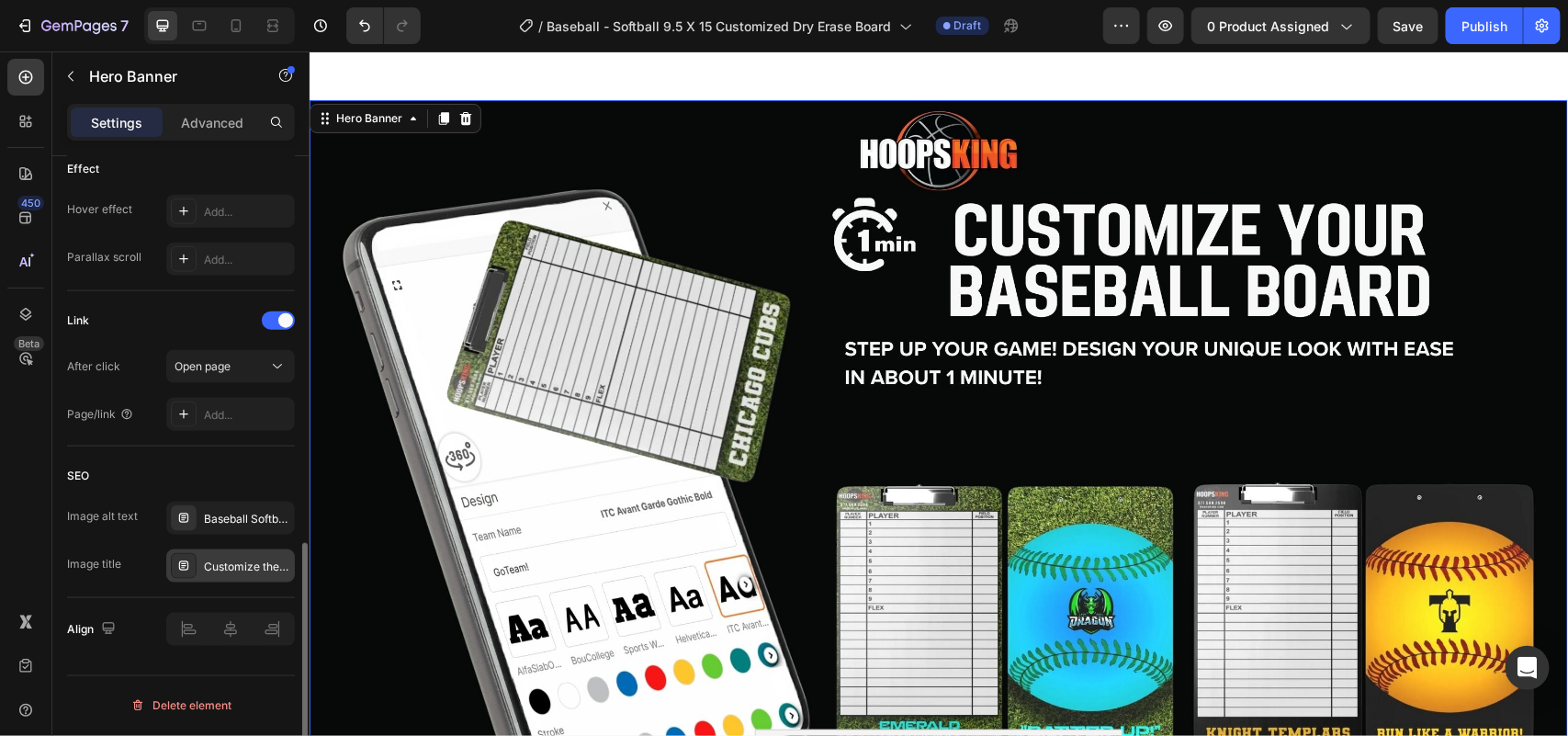
click at [230, 575] on div "Customize the Design of Your Volleyball Coaching Clipboard Whiteboard" at bounding box center [247, 568] width 87 height 17
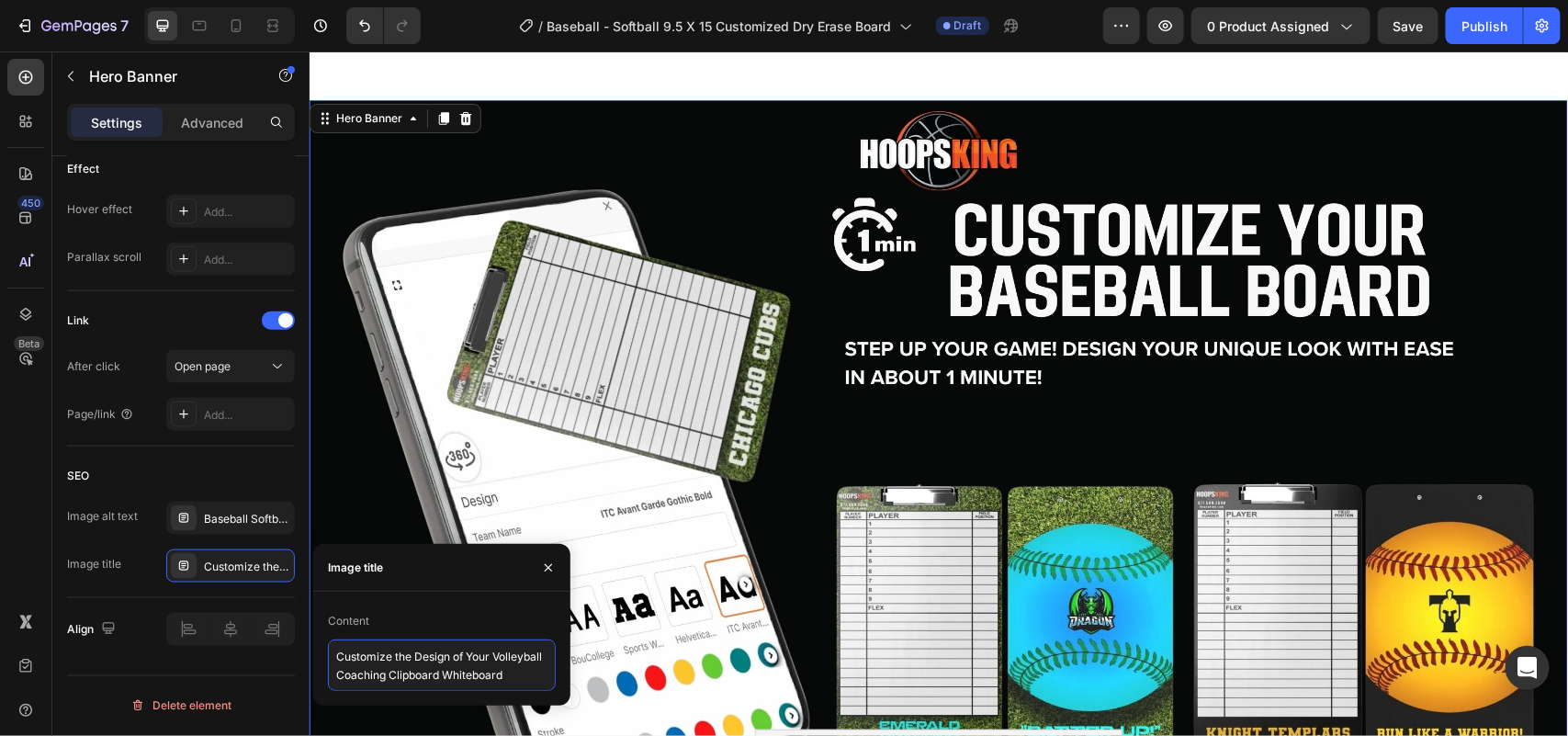
click at [446, 659] on textarea "Customize the Design of Your Volleyball Coaching Clipboard Whiteboard" at bounding box center [442, 665] width 228 height 52
paste textarea "Baseball Softball Dry Erase Clipboard – HoopsKing Dugout B"
type textarea "Custom Baseball Softball Dry Erase Clipboard – HoopsKing Dugout Board"
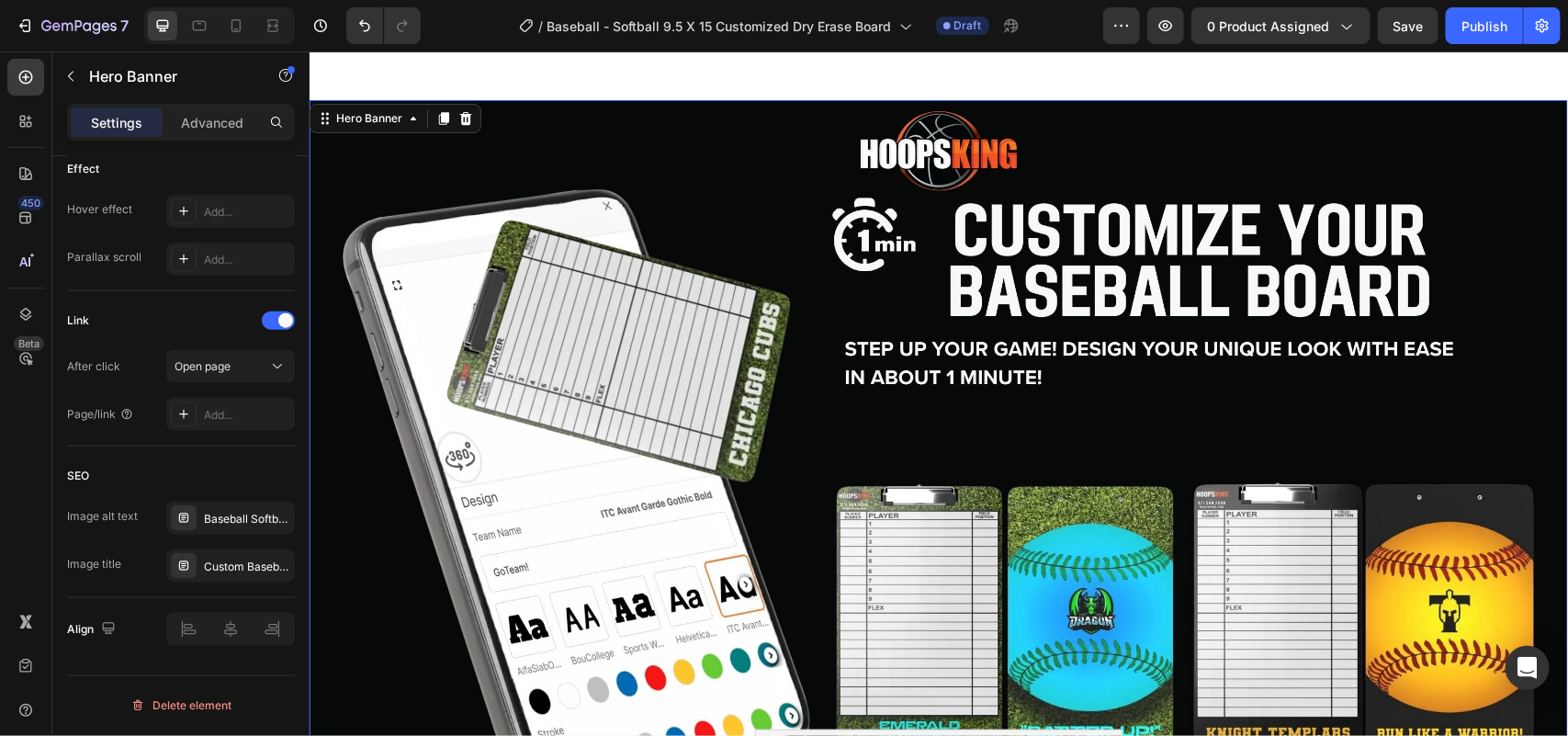
click at [870, 394] on div "Background Image" at bounding box center [938, 476] width 1259 height 756
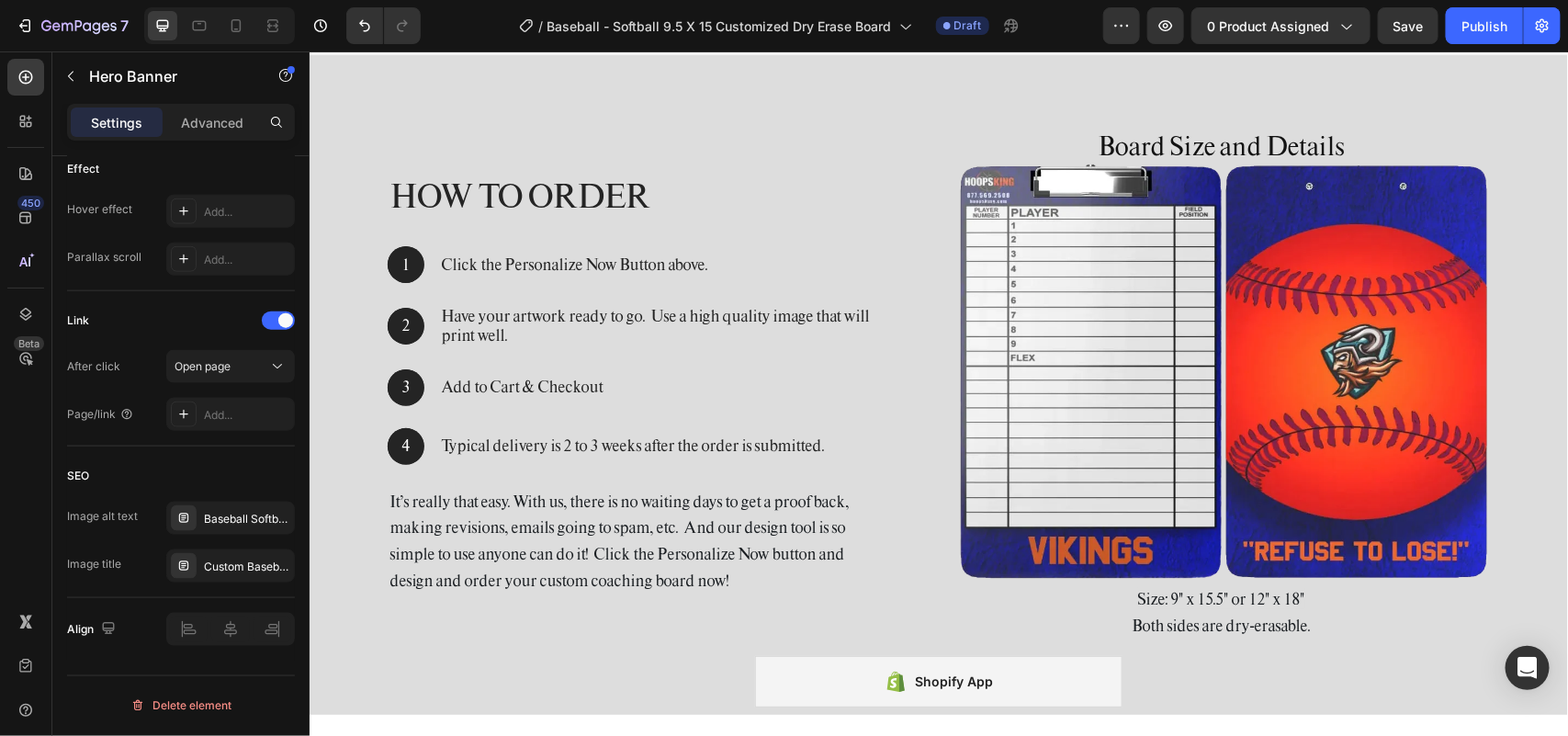
scroll to position [6088, 0]
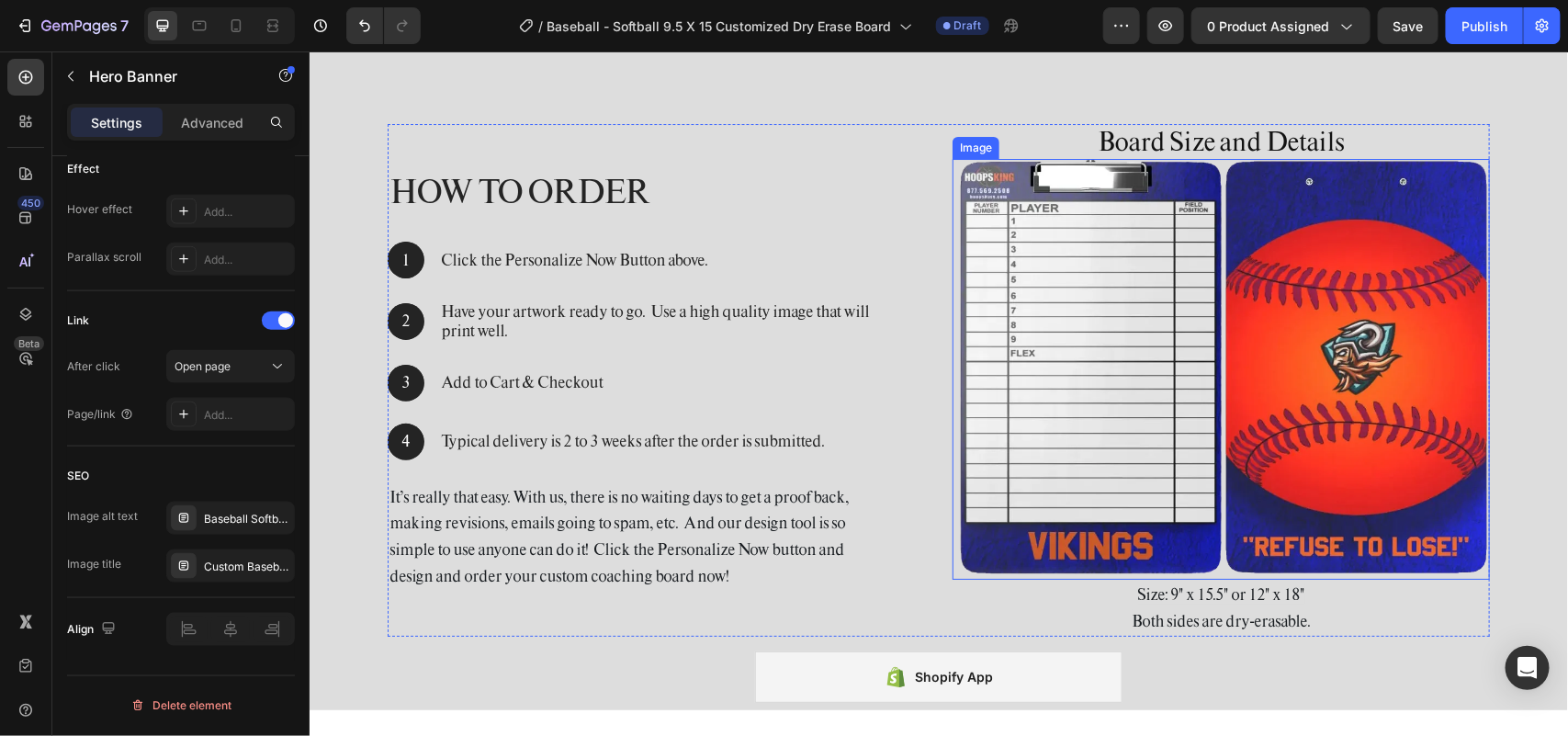
click at [1307, 392] on img at bounding box center [1220, 368] width 537 height 421
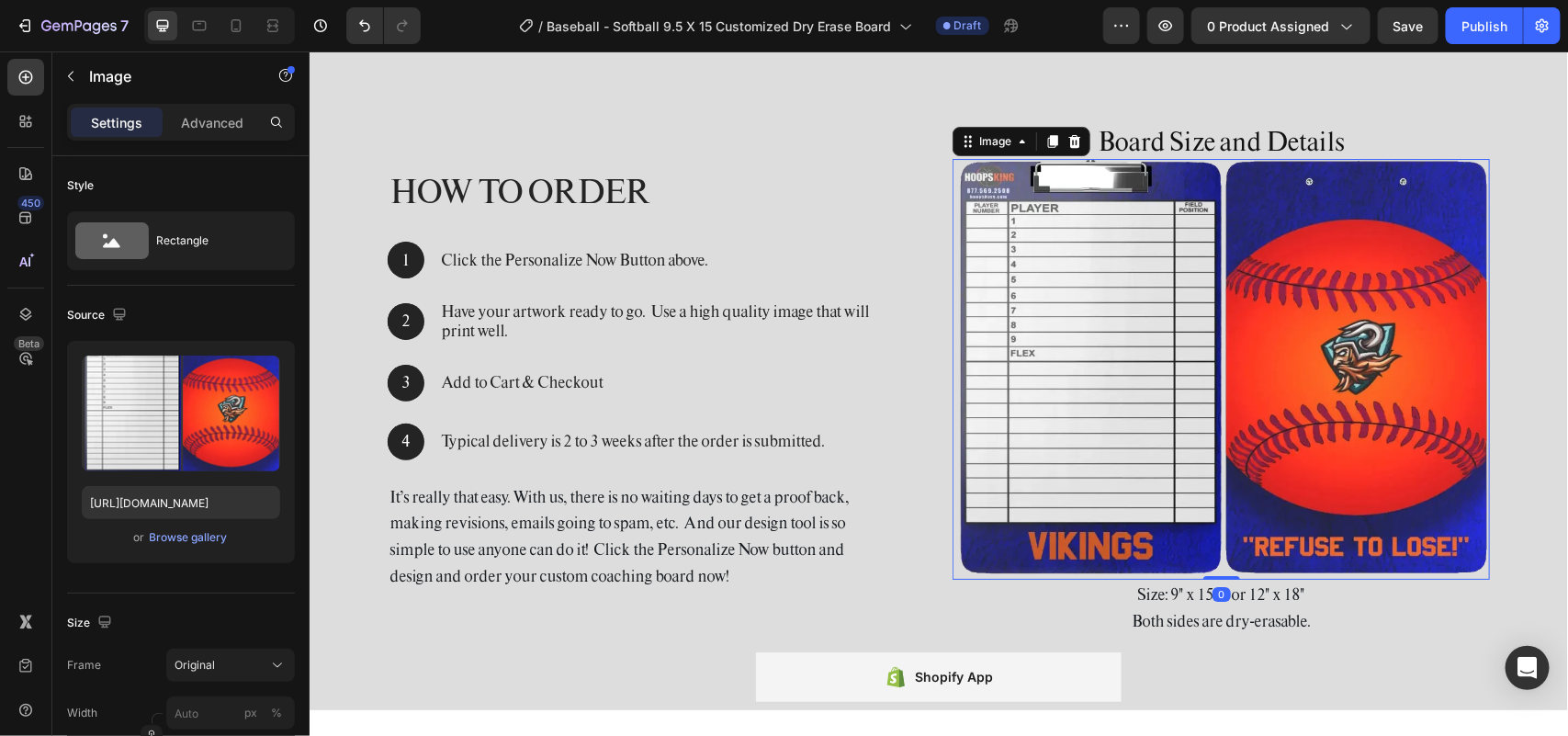
scroll to position [757, 0]
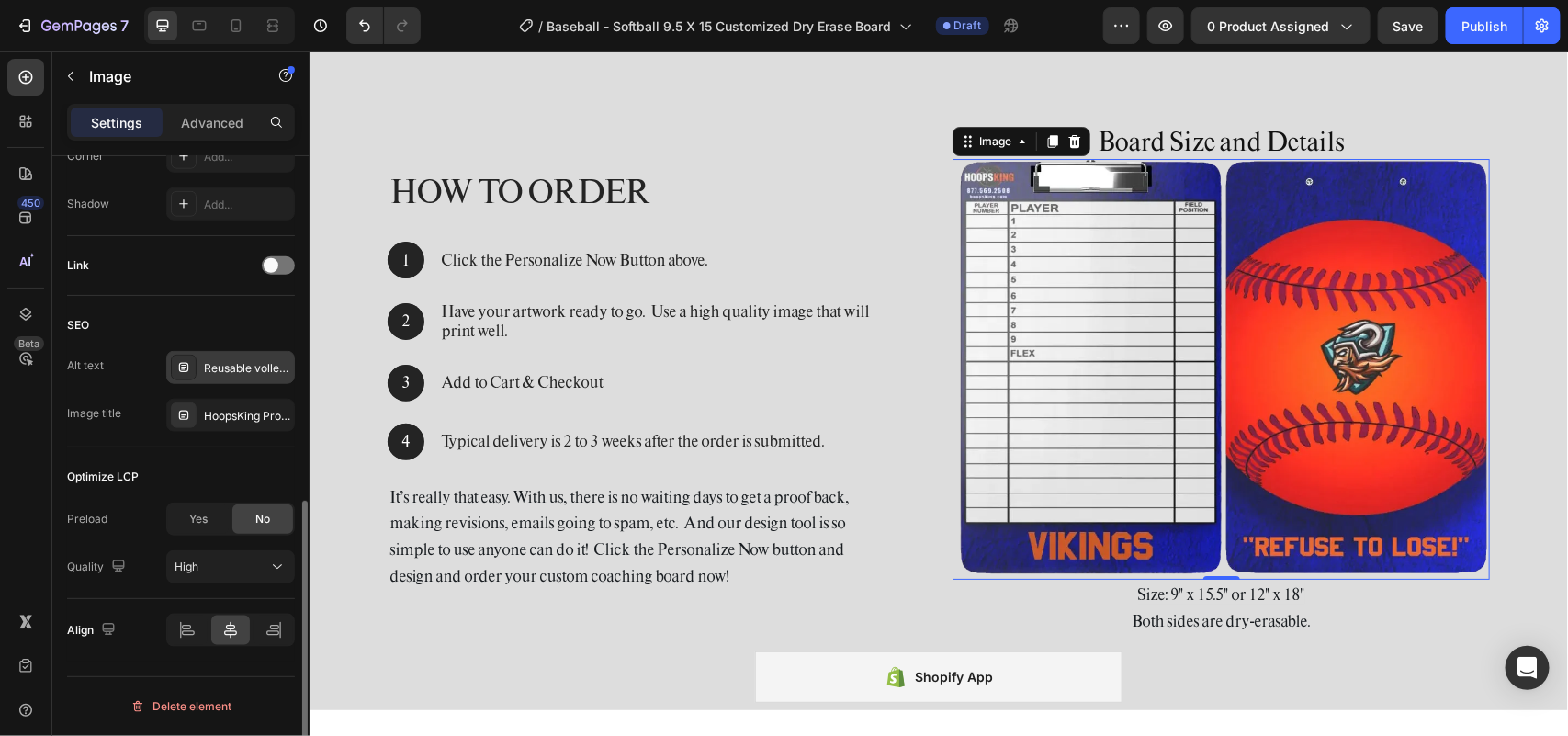
click at [253, 372] on div "Reusable volleyball coaching whiteboard clipboard with erasable surface for dra…" at bounding box center [247, 369] width 87 height 17
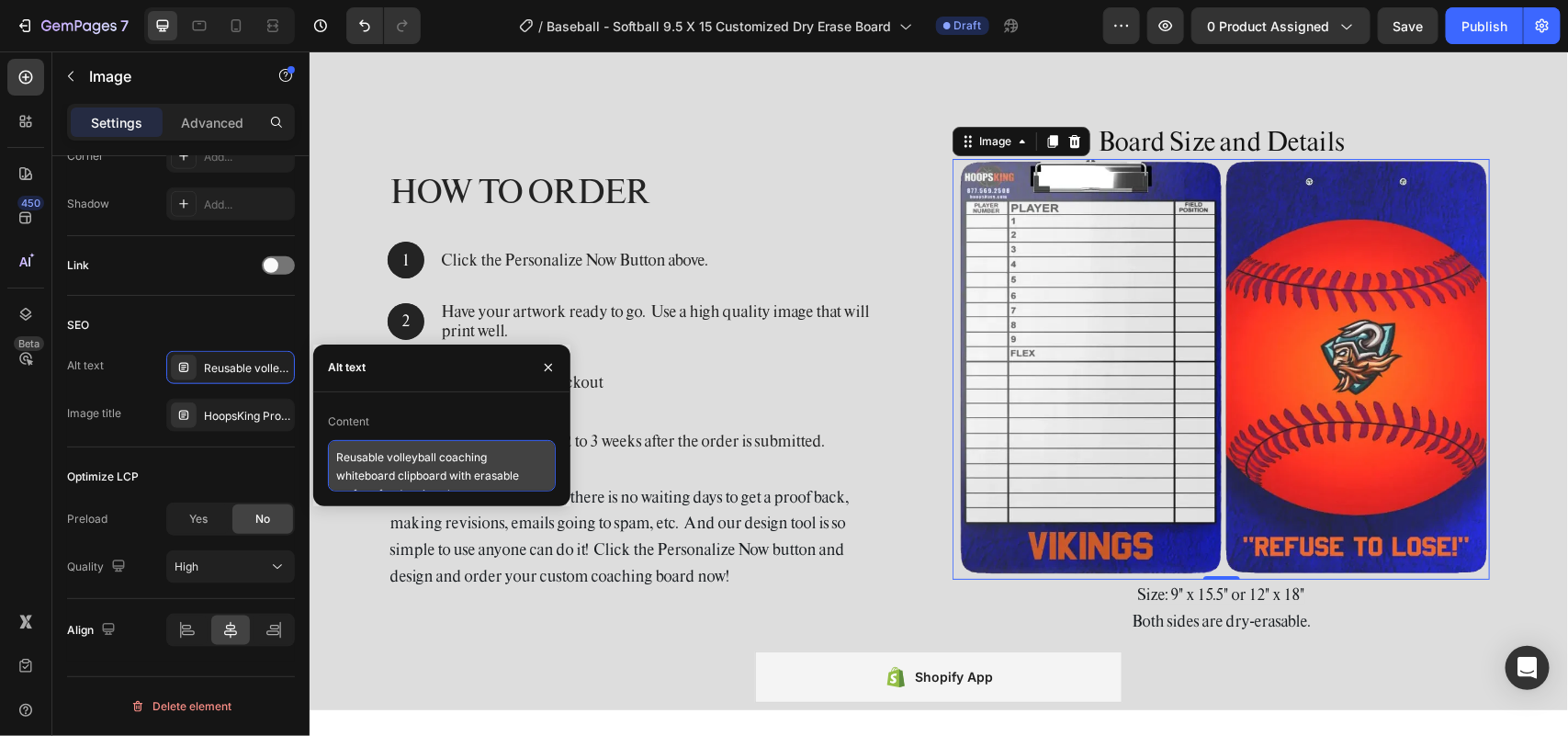
click at [370, 444] on textarea "Reusable volleyball coaching whiteboard clipboard with erasable surface for dra…" at bounding box center [442, 466] width 228 height 52
paste textarea "Baseball Softball Custom Dugout Lineup Board – Durable Dry Erase Surface"
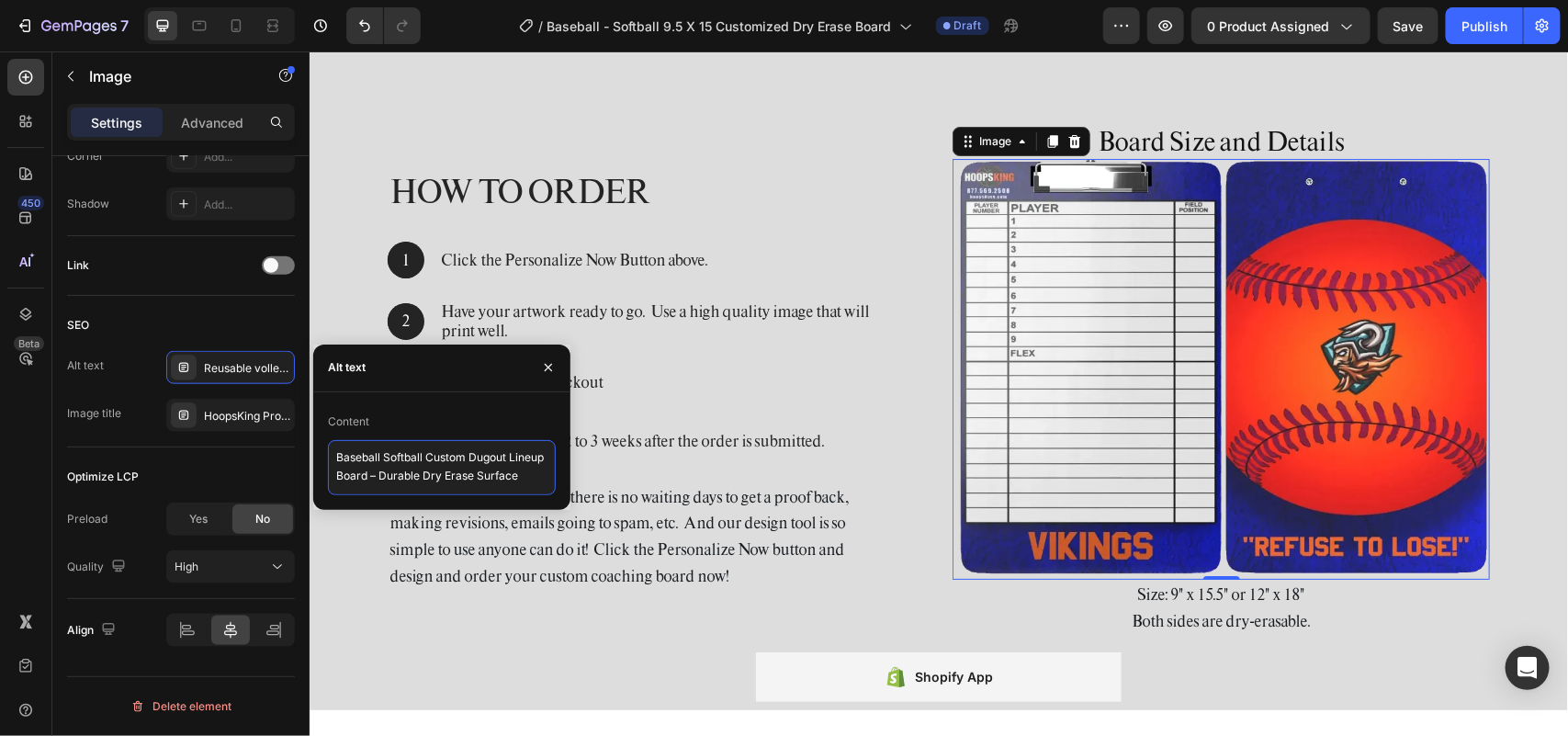
scroll to position [7, 0]
type textarea "Baseball Softball Custom Dugout Lineup Board – Durable Dry Erase Surface"
click at [222, 410] on div "HoopsKing Pro Volleyball Strategy Clipboard Whiteboard – Reusable Design" at bounding box center [247, 417] width 87 height 17
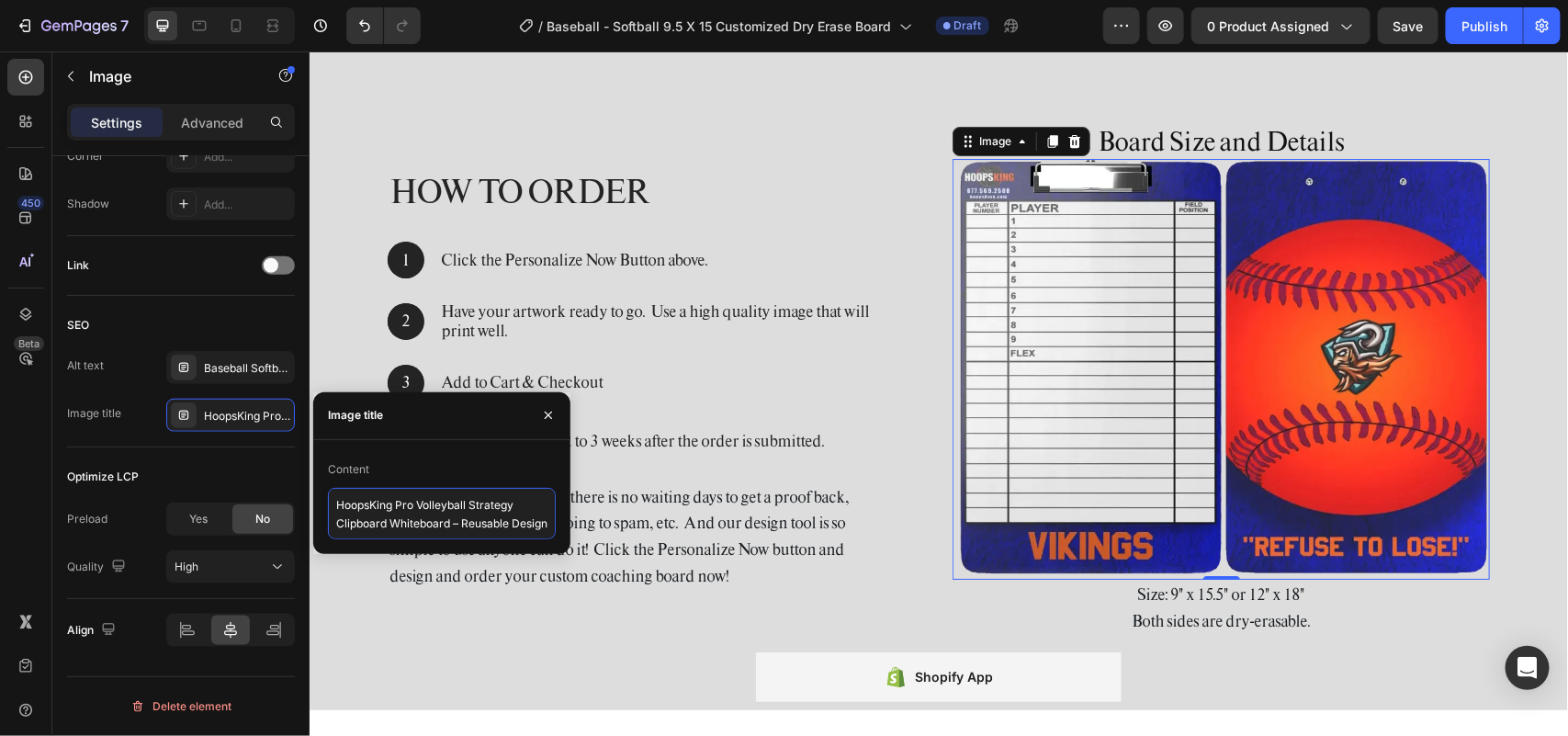
click at [386, 498] on textarea "HoopsKing Pro Volleyball Strategy Clipboard Whiteboard – Reusable Design" at bounding box center [442, 514] width 228 height 52
paste textarea "Custom Baseball Softball Dry Erase Dugout Board"
type textarea "Custom Baseball Softball Dry Erase Dugout Board"
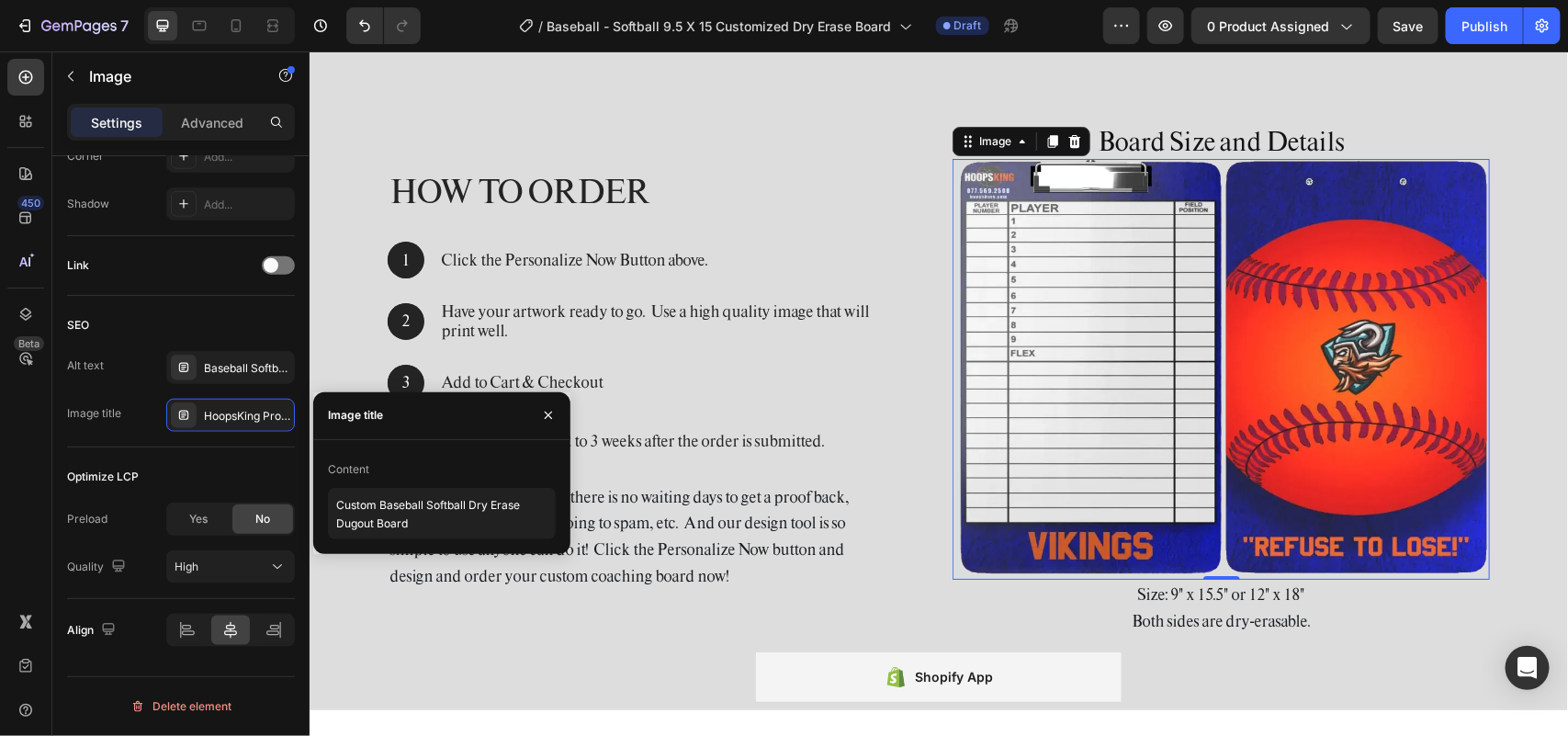
click at [1238, 394] on img at bounding box center [1220, 368] width 537 height 421
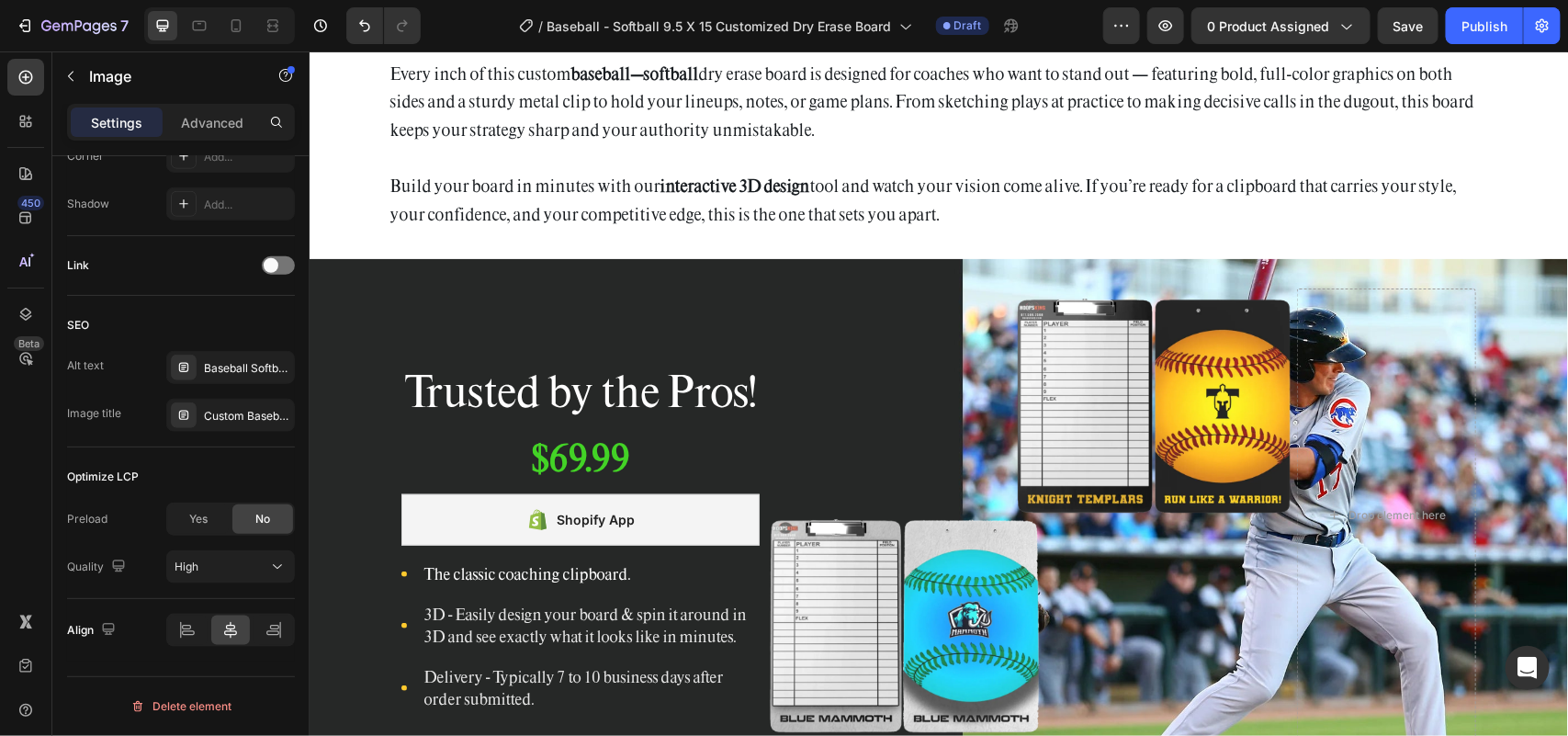
scroll to position [6778, 0]
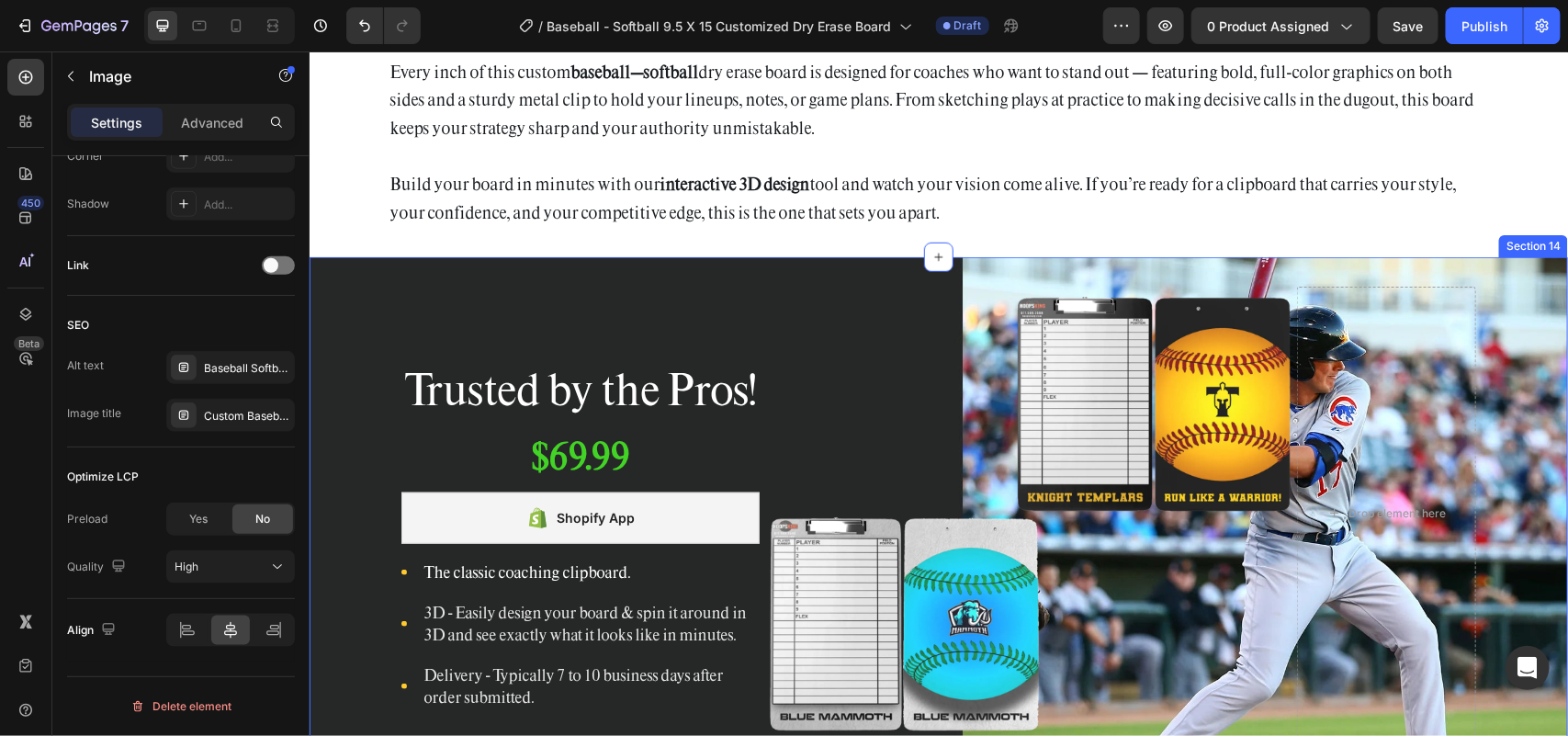
click at [1503, 281] on div "Trusted by the Pros! Heading $69.99 Product Price Product Price Row Shopify App…" at bounding box center [938, 520] width 1259 height 527
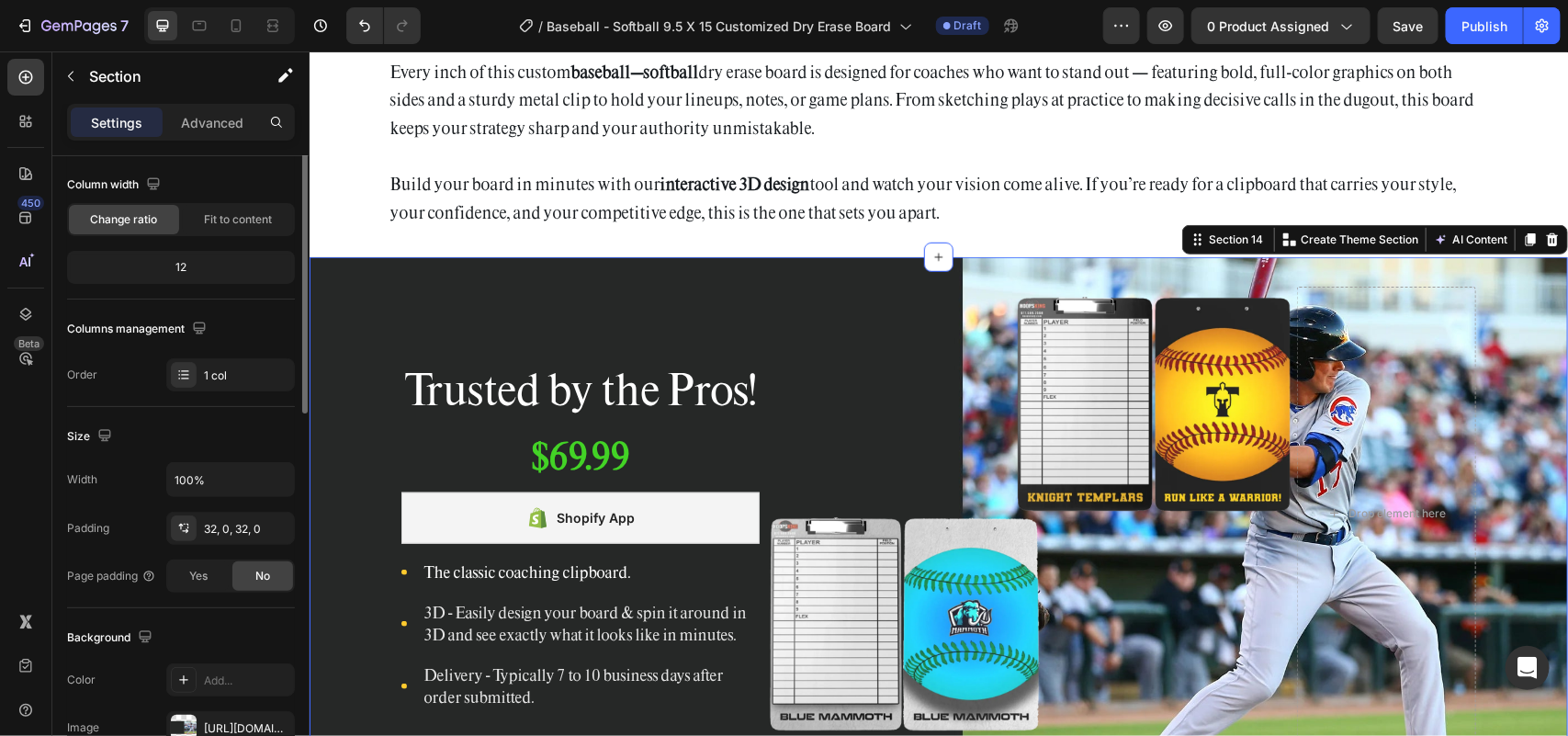
scroll to position [30, 0]
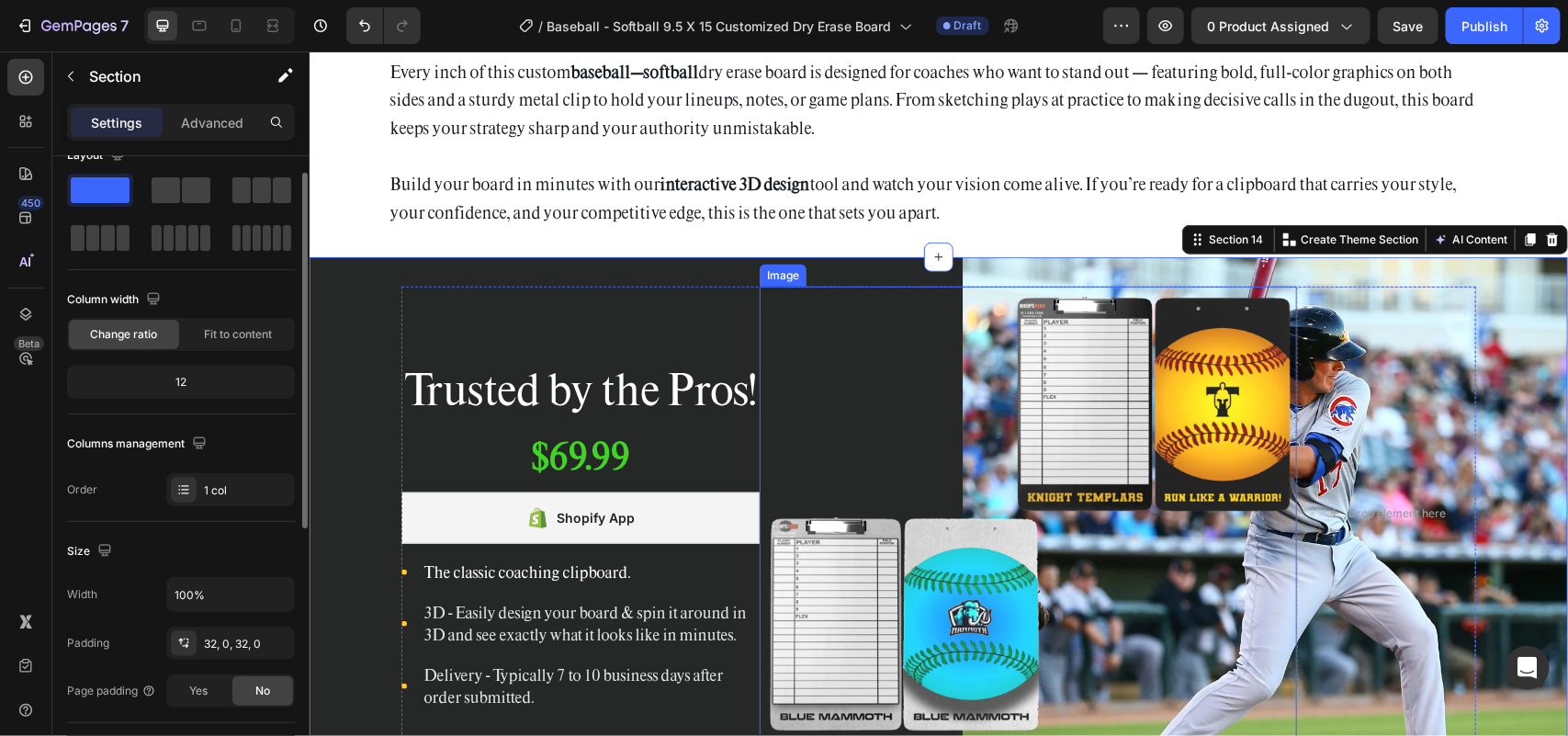
click at [998, 458] on img at bounding box center [1027, 512] width 537 height 453
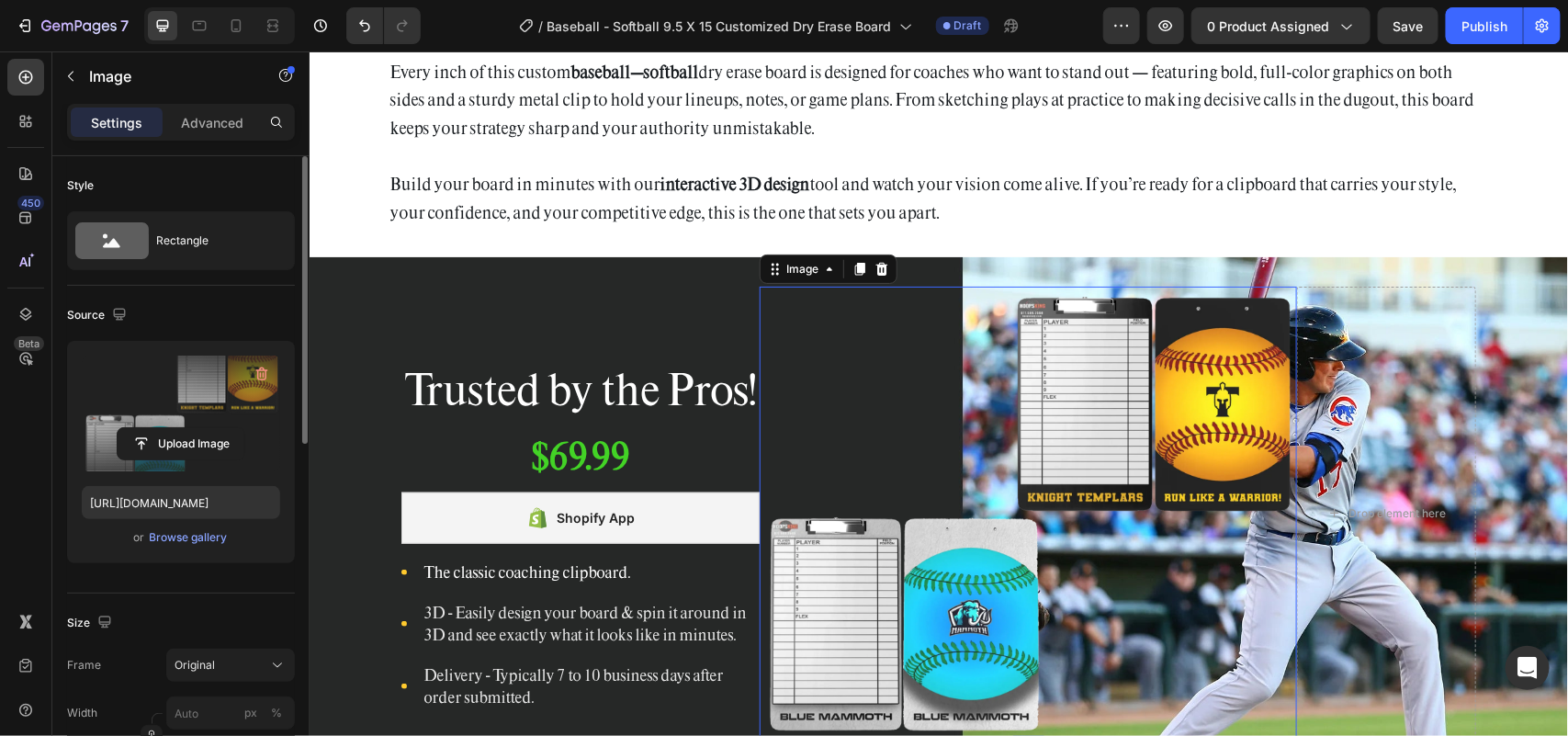
scroll to position [574, 0]
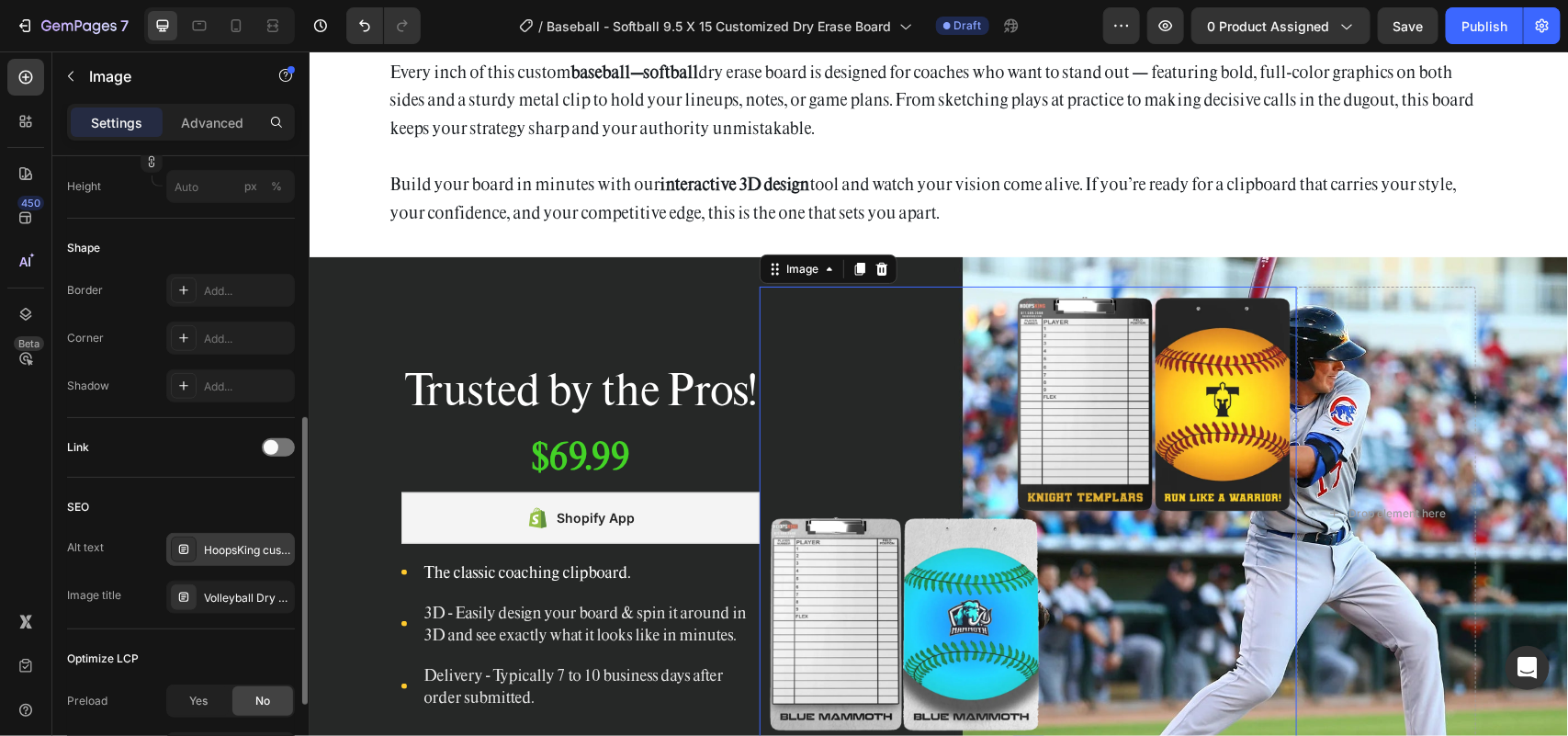
click at [227, 554] on div "HoopsKing custom volleyball dry erase clipboard whiteboard with magnetic markers" at bounding box center [247, 551] width 87 height 17
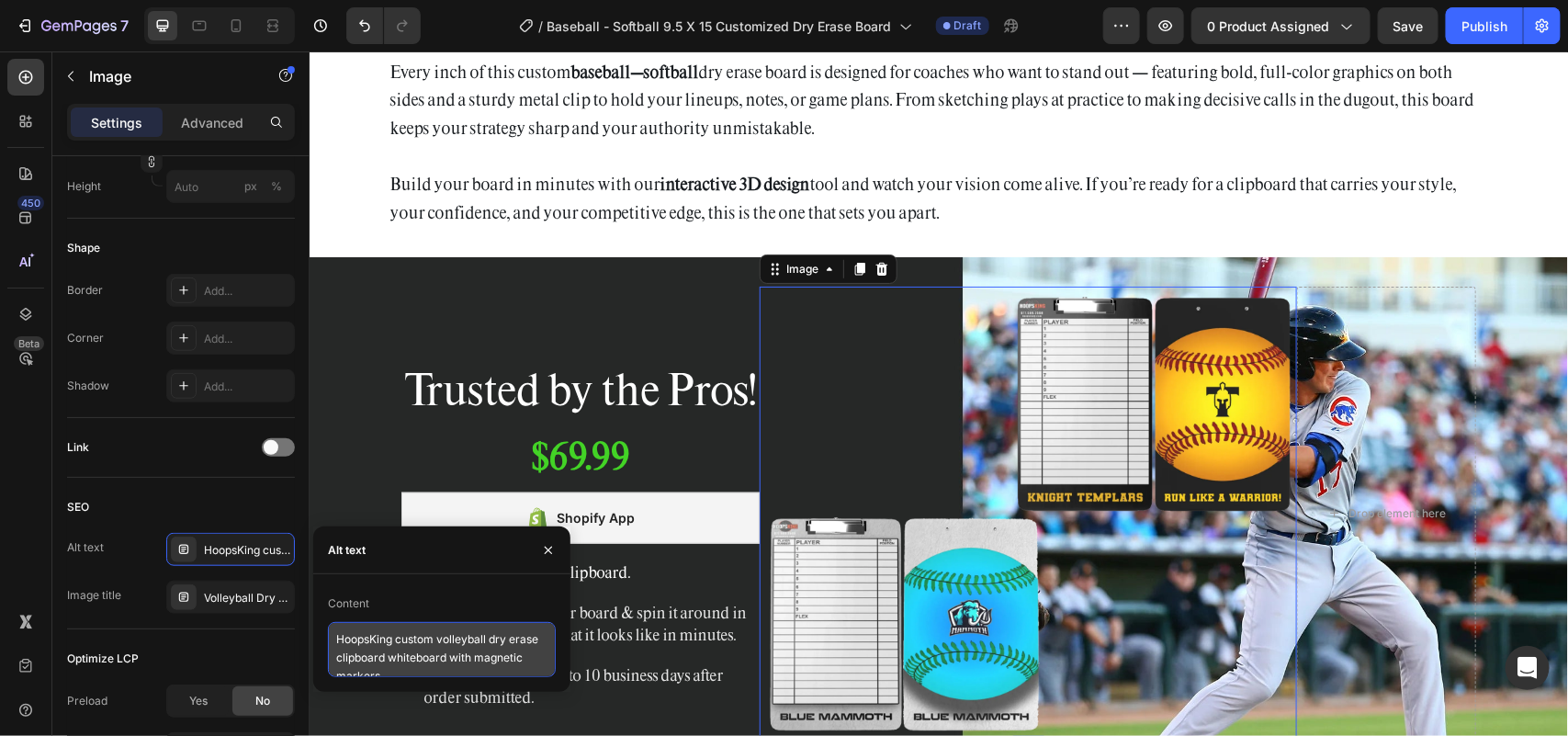
click at [382, 632] on textarea "HoopsKing custom volleyball dry erase clipboard whiteboard with magnetic markers" at bounding box center [442, 649] width 228 height 56
paste textarea "Customized Baseball Softball Clipboard – Game Day Coaching Tool"
type textarea "Customized Baseball Softball Clipboard – Game Day Coaching Tool"
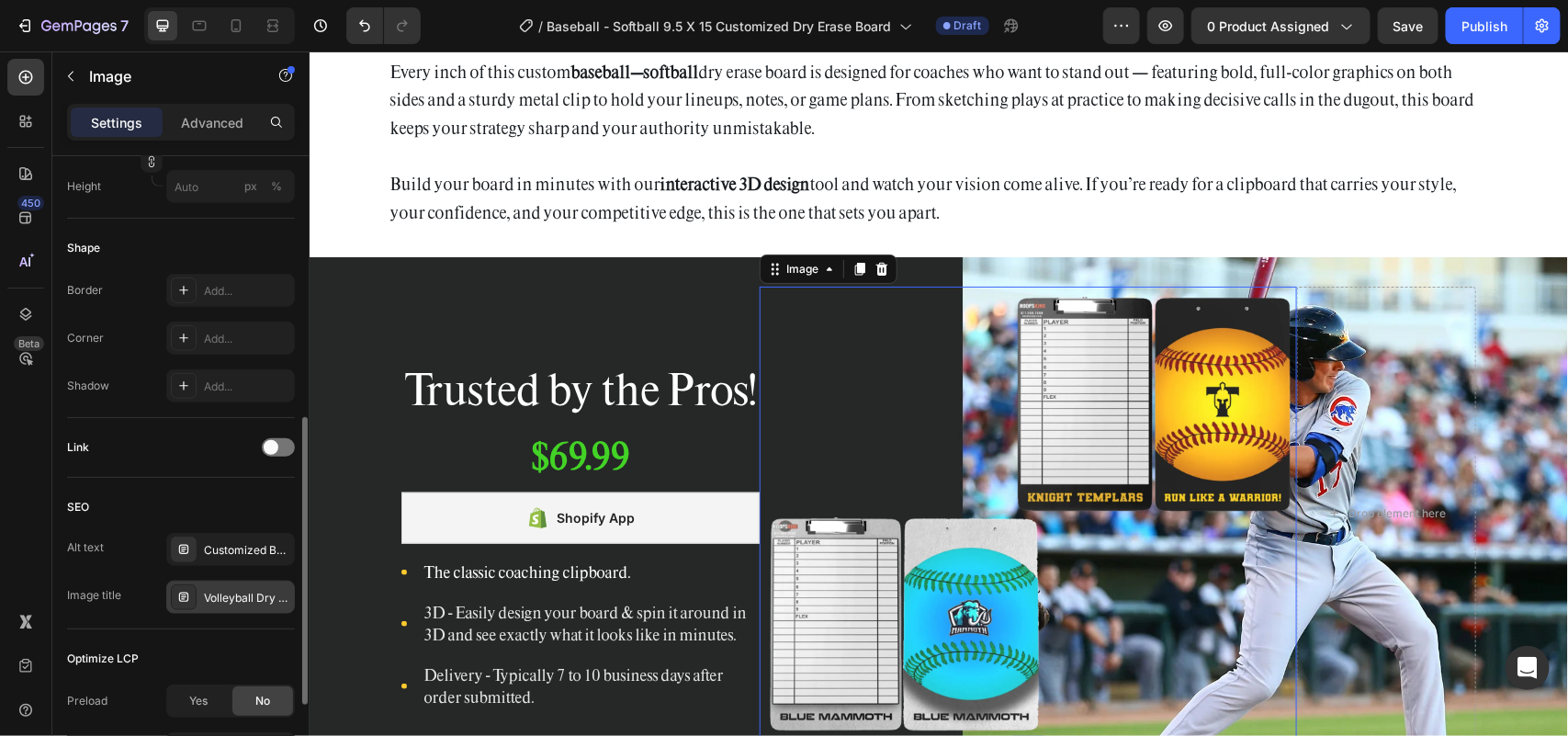
click at [242, 594] on div "Volleyball Dry Erase Coaching Clipboard – HoopsKing" at bounding box center [247, 599] width 87 height 17
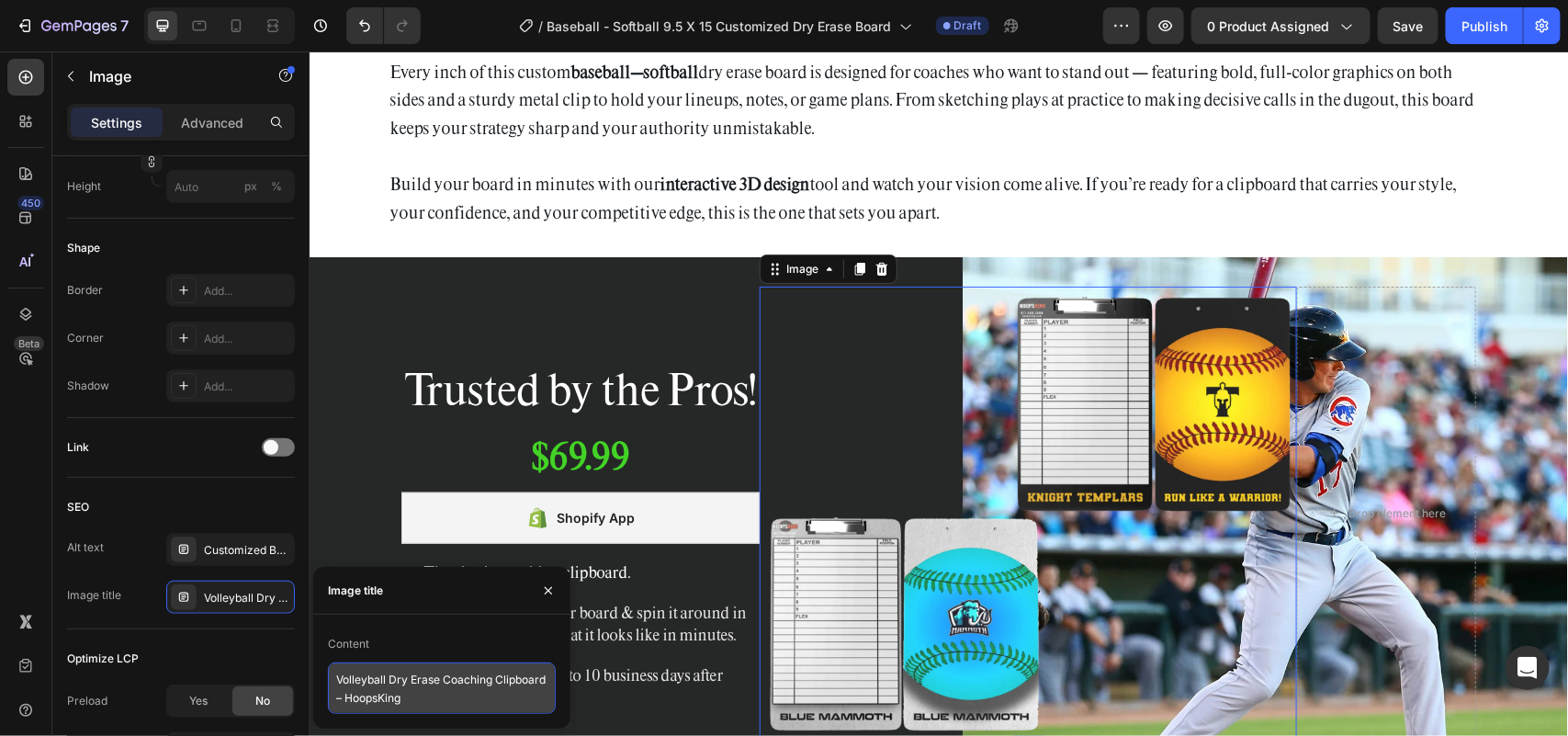
click at [406, 668] on textarea "Volleyball Dry Erase Coaching Clipboard – HoopsKing" at bounding box center [442, 688] width 228 height 52
paste textarea "Baseball Softball Team Coaching Board – Personalized Design"
type textarea "Baseball Softball Team Coaching Board – Personalized Design"
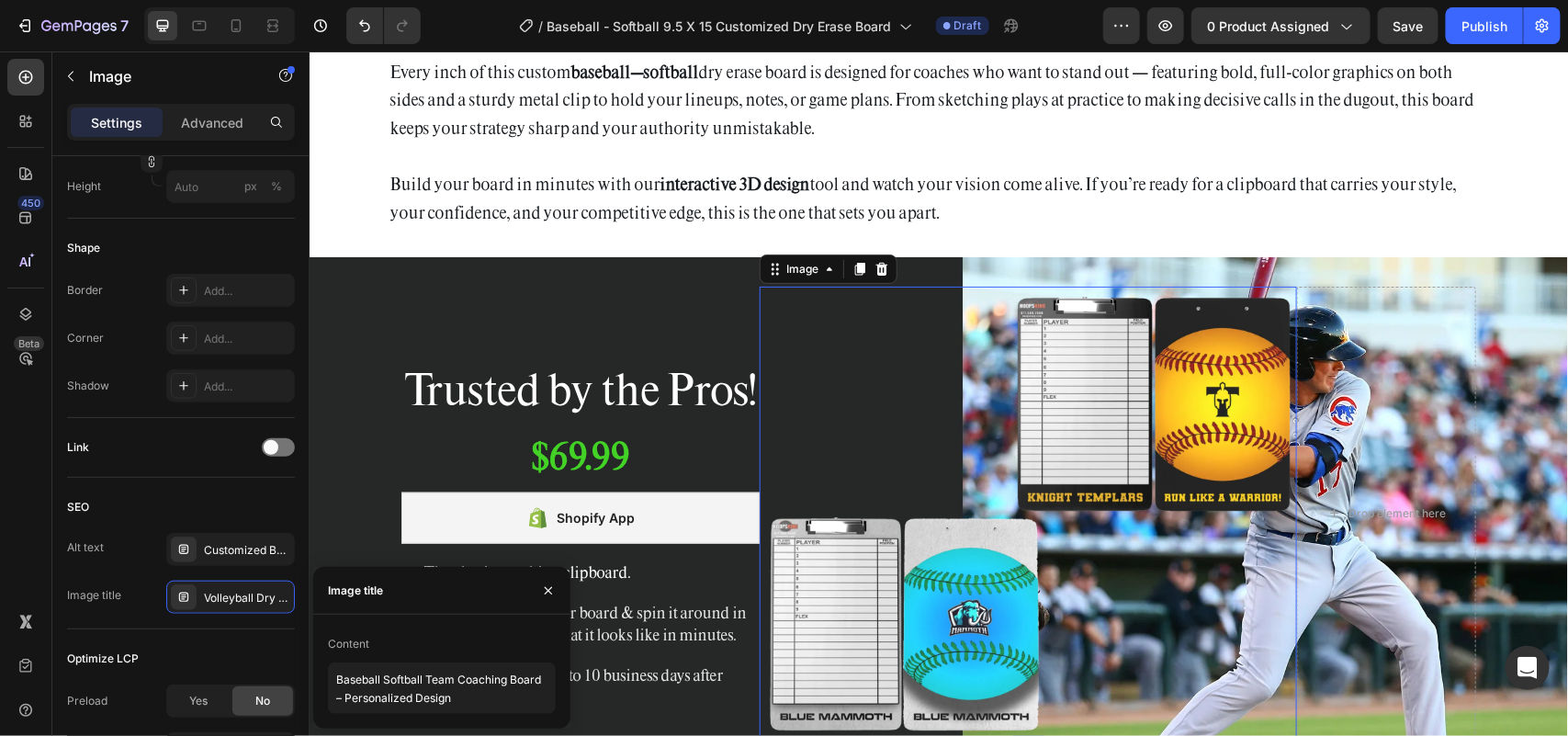
click at [871, 344] on img at bounding box center [1027, 512] width 537 height 453
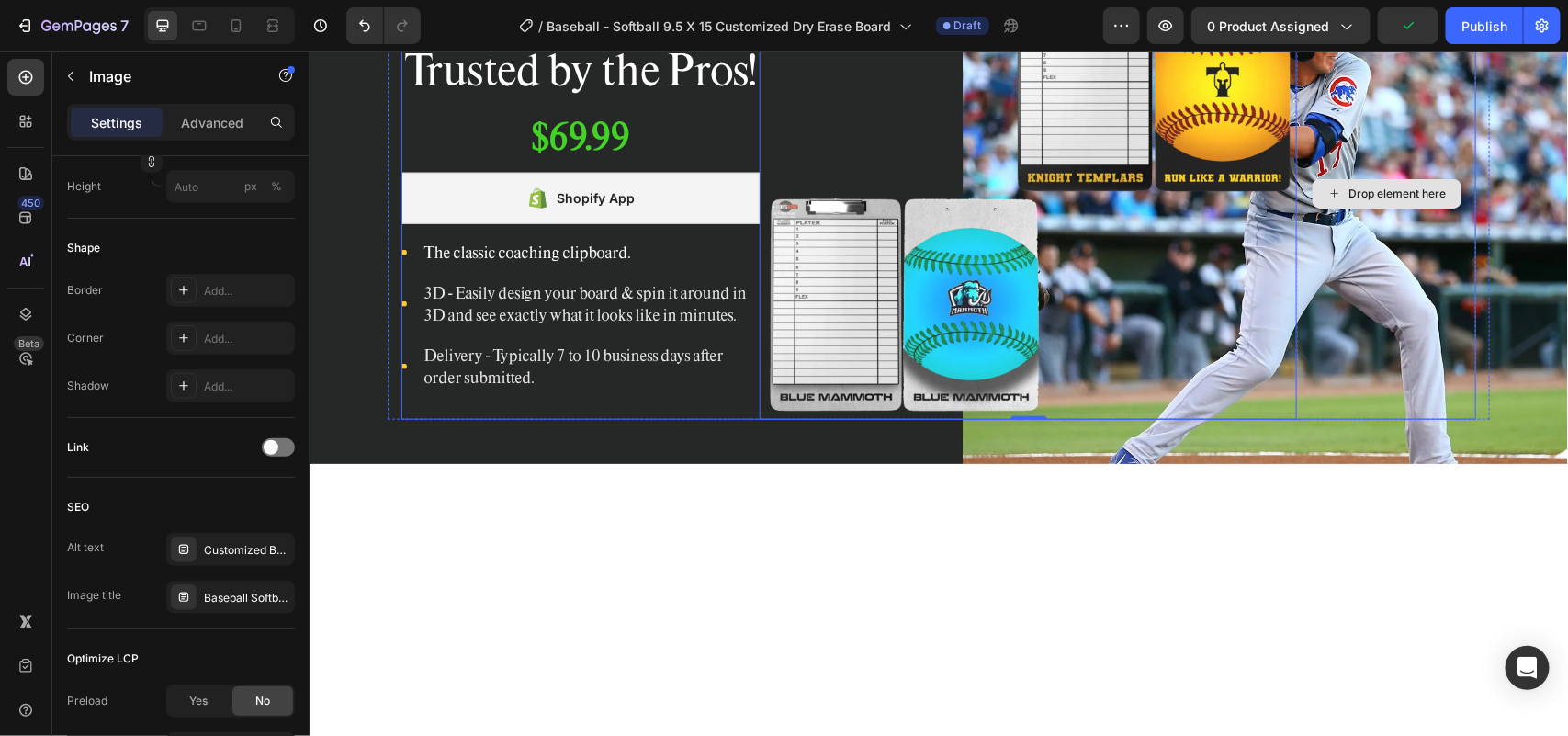
scroll to position [6663, 0]
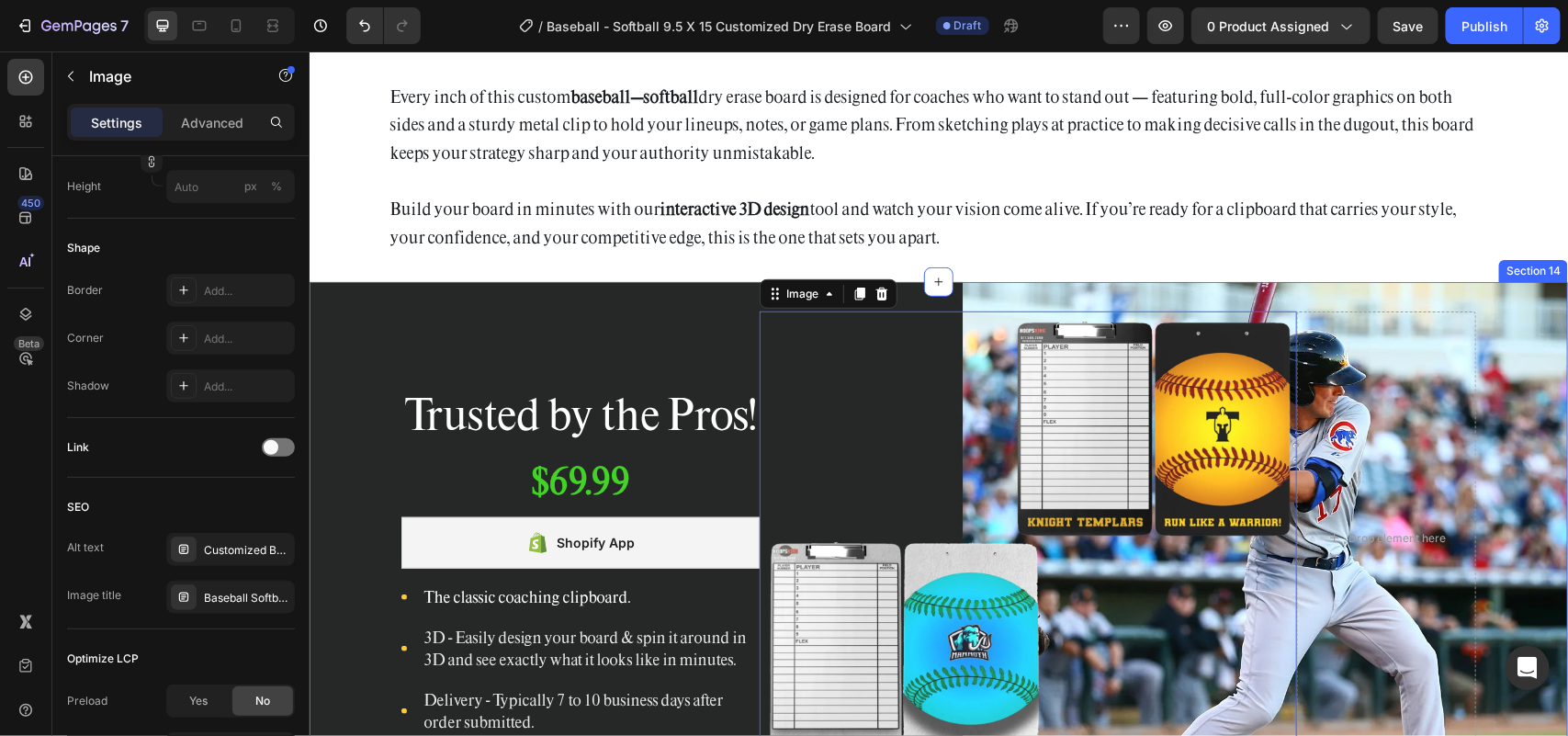
click at [1433, 297] on div "Trusted by the Pros! Heading $69.99 Product Price Product Price Row Shopify App…" at bounding box center [938, 545] width 1259 height 527
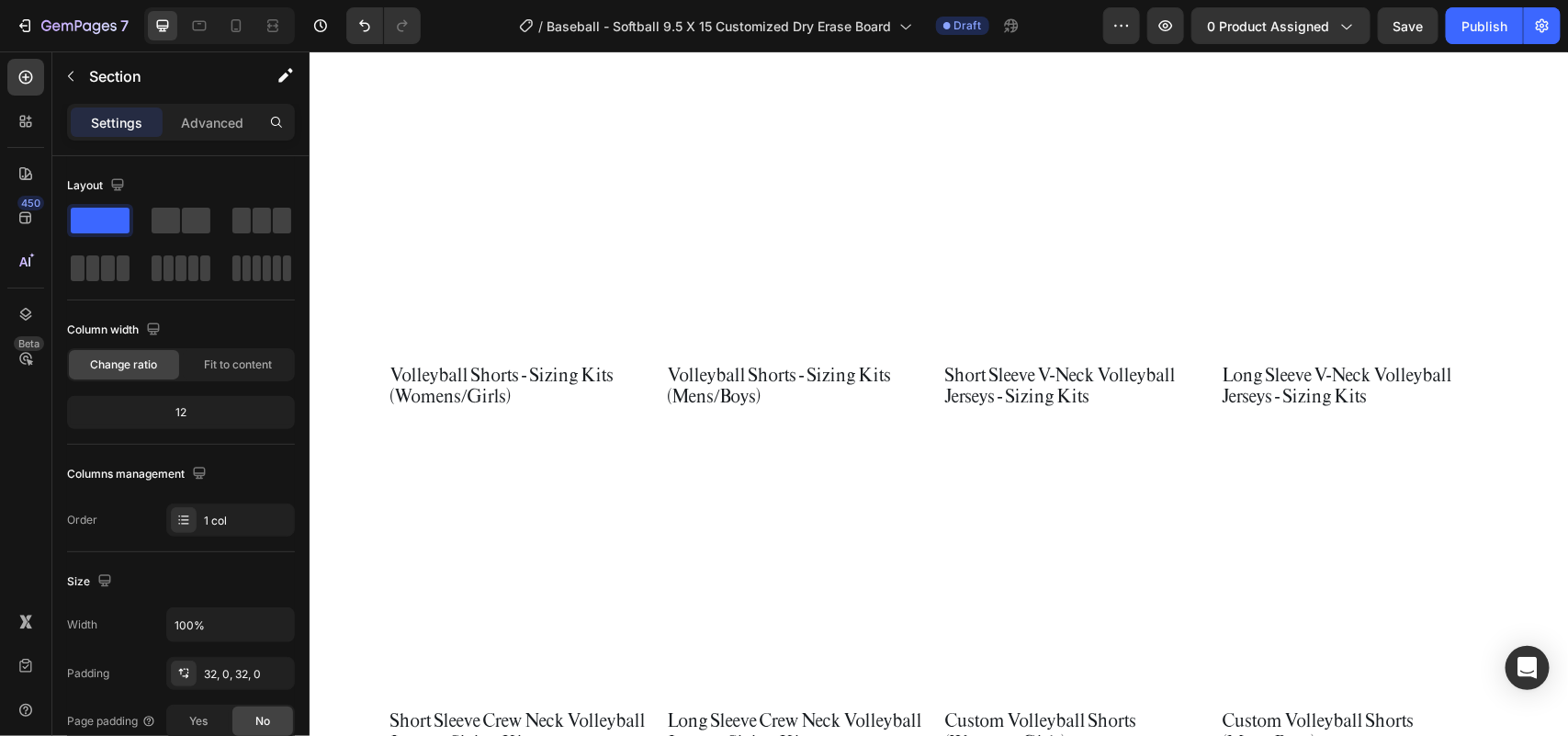
scroll to position [4409, 0]
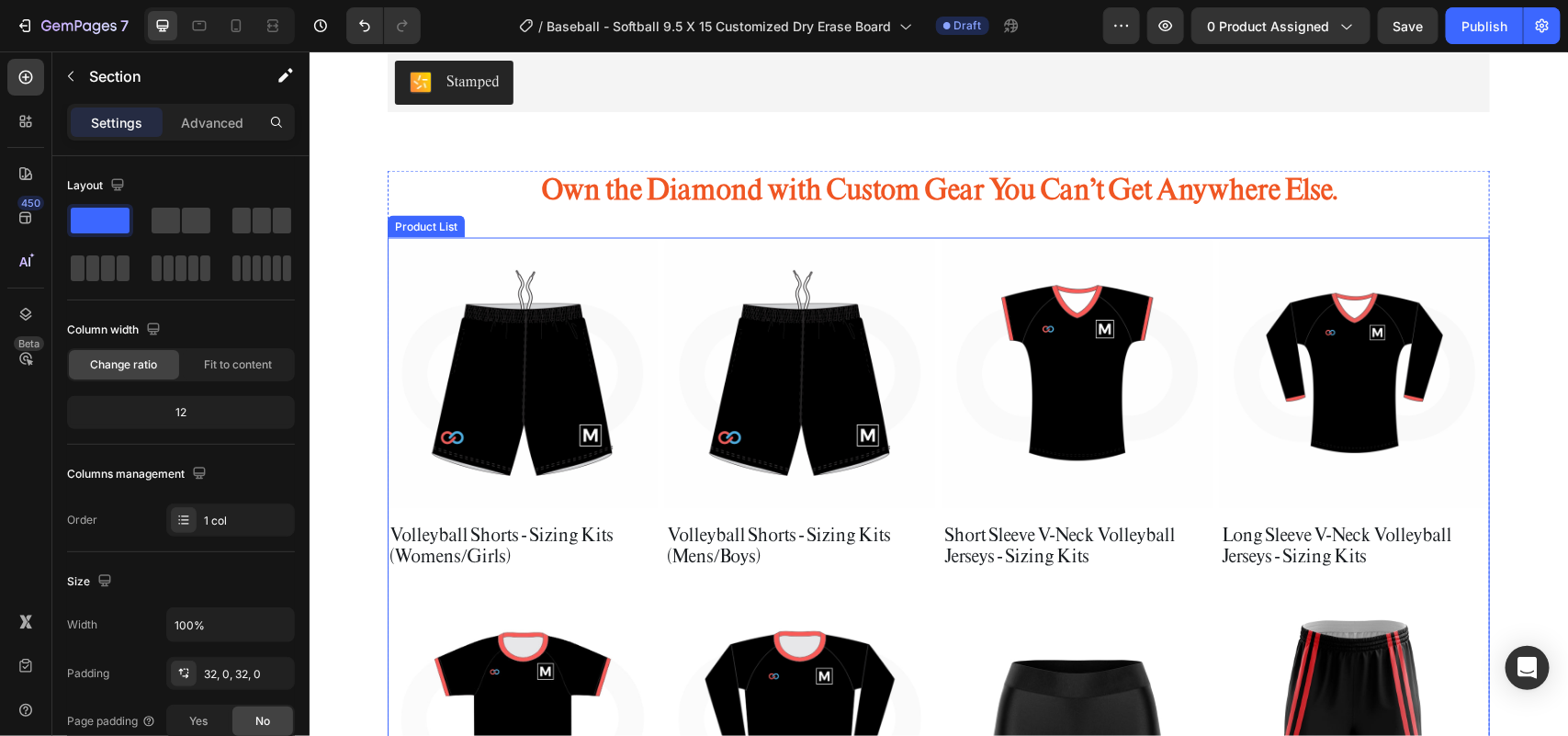
click at [1205, 243] on div "Product Images Volleyball Shorts - Sizing Kits (Womens/Girls) Product Title Row…" at bounding box center [938, 576] width 1102 height 679
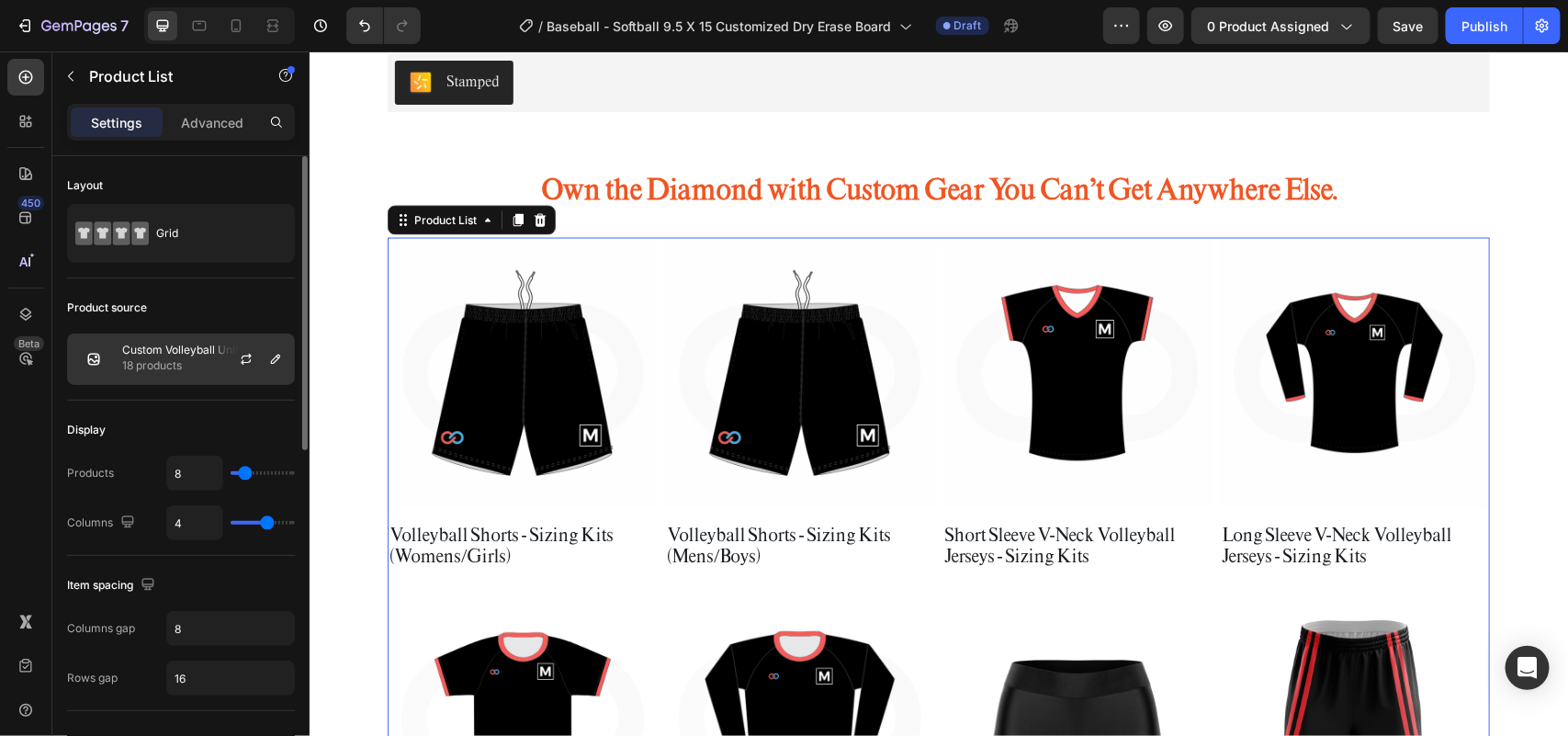
click at [166, 351] on p "Custom Volleyball Uniforms" at bounding box center [194, 350] width 143 height 13
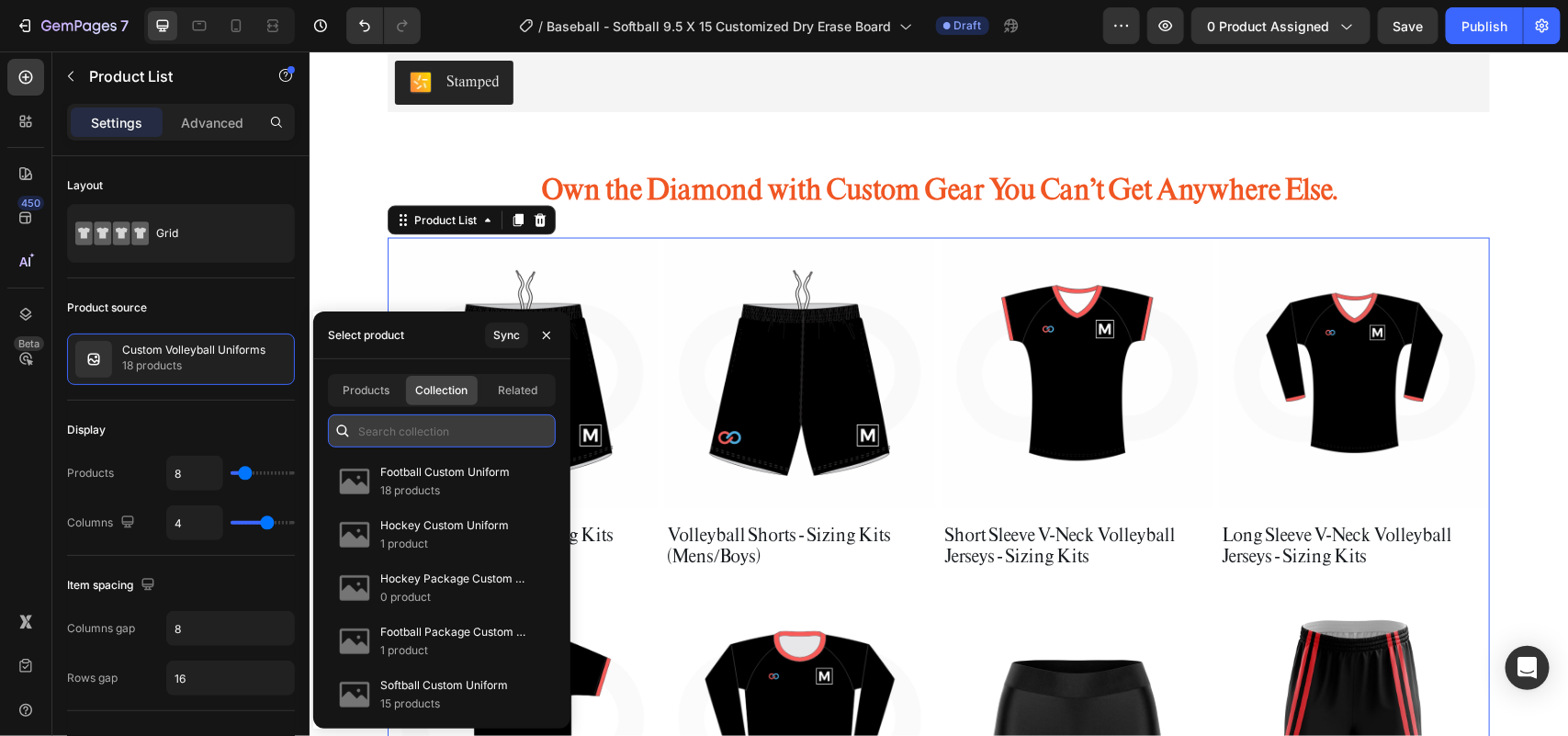
click at [416, 430] on input "text" at bounding box center [442, 430] width 228 height 33
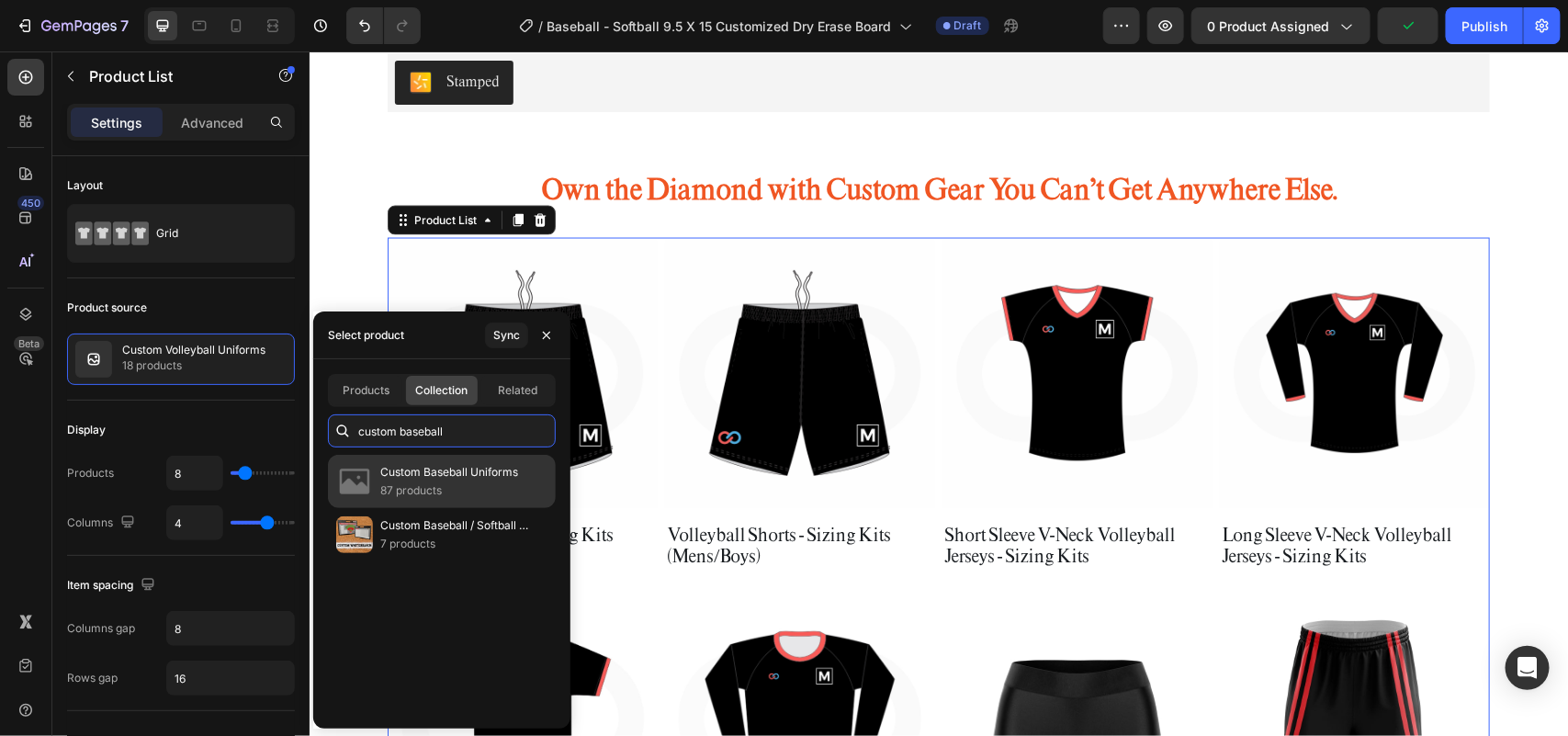
type input "custom baseball"
click at [427, 470] on p "Custom Baseball Uniforms" at bounding box center [449, 472] width 137 height 19
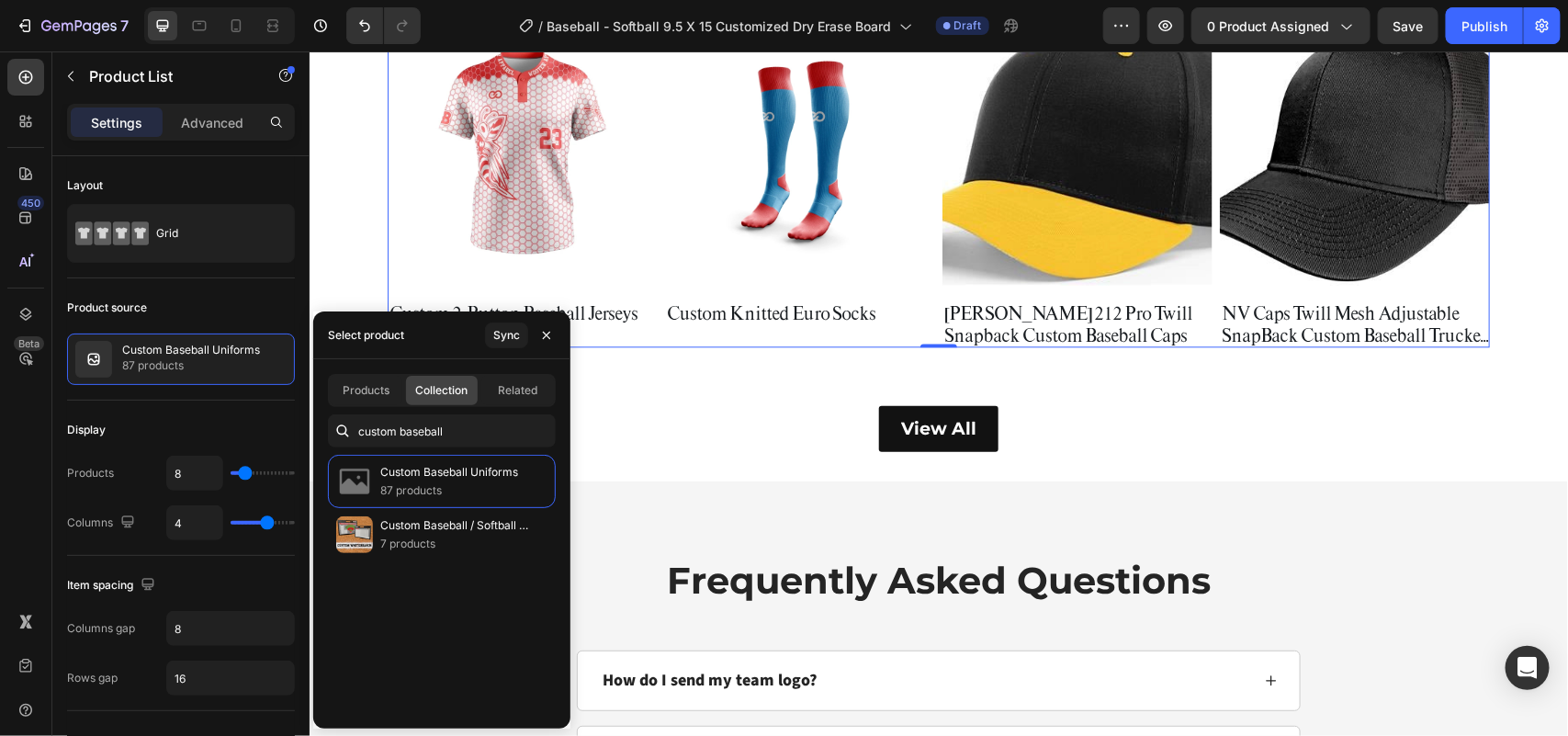
scroll to position [4984, 0]
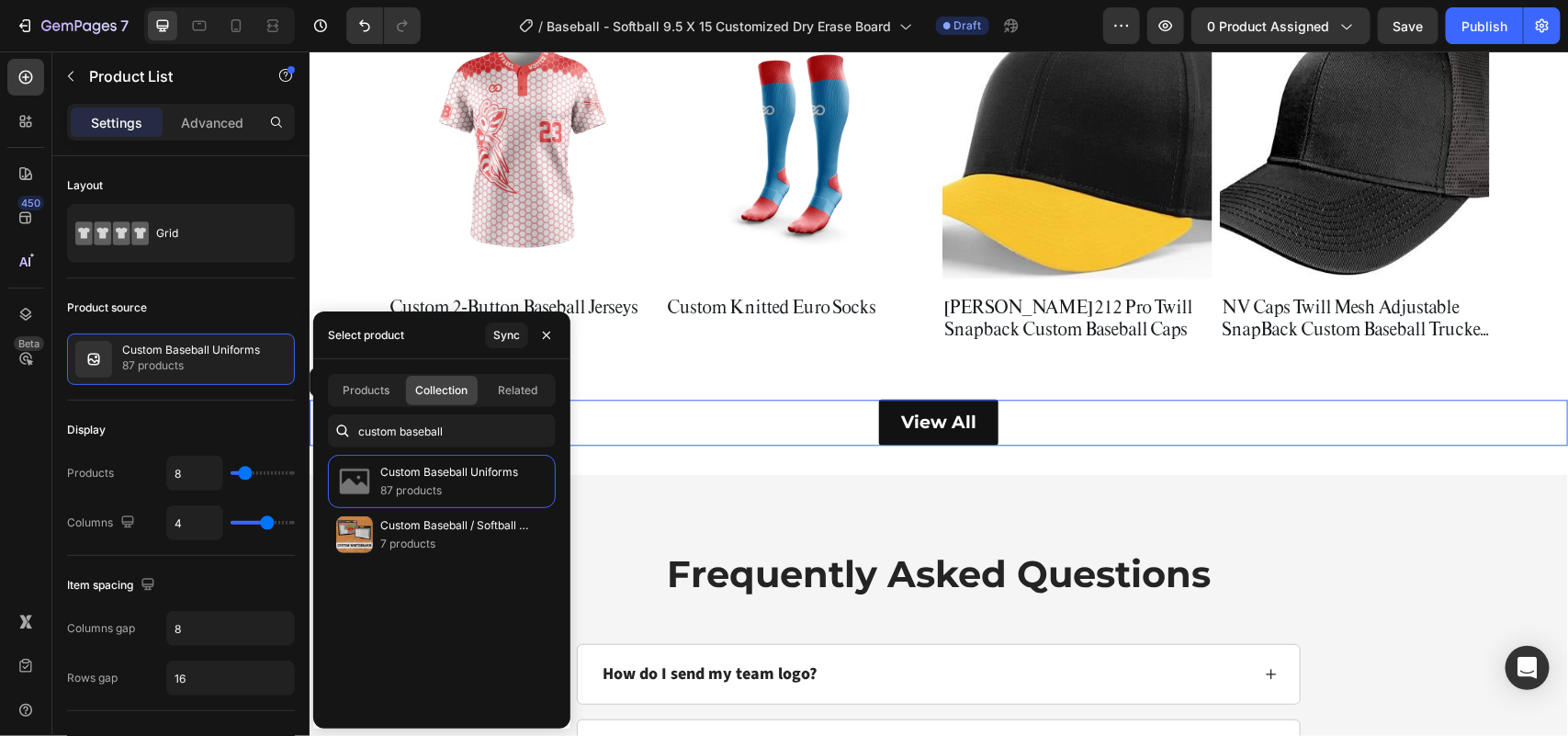
click at [989, 410] on div "View All Button" at bounding box center [938, 422] width 1259 height 46
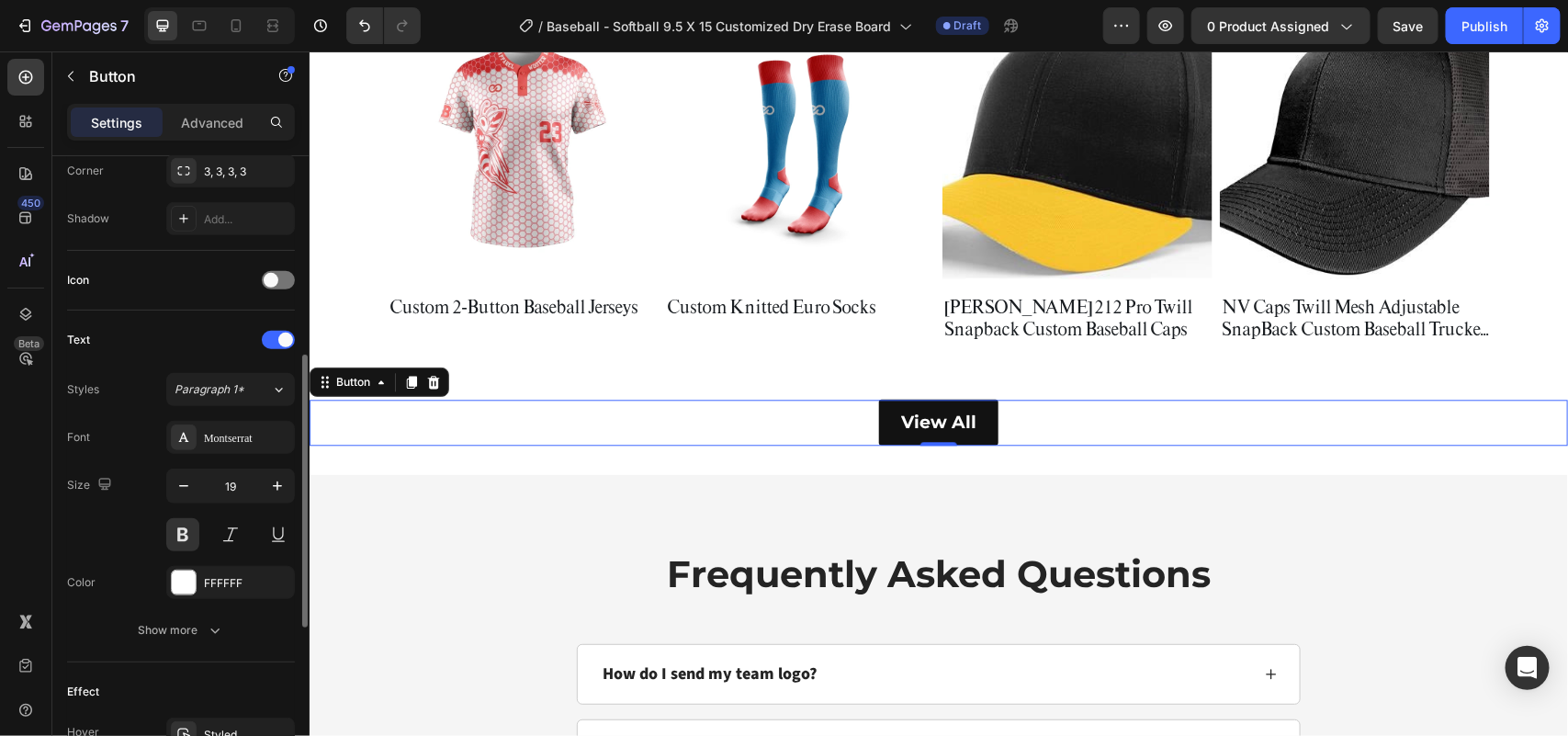
scroll to position [832, 0]
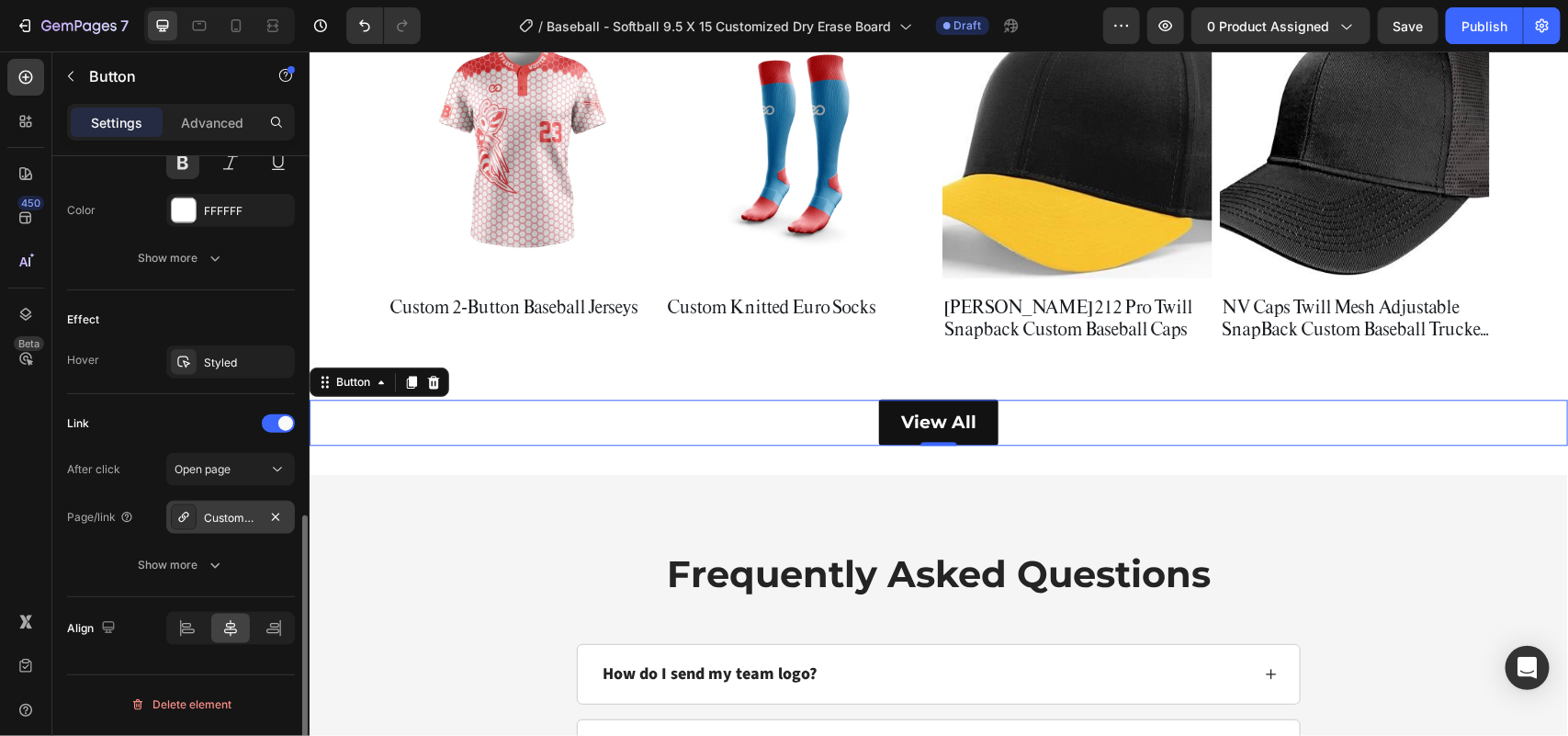
click at [227, 527] on div "Custom-volleyball-uniforms" at bounding box center [230, 519] width 54 height 17
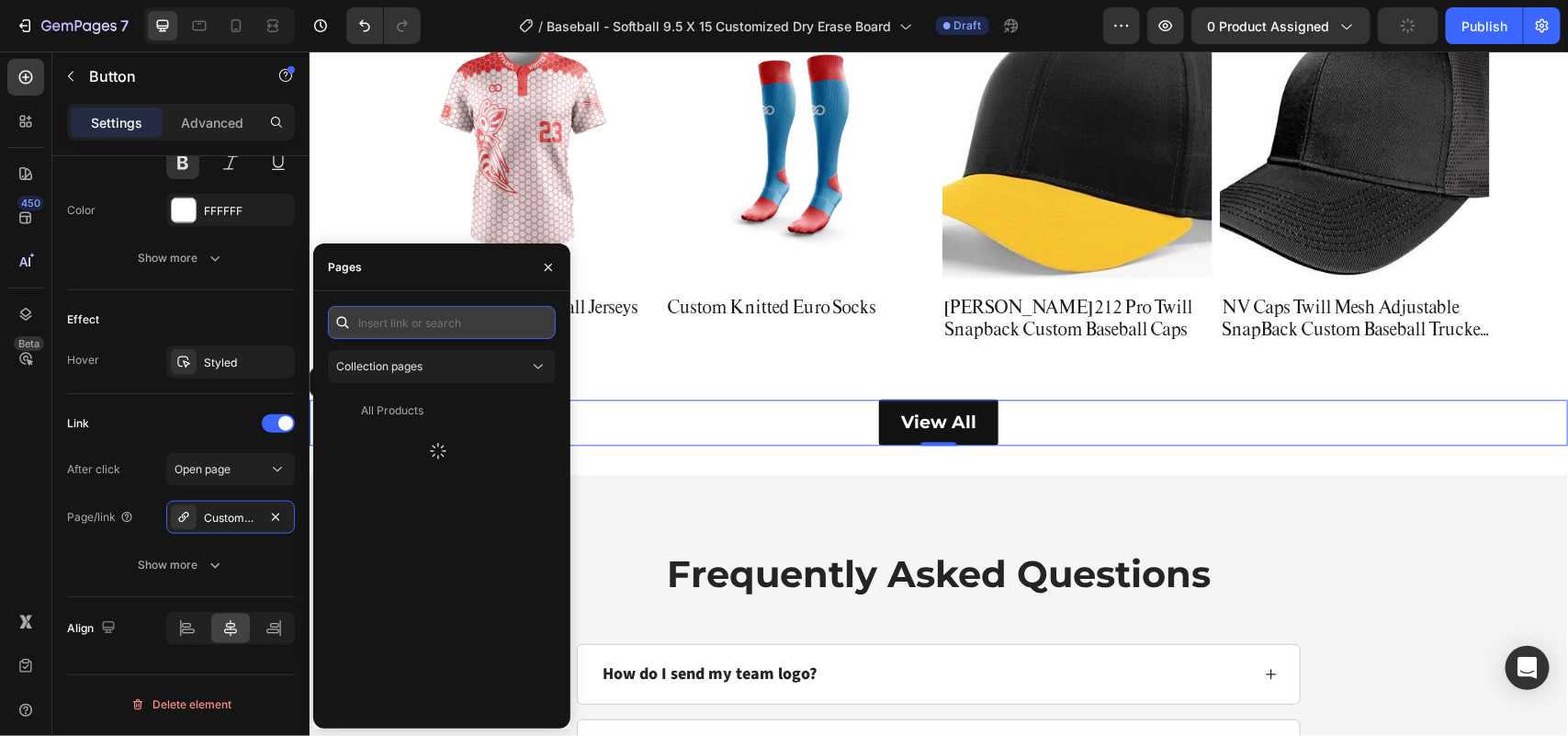
click at [420, 323] on input "text" at bounding box center [442, 322] width 228 height 33
type input "custom baseball"
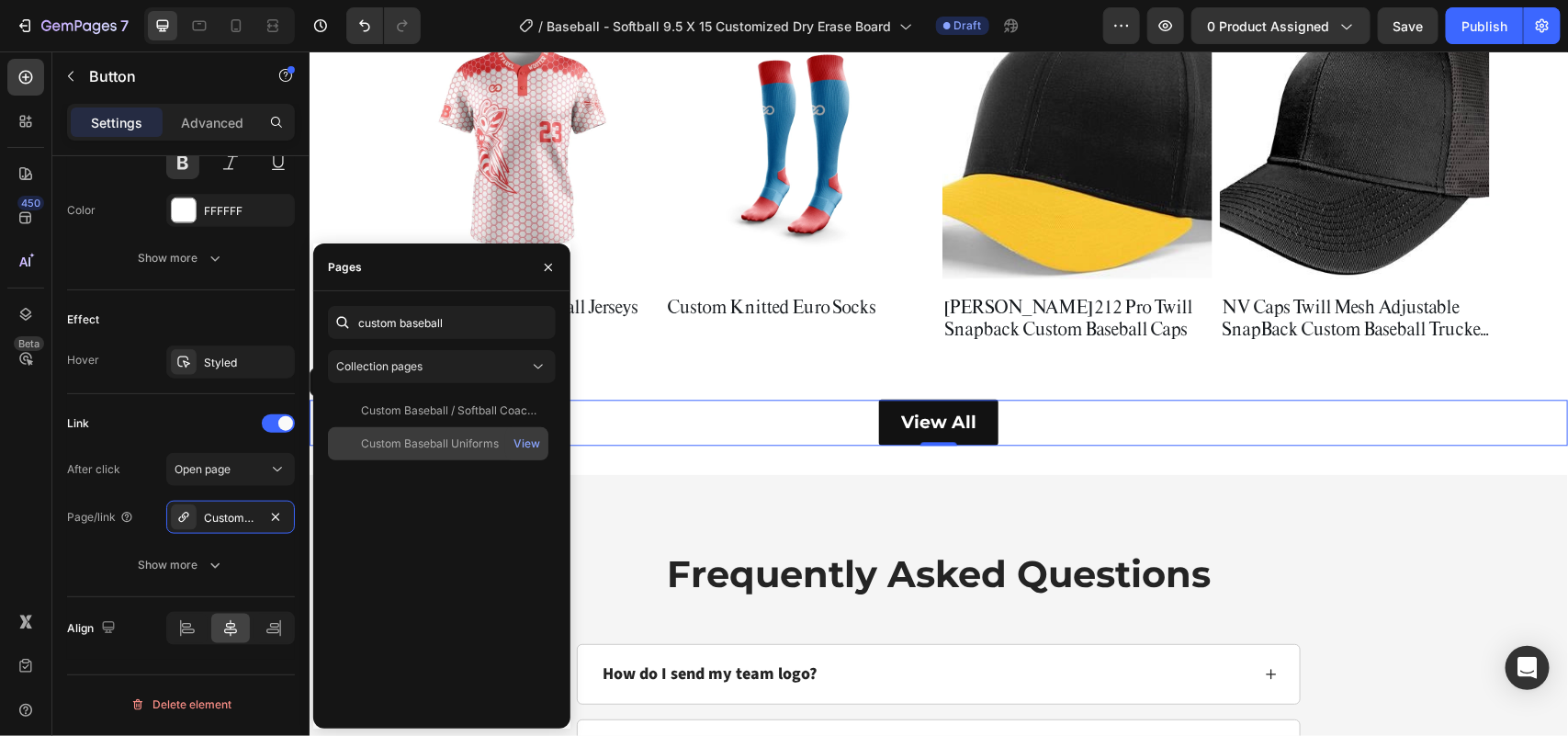
click at [429, 432] on div "Custom Baseball Uniforms View" at bounding box center [438, 443] width 220 height 33
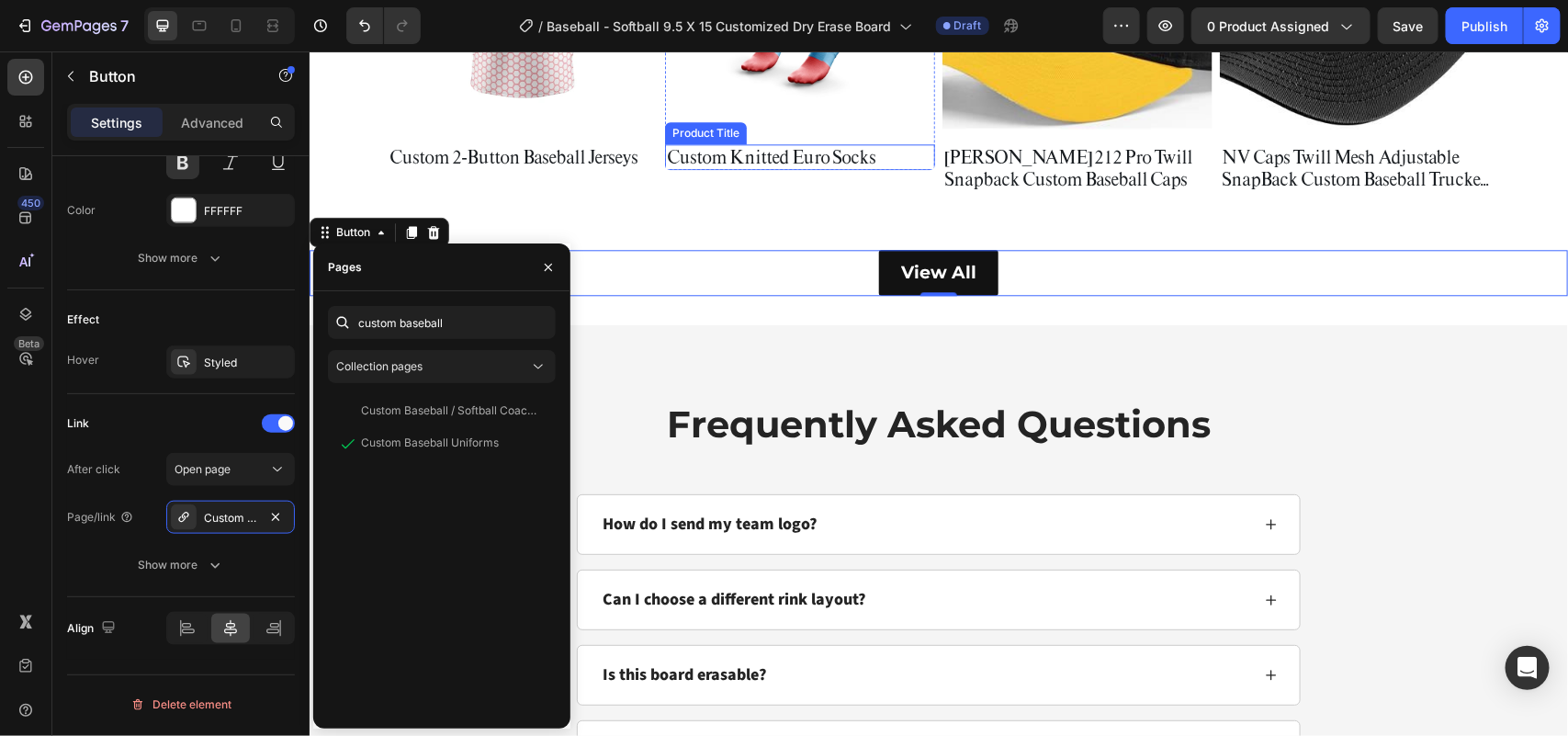
scroll to position [5214, 0]
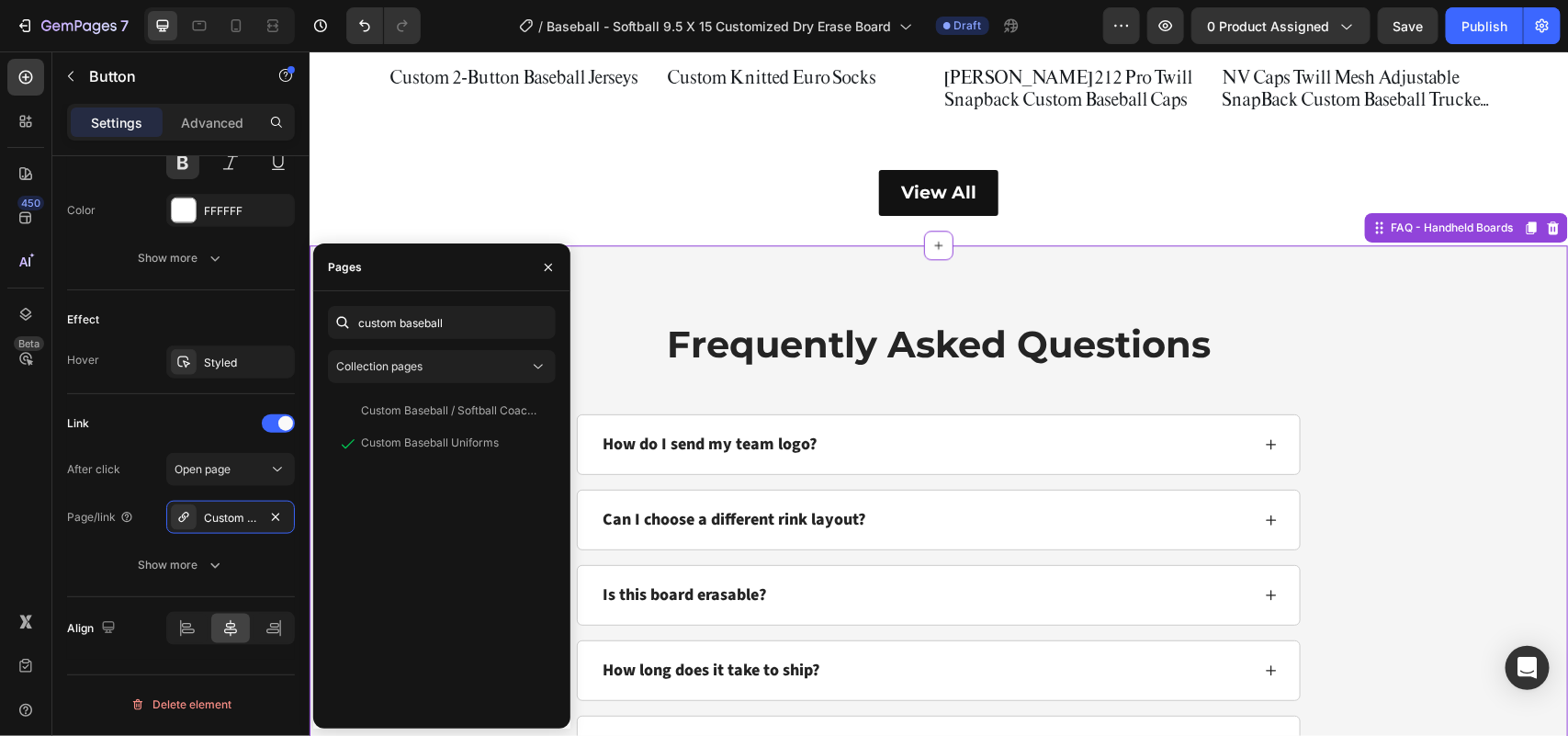
click at [833, 328] on h2 "Frequently Asked Questions" at bounding box center [937, 344] width 725 height 52
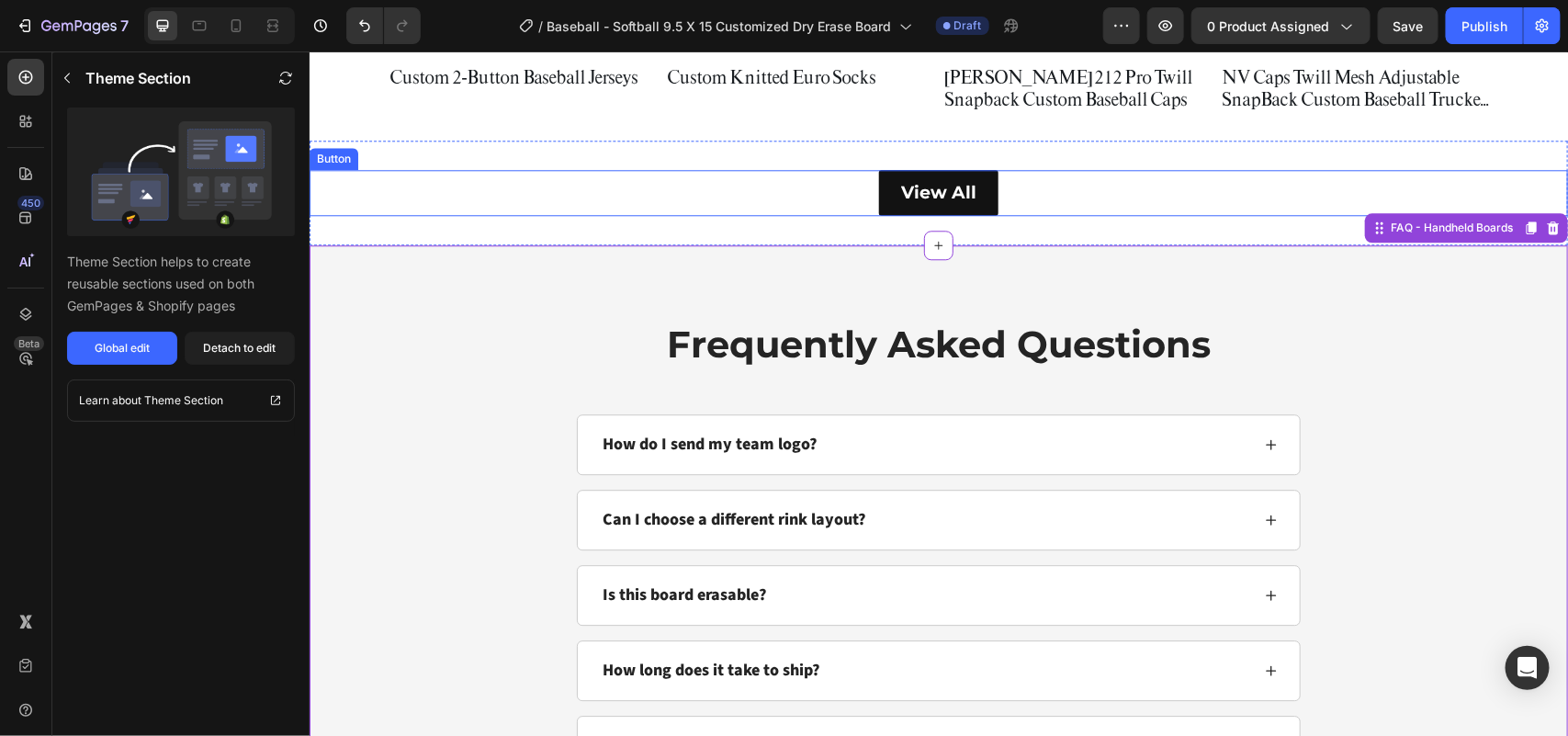
click at [827, 184] on div "View All Button" at bounding box center [938, 192] width 1259 height 46
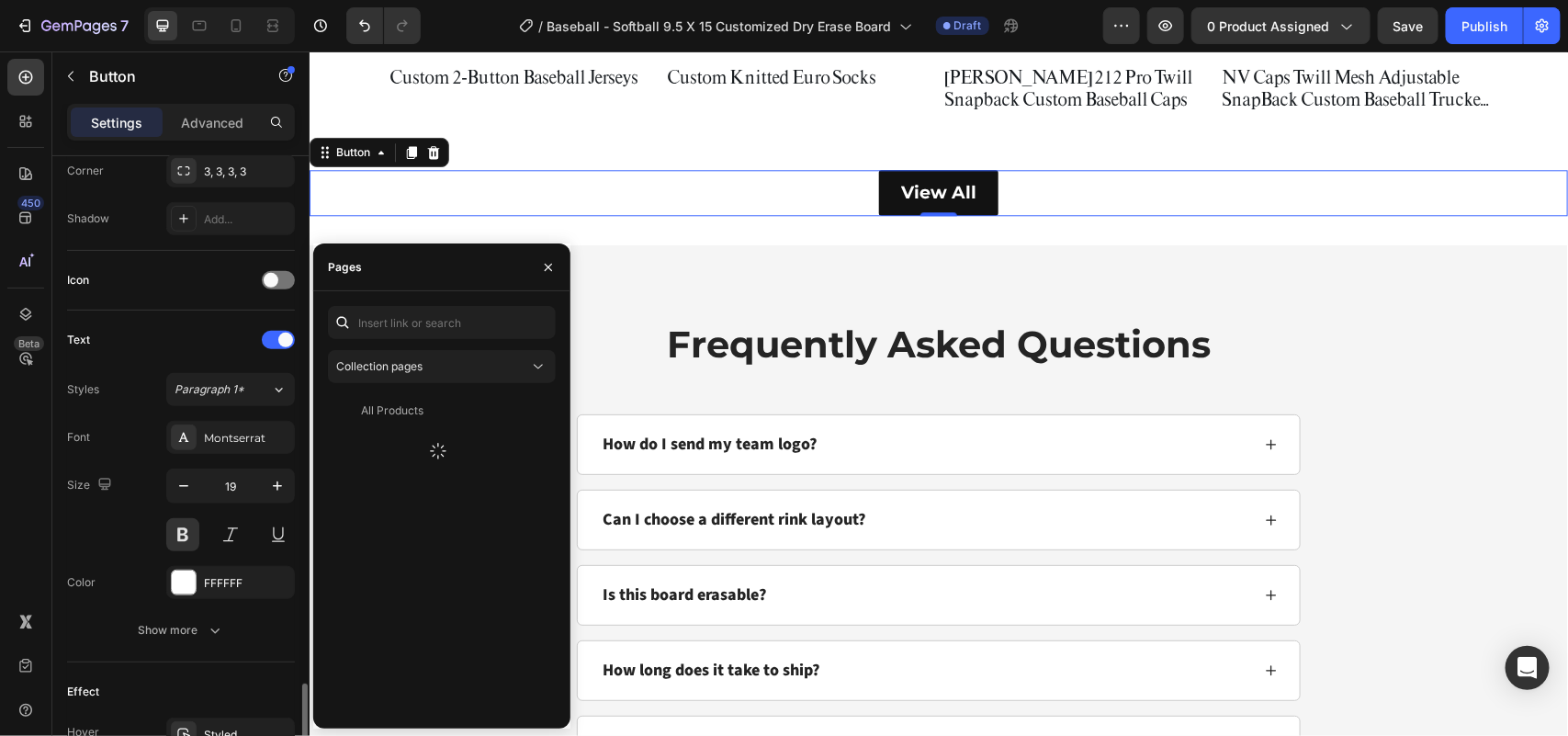
scroll to position [689, 0]
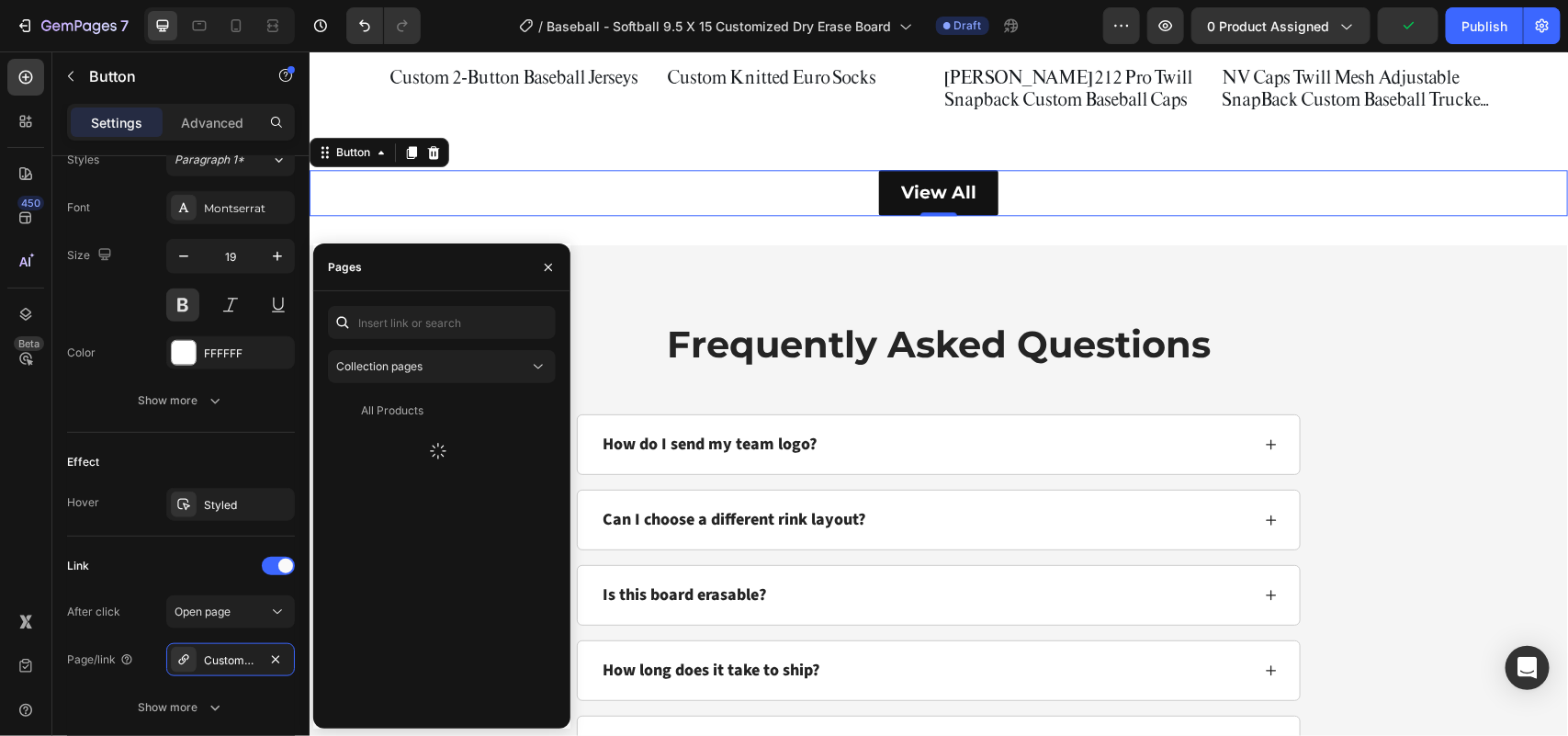
click at [0, 474] on div "450 Beta" at bounding box center [26, 393] width 53 height 684
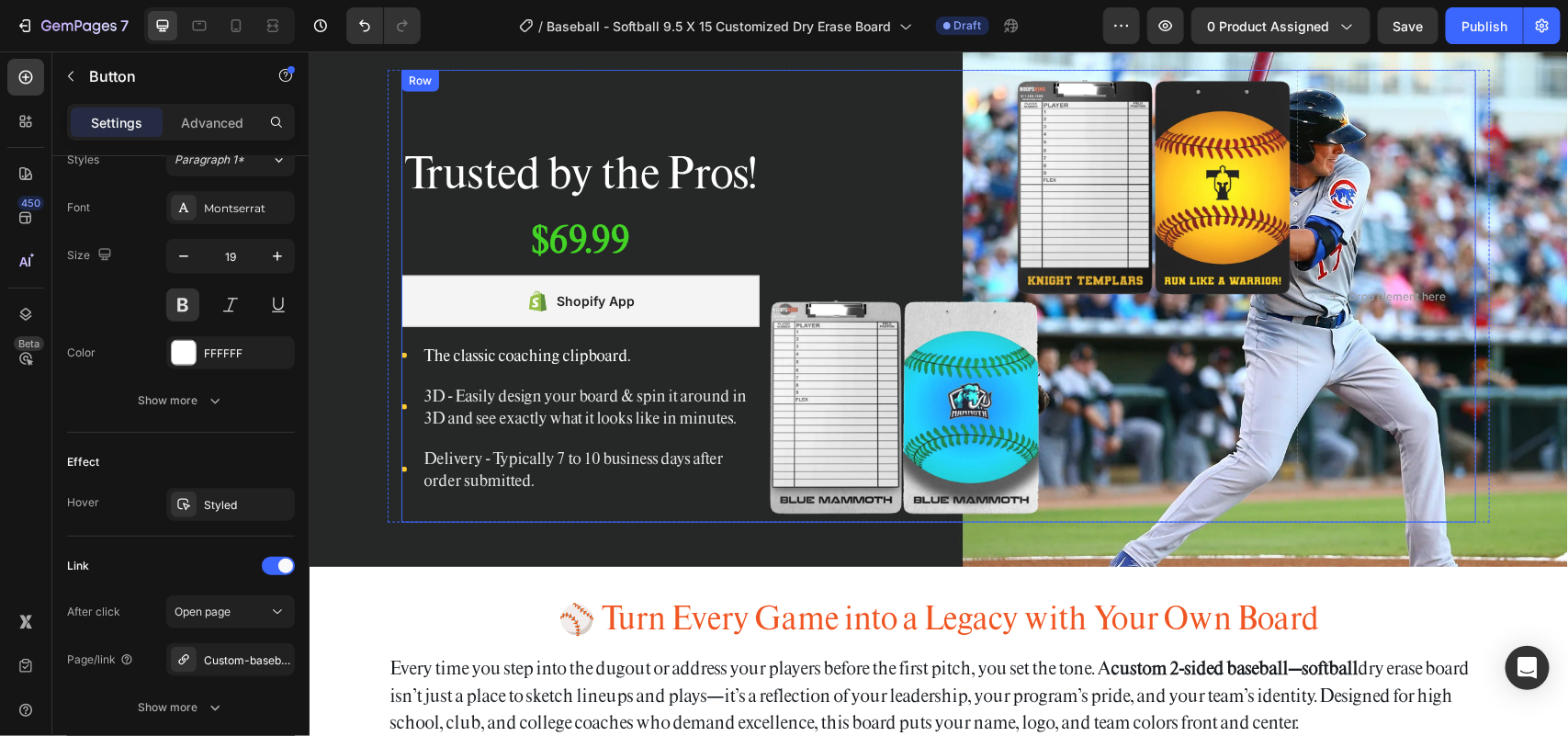
scroll to position [7167, 0]
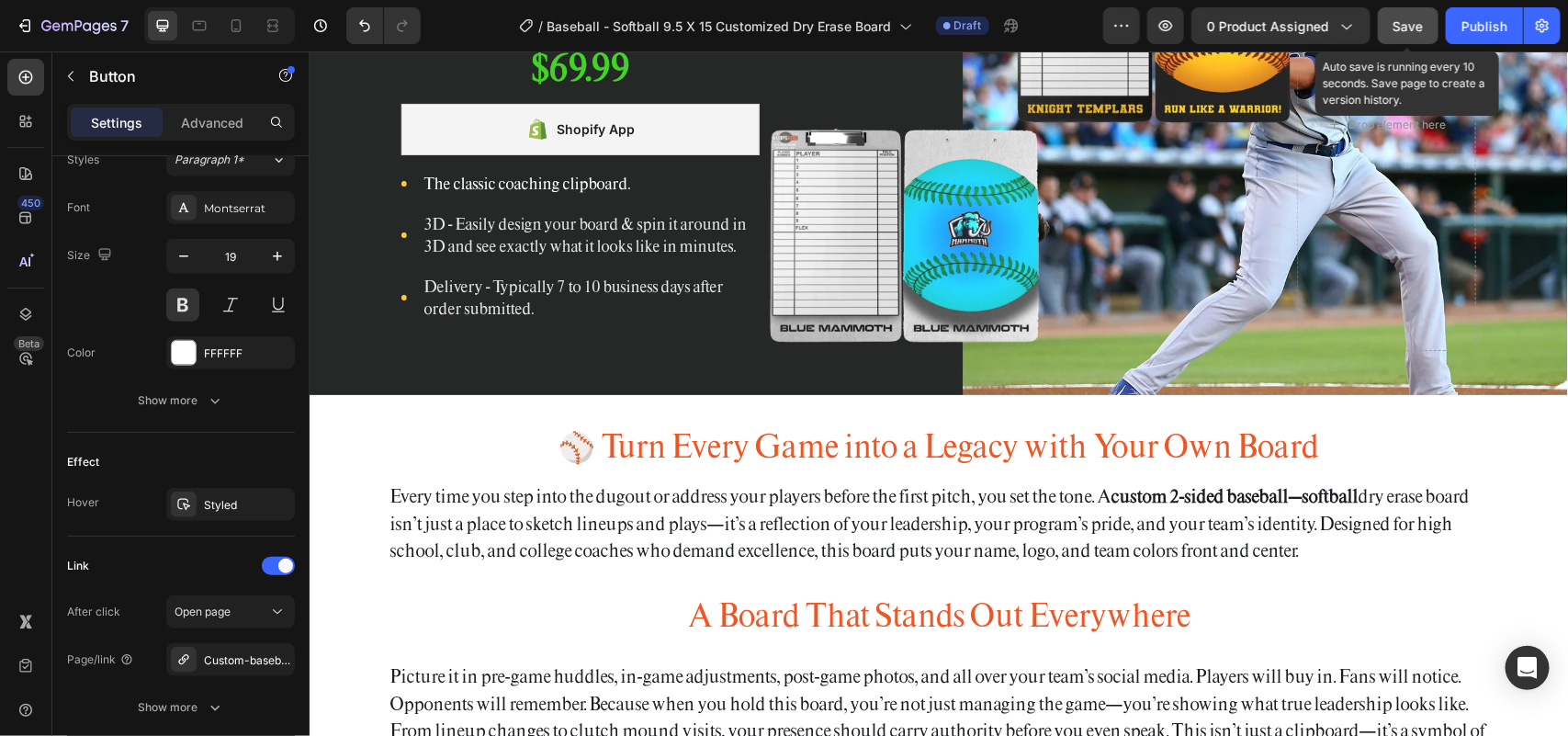
click at [1416, 29] on span "Save" at bounding box center [1408, 26] width 30 height 16
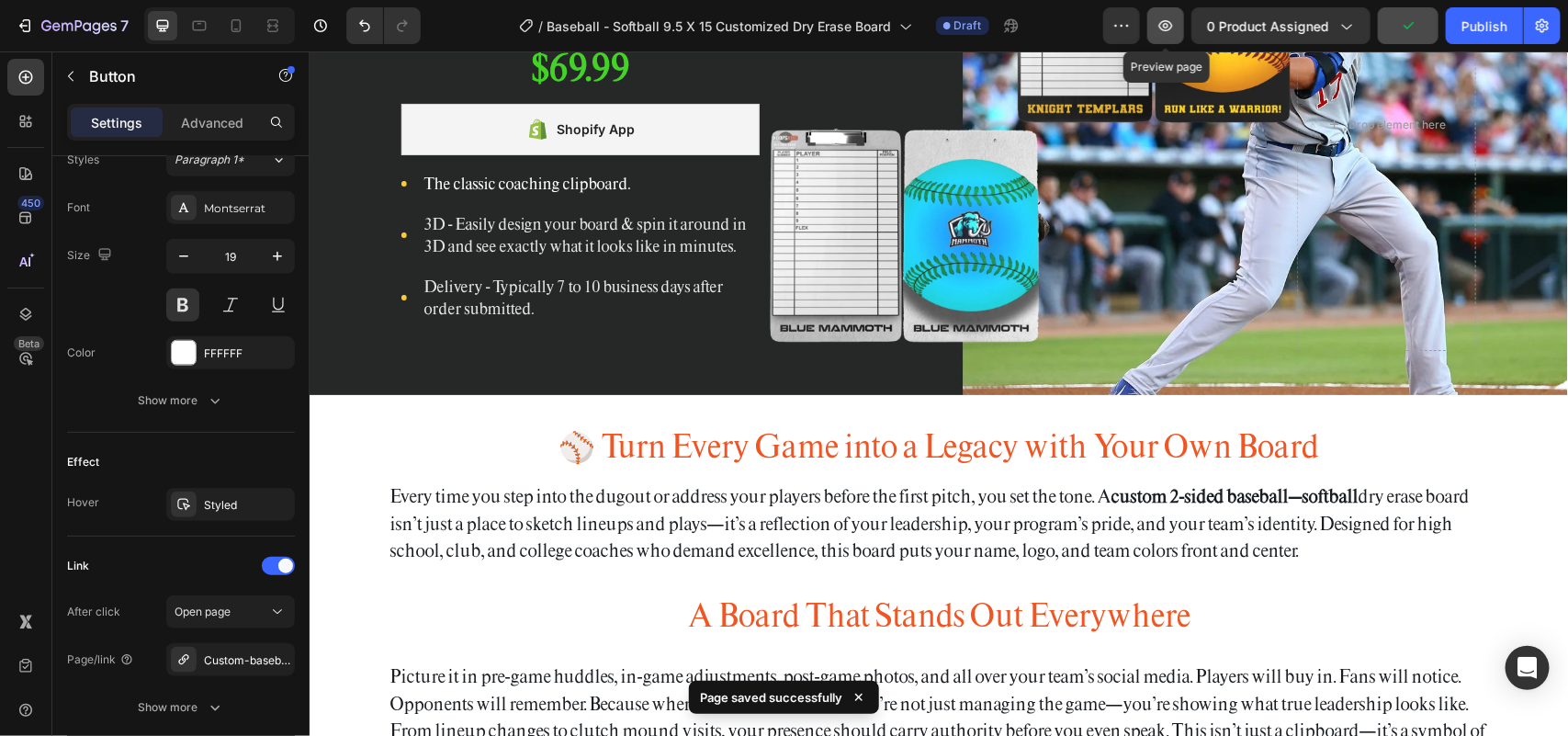
click at [1162, 24] on icon "button" at bounding box center [1165, 25] width 14 height 11
